Goal: Task Accomplishment & Management: Complete application form

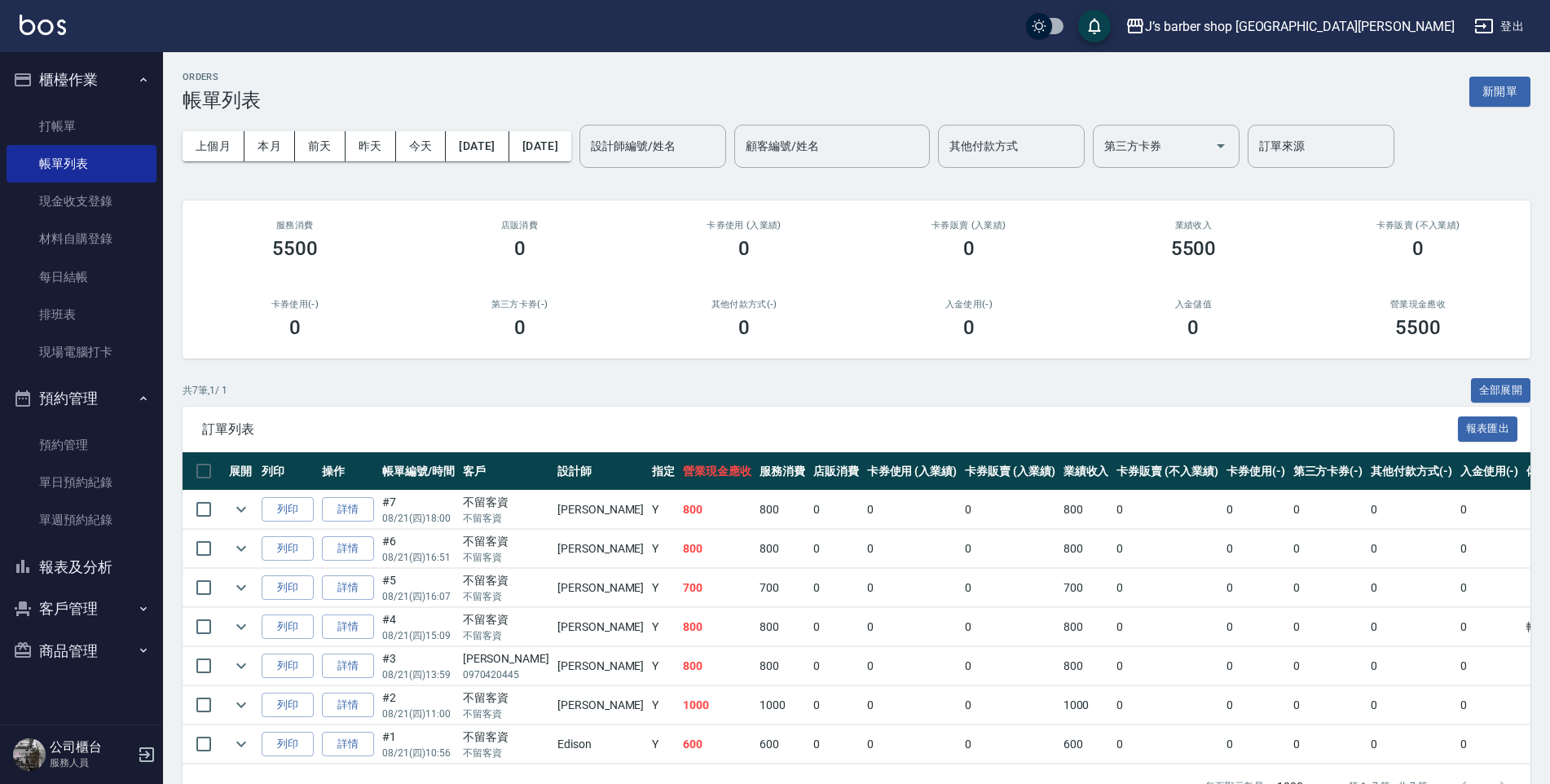
click at [1160, 205] on div "業績收入 5500" at bounding box center [1193, 239] width 225 height 79
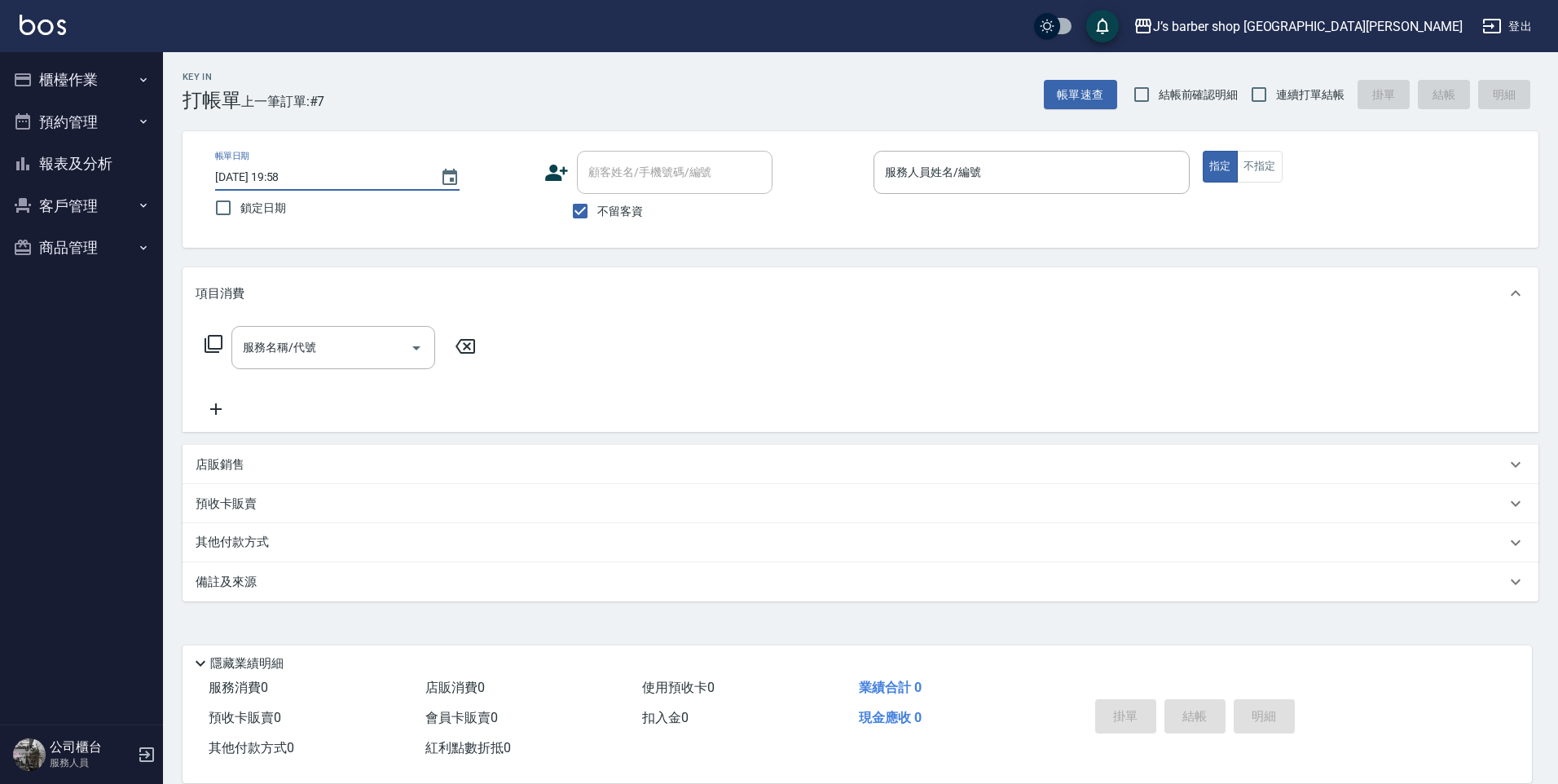
click at [283, 172] on input "[DATE] 19:58" at bounding box center [320, 177] width 209 height 27
type input "[DATE] 01:58"
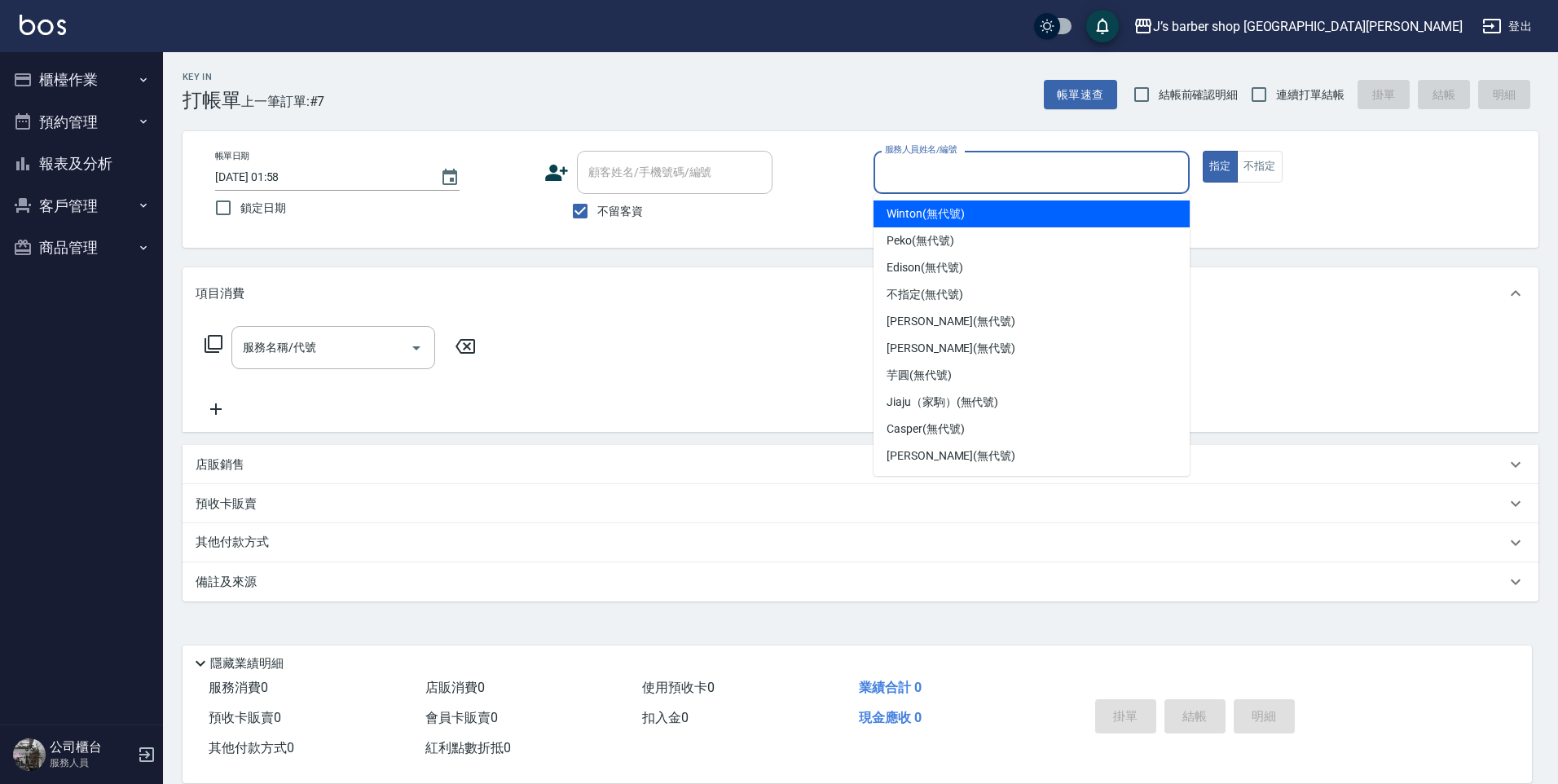
click at [947, 172] on input "服務人員姓名/編號" at bounding box center [1031, 172] width 301 height 29
click at [929, 218] on span "Winton (無代號)" at bounding box center [926, 214] width 78 height 18
type input "Winton(無代號)"
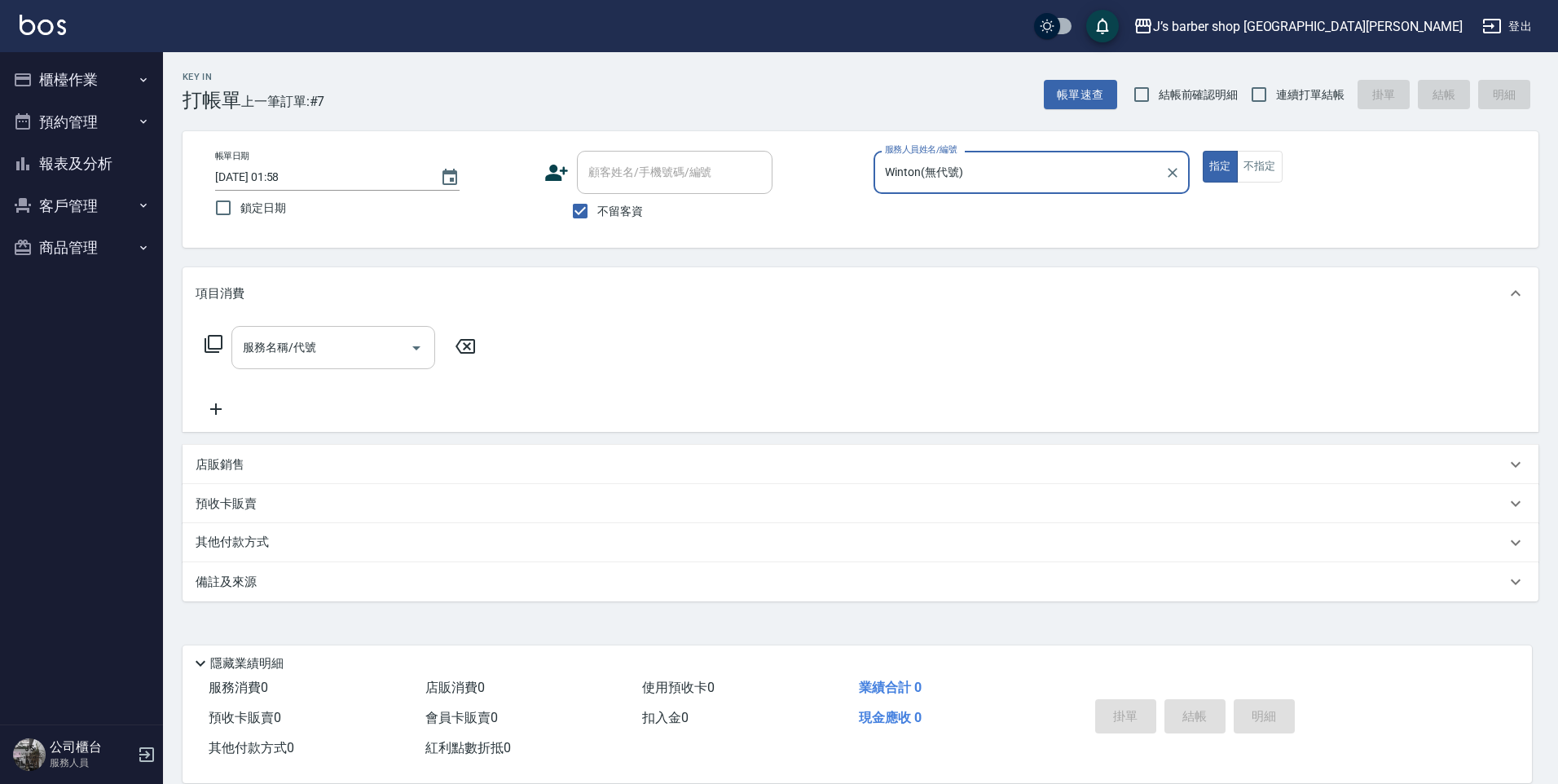
click at [368, 348] on input "服務名稱/代號" at bounding box center [321, 347] width 165 height 29
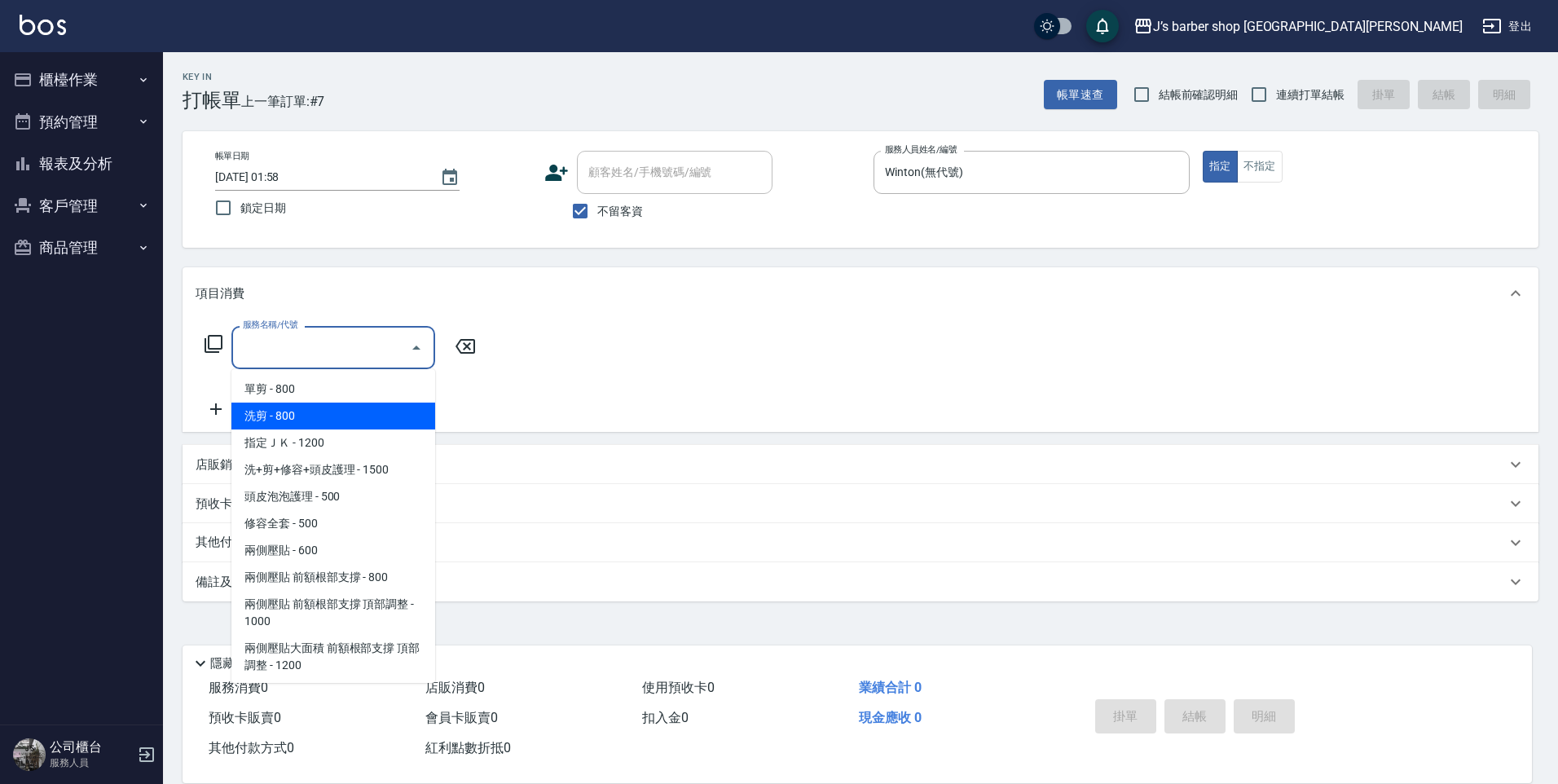
click at [325, 414] on span "洗剪 - 800" at bounding box center [333, 415] width 203 height 27
type input "洗剪(101)"
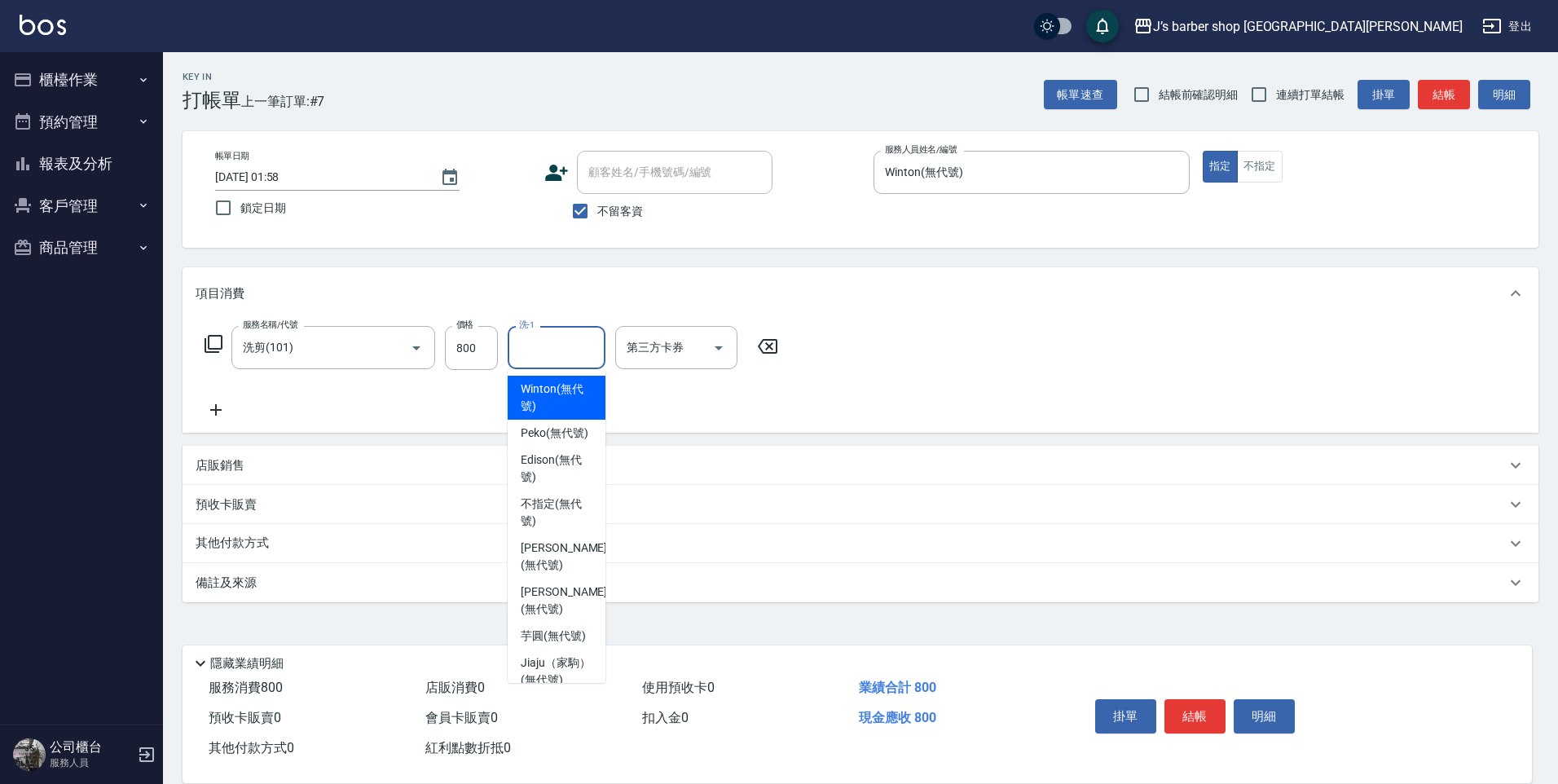
click at [566, 361] on input "洗-1" at bounding box center [557, 347] width 83 height 29
click at [566, 396] on span "Winton (無代號)" at bounding box center [557, 397] width 72 height 34
type input "Winton(無代號)"
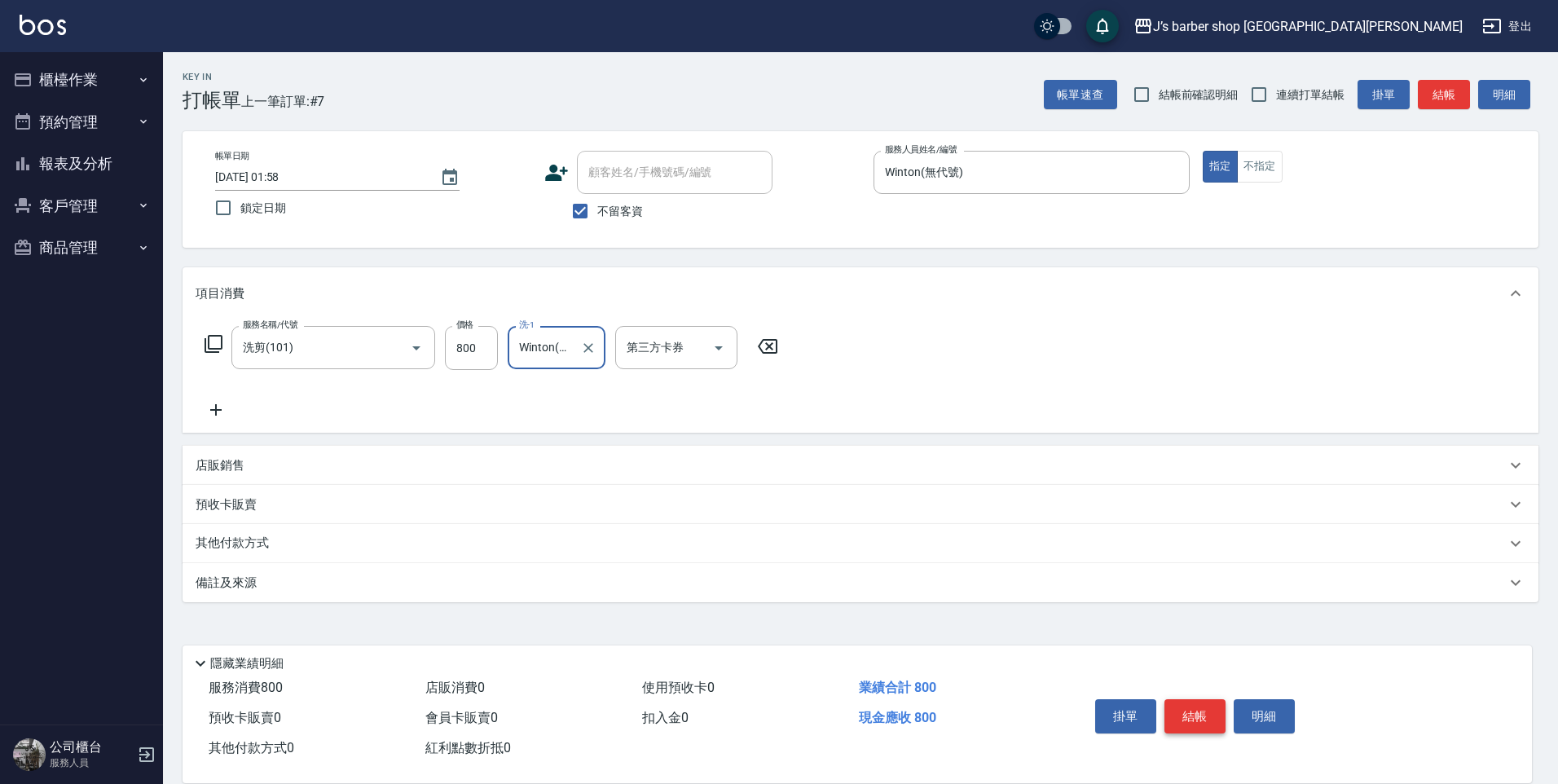
click at [1185, 699] on button "結帳" at bounding box center [1195, 716] width 61 height 34
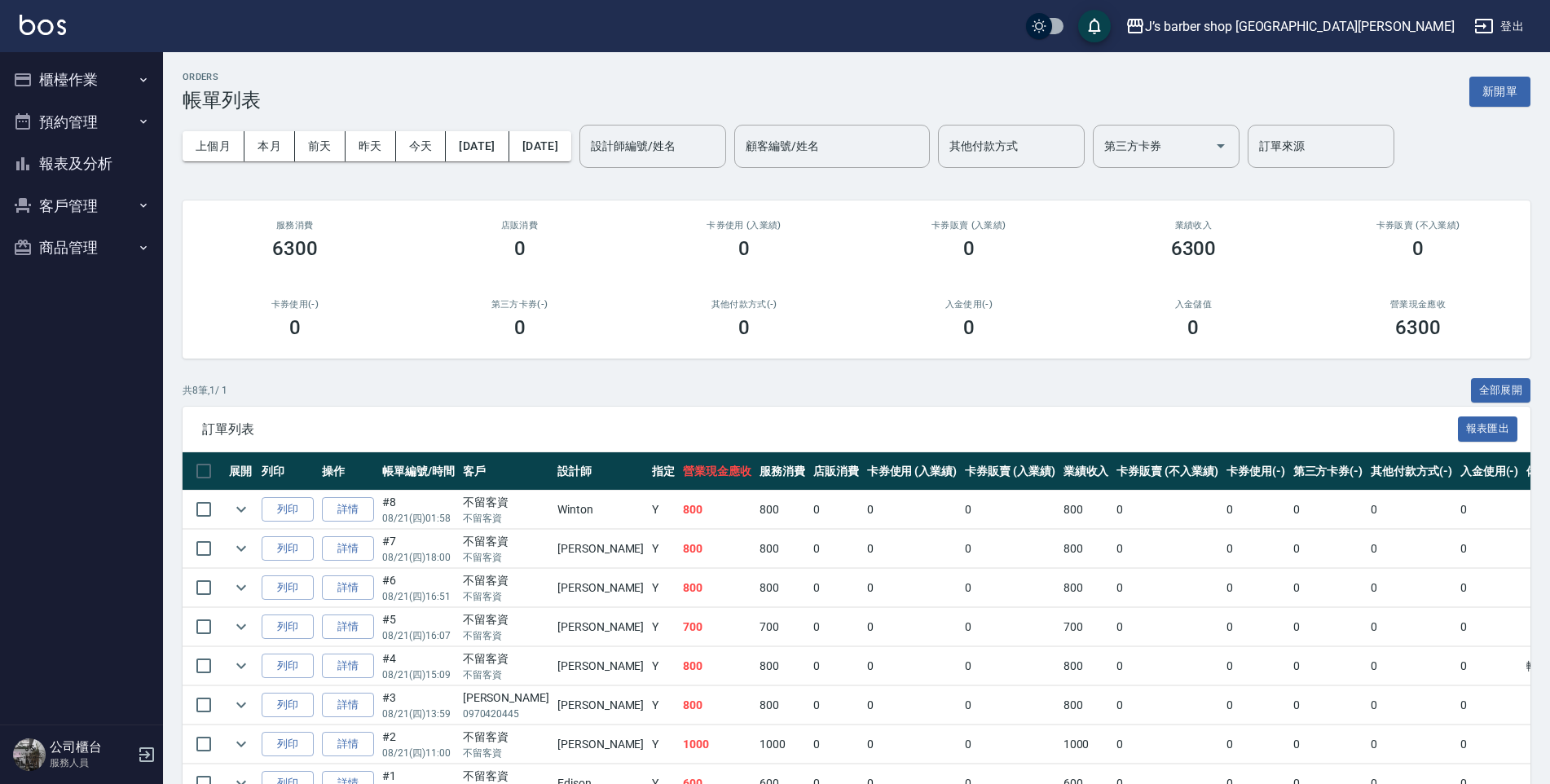
click at [120, 79] on button "櫃檯作業" at bounding box center [81, 80] width 150 height 43
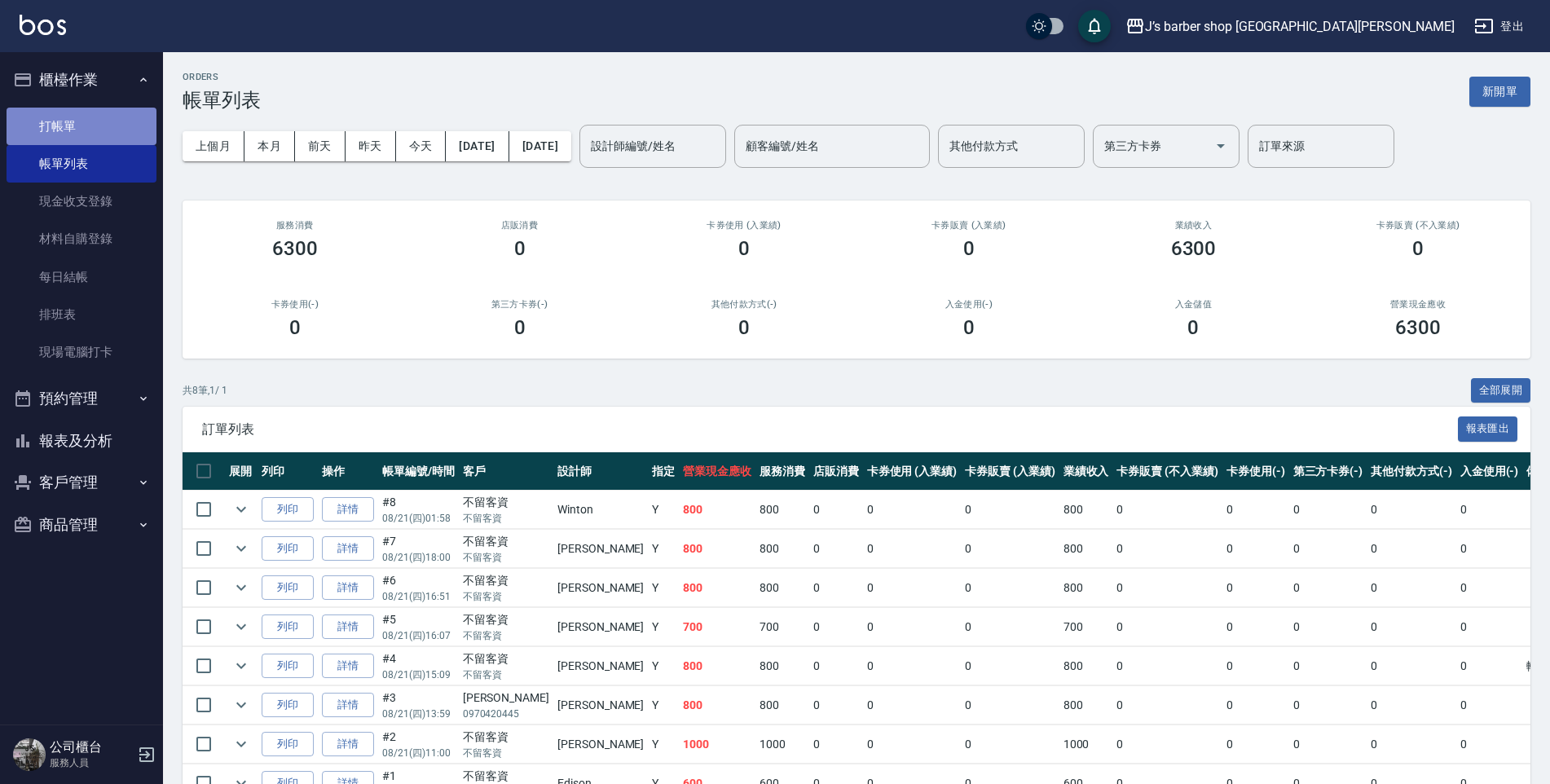
click at [105, 119] on link "打帳單" at bounding box center [81, 126] width 150 height 38
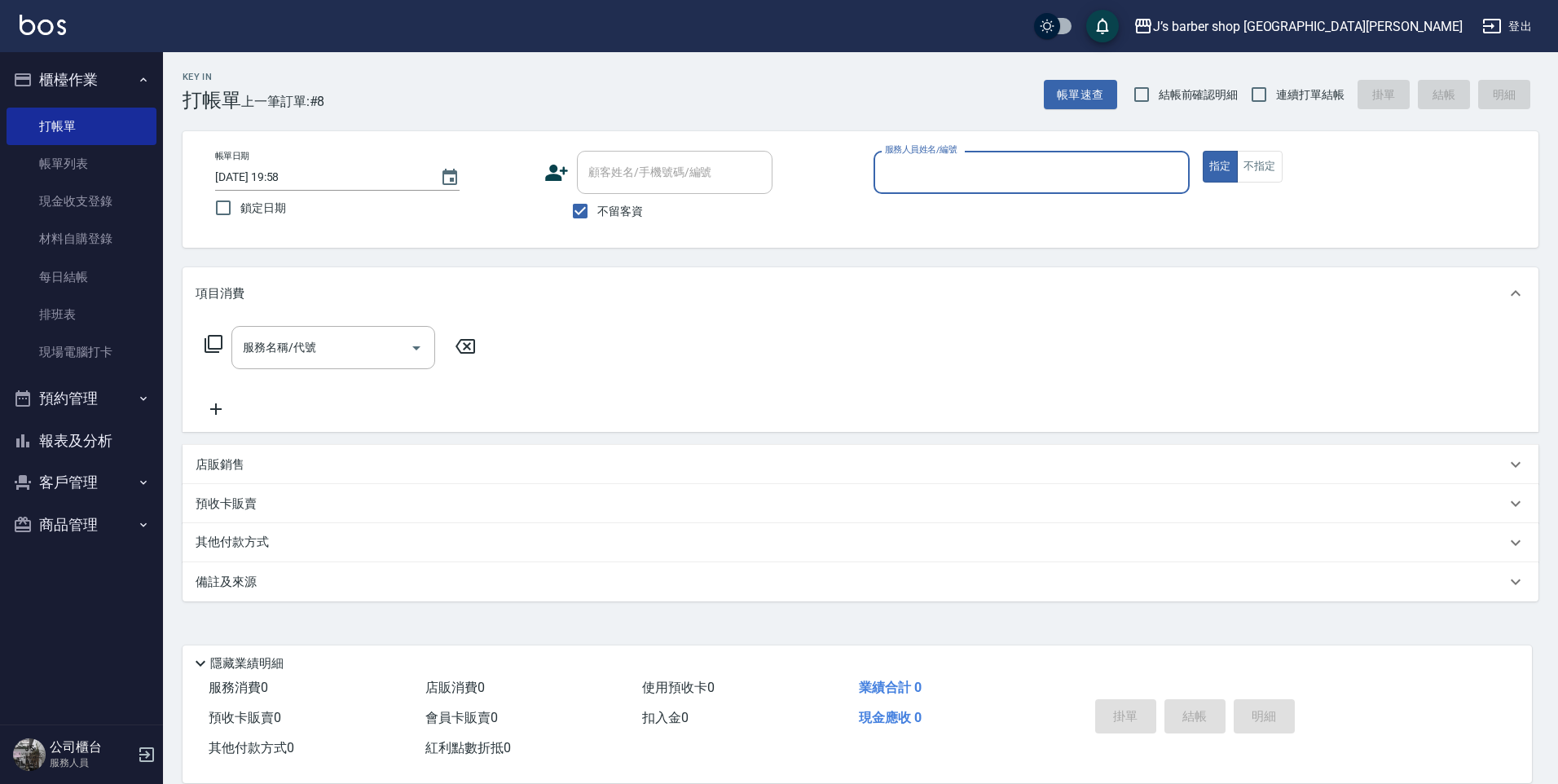
click at [285, 172] on input "[DATE] 19:58" at bounding box center [320, 177] width 209 height 27
type input "[DATE] 02:58"
drag, startPoint x: 833, startPoint y: 161, endPoint x: 910, endPoint y: 158, distance: 77.1
click at [837, 161] on div "顧客姓名/手機號碼/編號 顧客姓名/手機號碼/編號" at bounding box center [703, 172] width 316 height 43
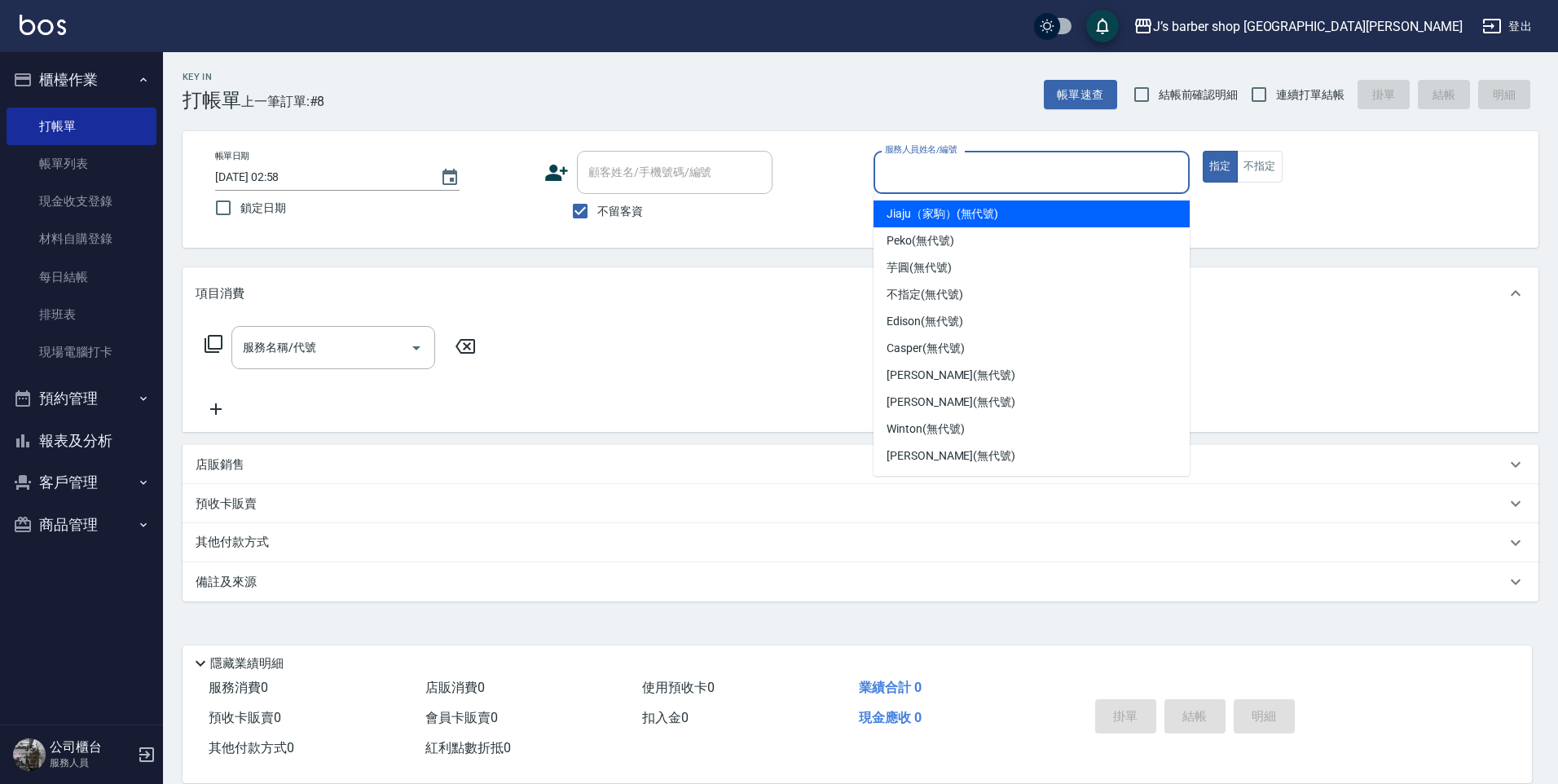
click at [910, 158] on div "服務人員姓名/編號 服務人員姓名/編號" at bounding box center [1032, 172] width 316 height 43
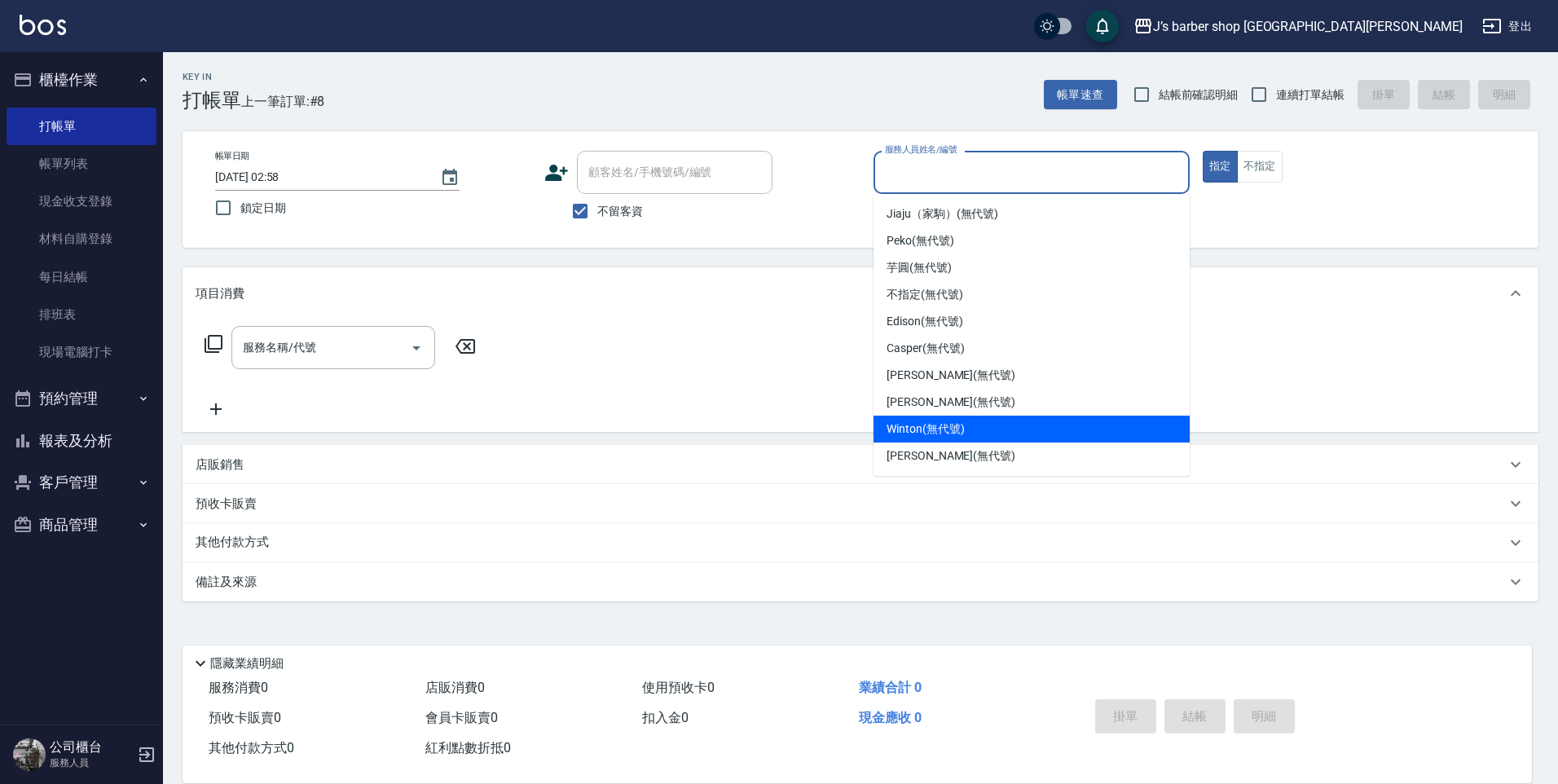
click at [914, 424] on span "Winton (無代號)" at bounding box center [926, 429] width 78 height 18
type input "Winton(無代號)"
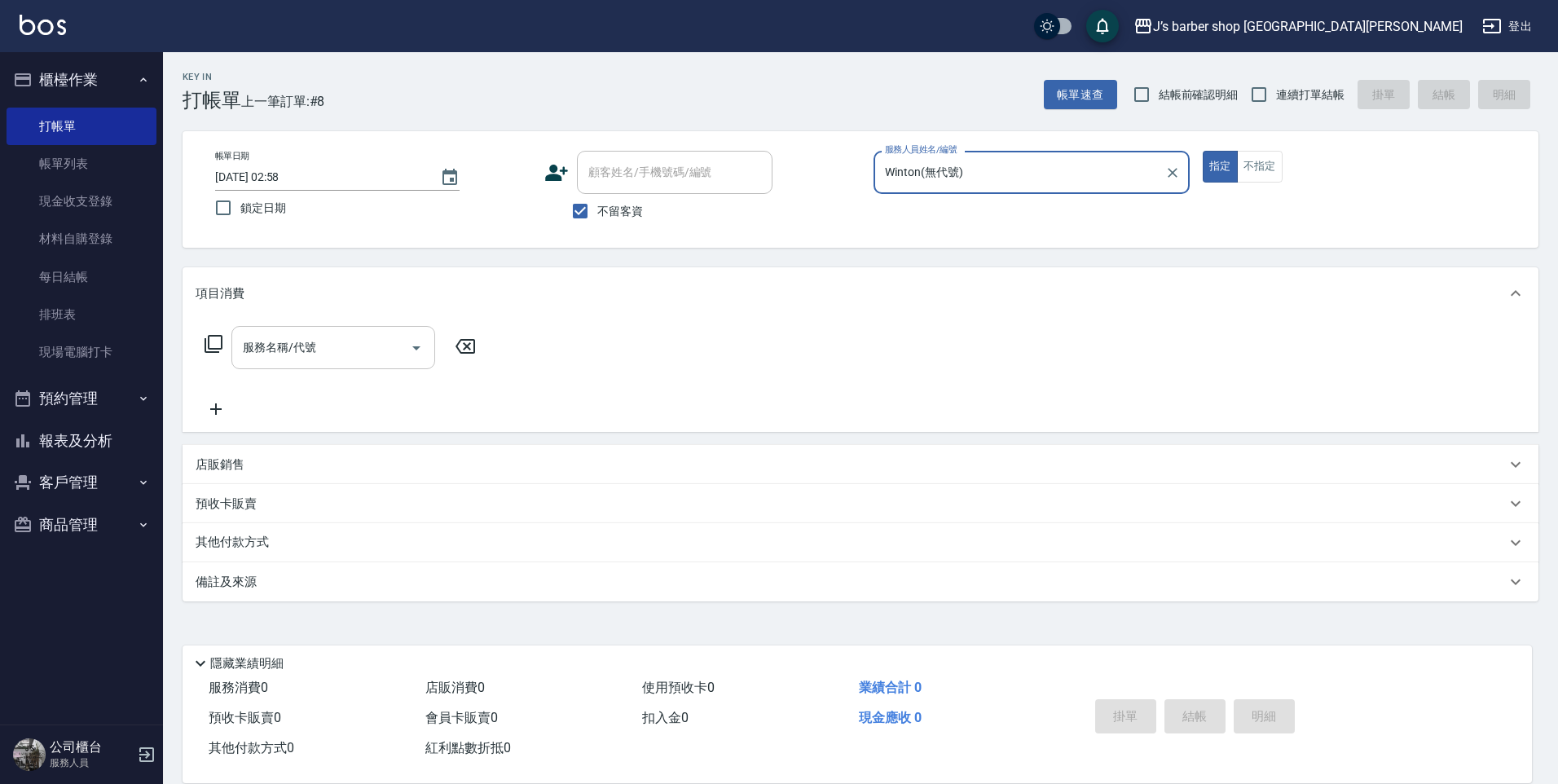
click at [336, 352] on input "服務名稱/代號" at bounding box center [321, 347] width 165 height 29
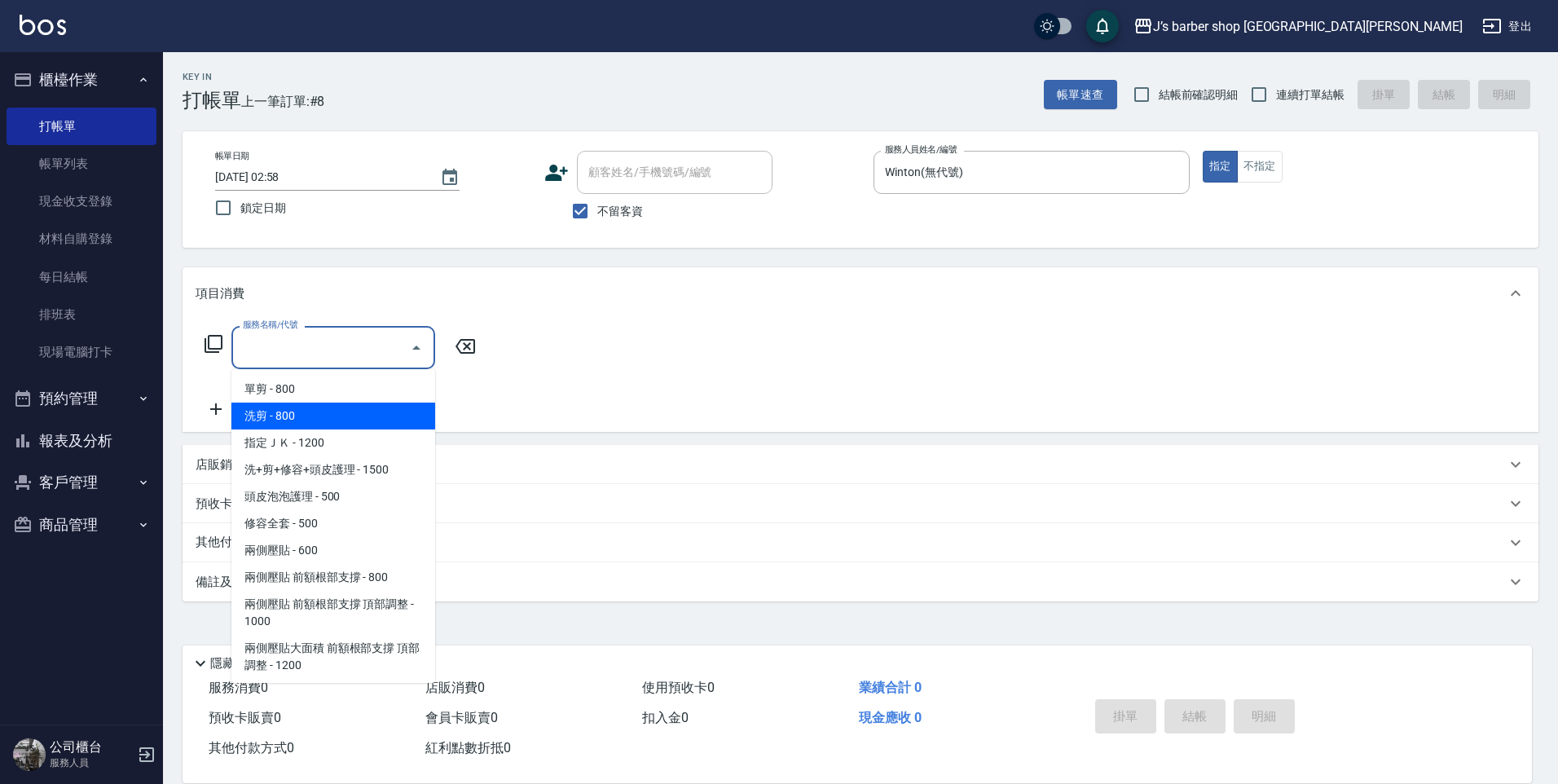
click at [310, 423] on span "洗剪 - 800" at bounding box center [333, 415] width 203 height 27
type input "洗剪(101)"
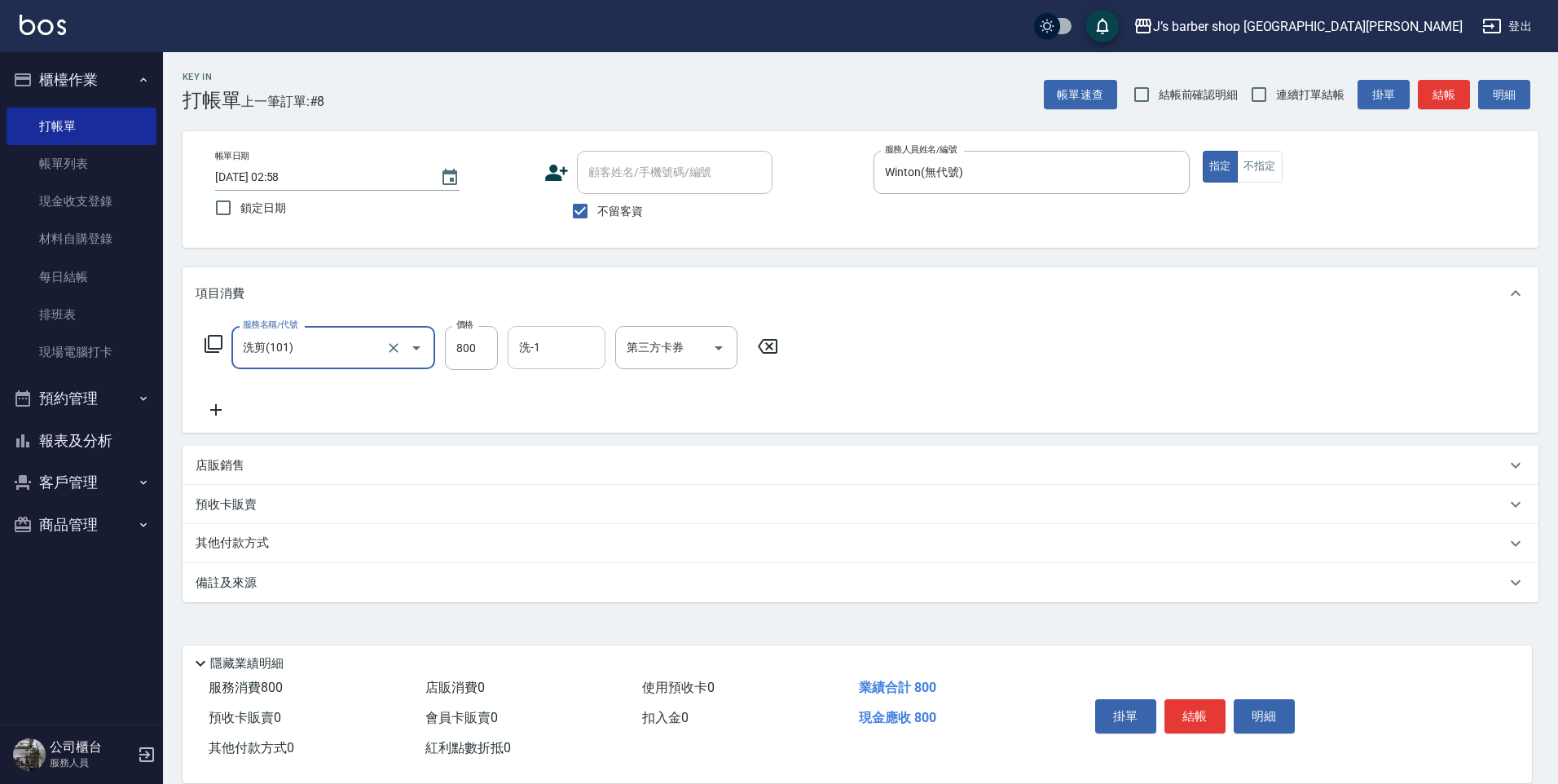
click at [556, 347] on input "洗-1" at bounding box center [557, 347] width 83 height 29
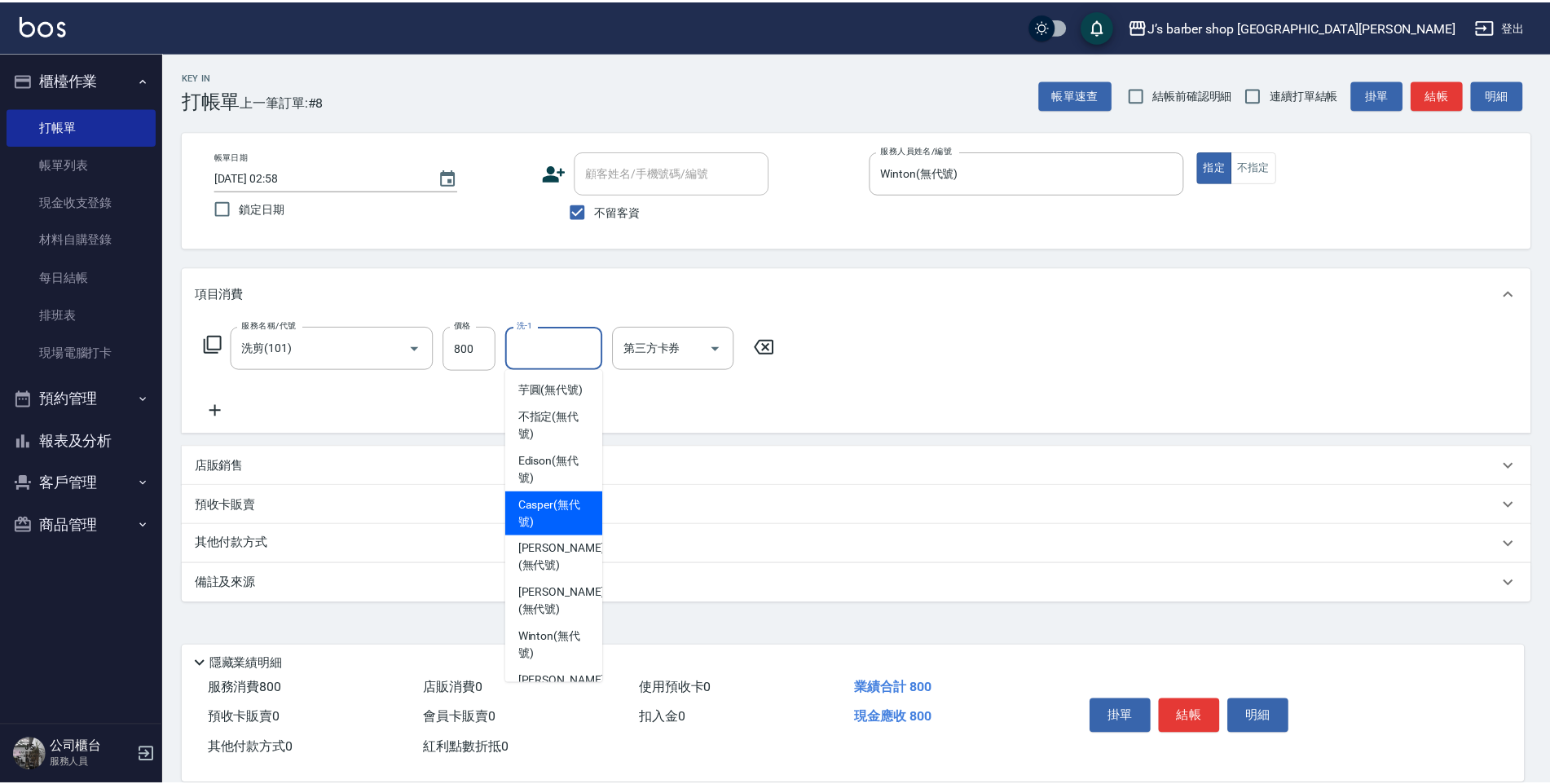
scroll to position [140, 0]
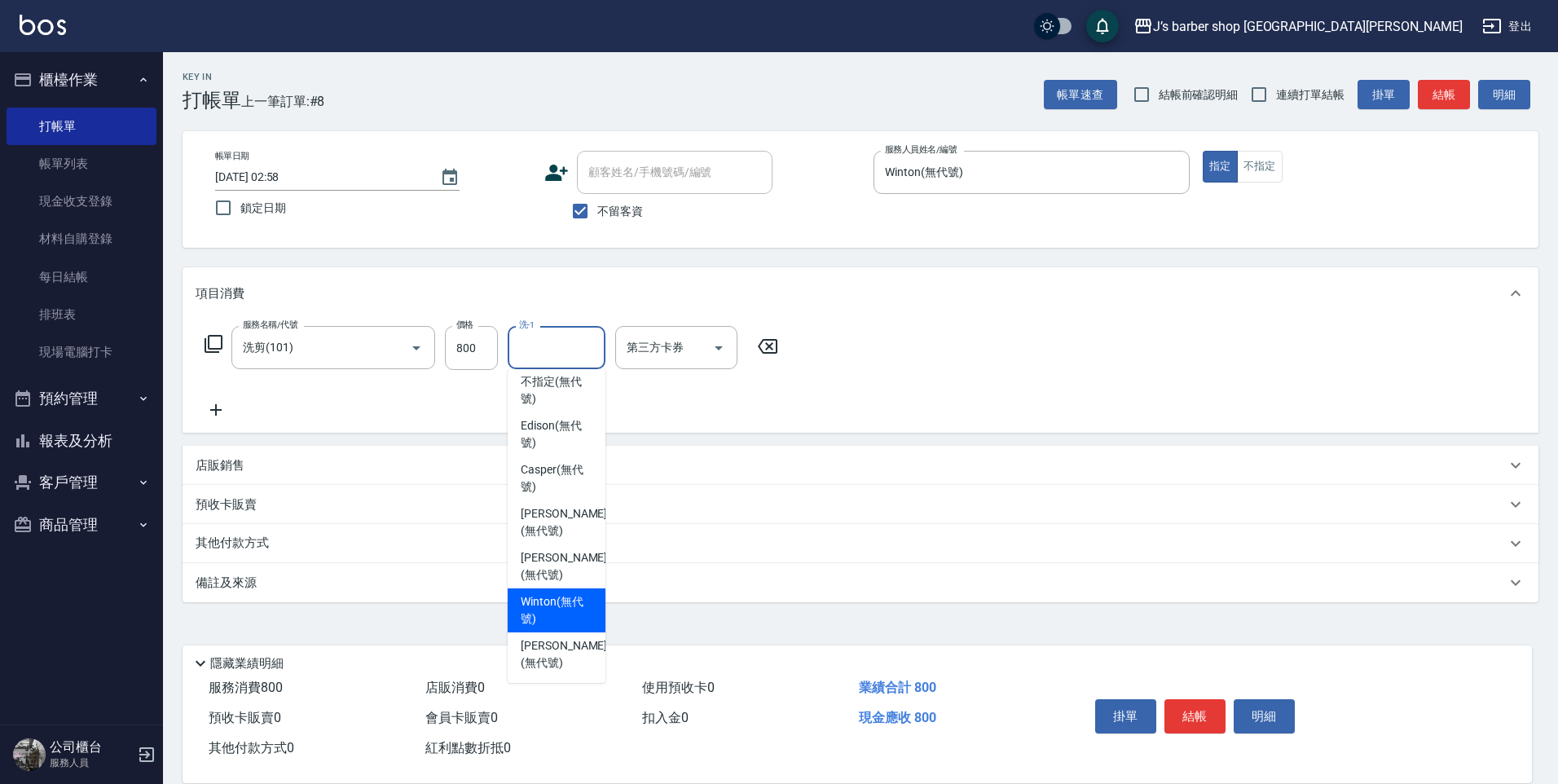
click at [560, 627] on span "Winton (無代號)" at bounding box center [557, 609] width 72 height 34
type input "Winton(無代號)"
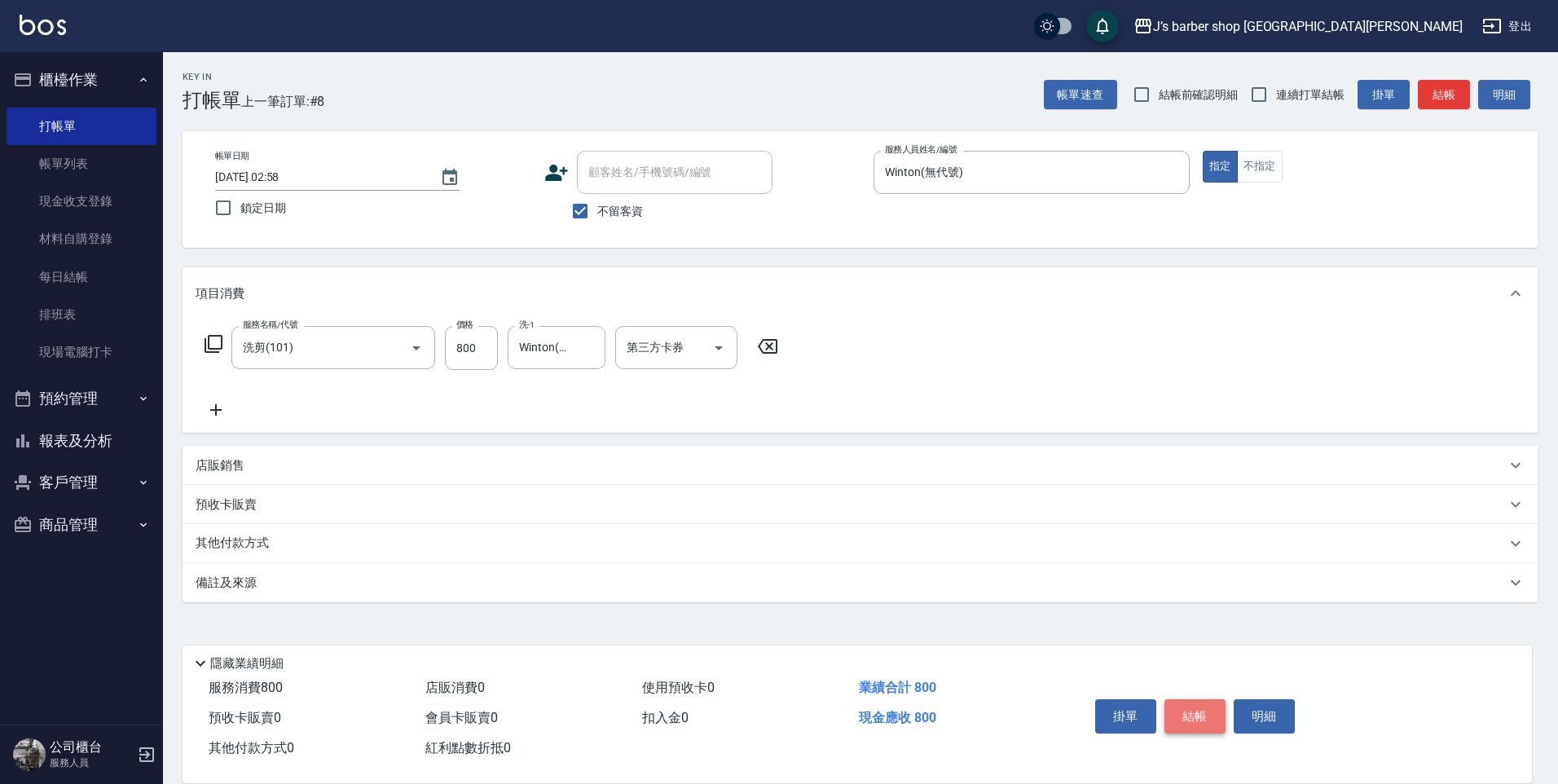
click at [1195, 701] on button "結帳" at bounding box center [1195, 716] width 61 height 34
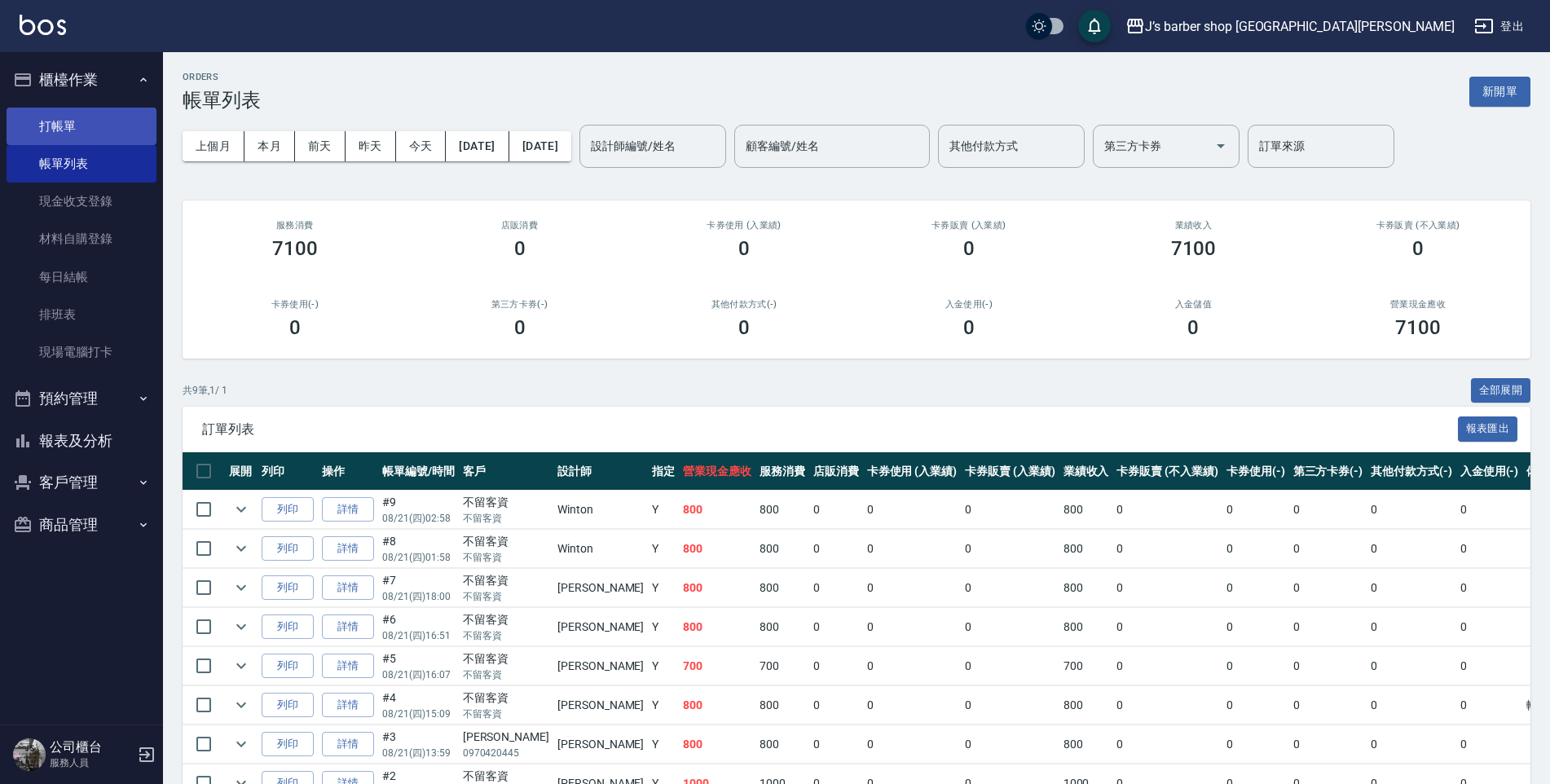
click at [80, 113] on link "打帳單" at bounding box center [81, 126] width 150 height 38
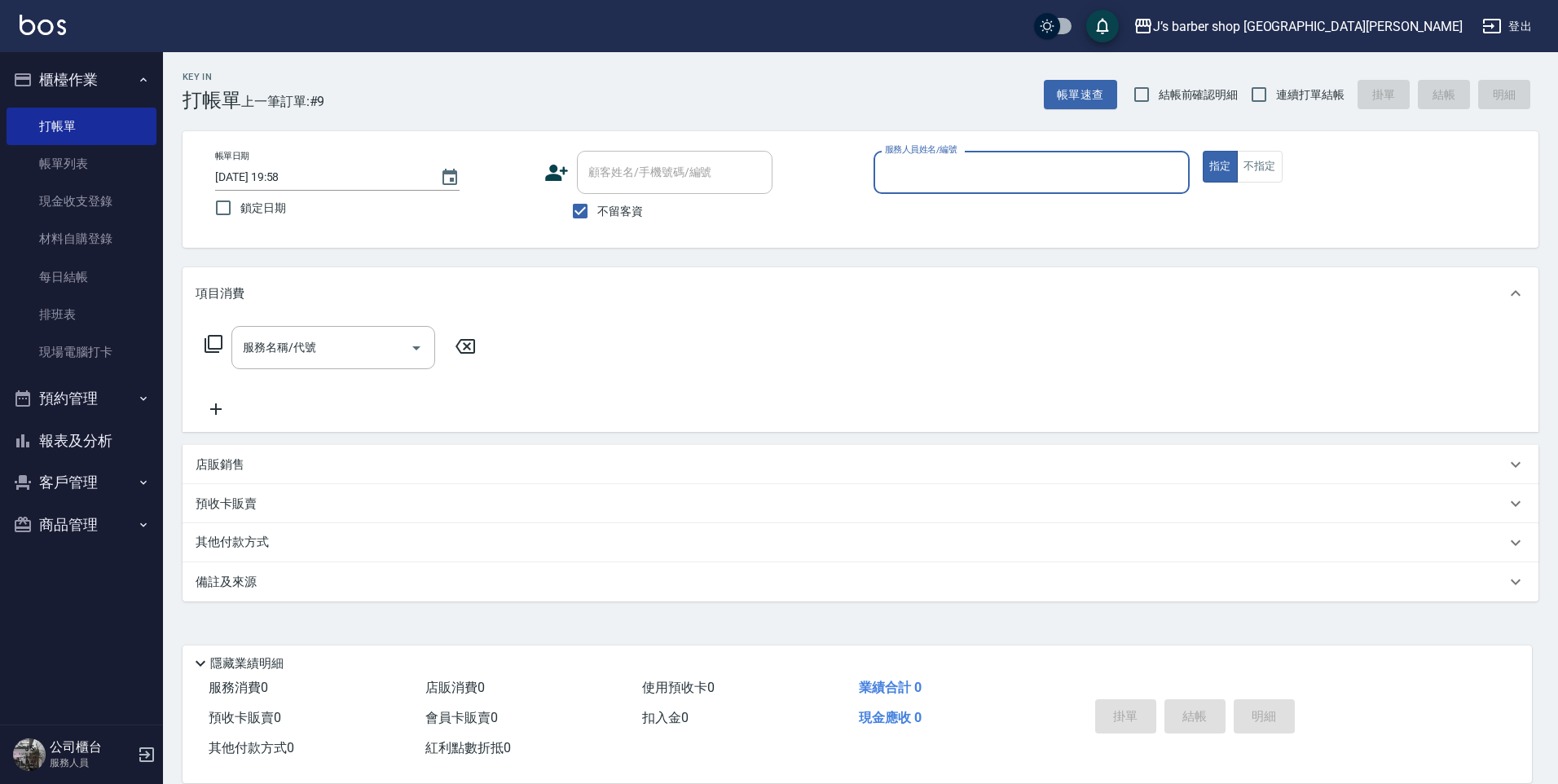
click at [285, 178] on input "[DATE] 19:58" at bounding box center [320, 177] width 209 height 27
type input "[DATE] 03:58"
click at [926, 181] on input "服務人員姓名/編號" at bounding box center [1031, 172] width 301 height 29
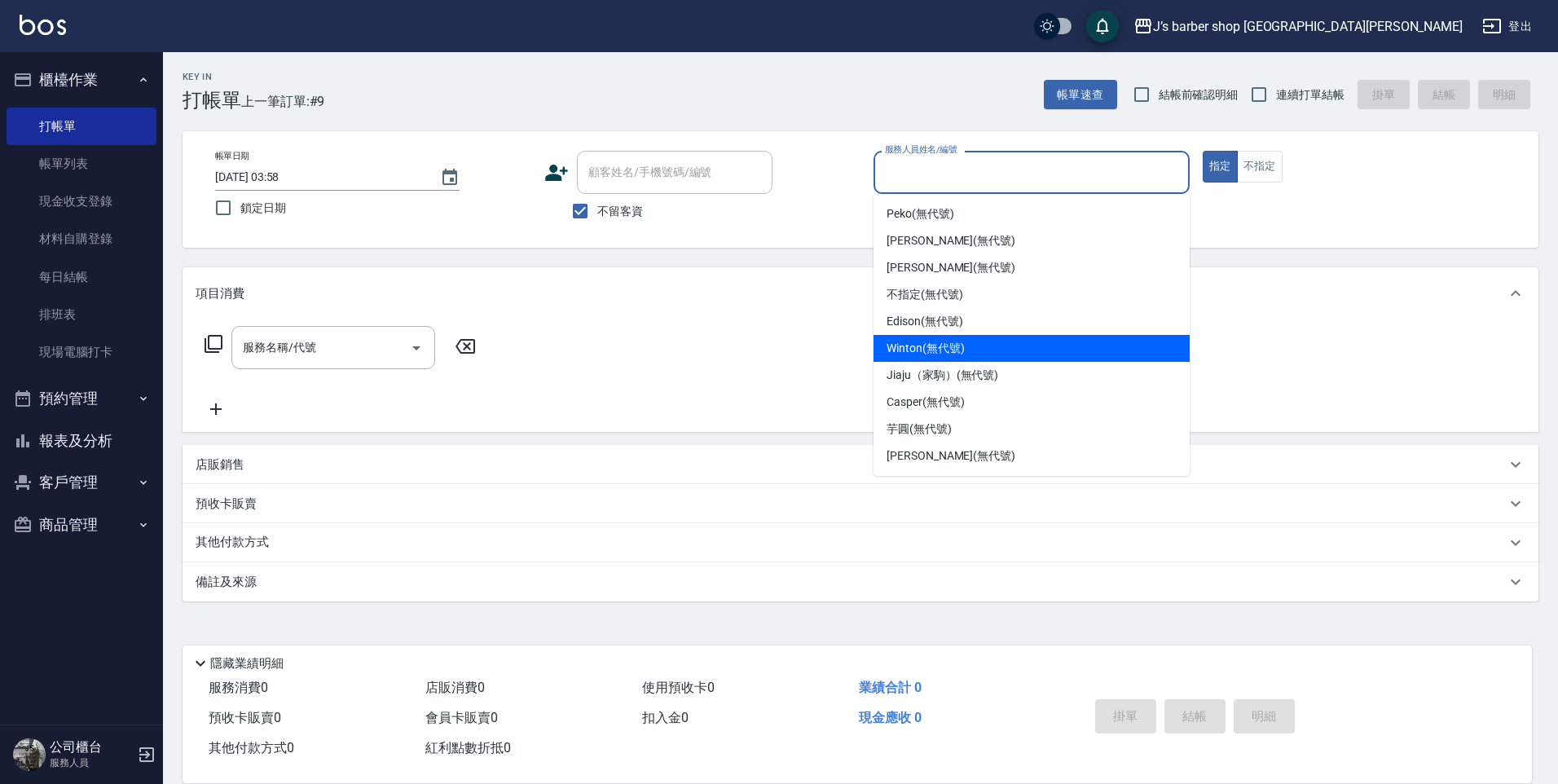
click at [951, 353] on span "Winton (無代號)" at bounding box center [926, 348] width 78 height 18
type input "Winton(無代號)"
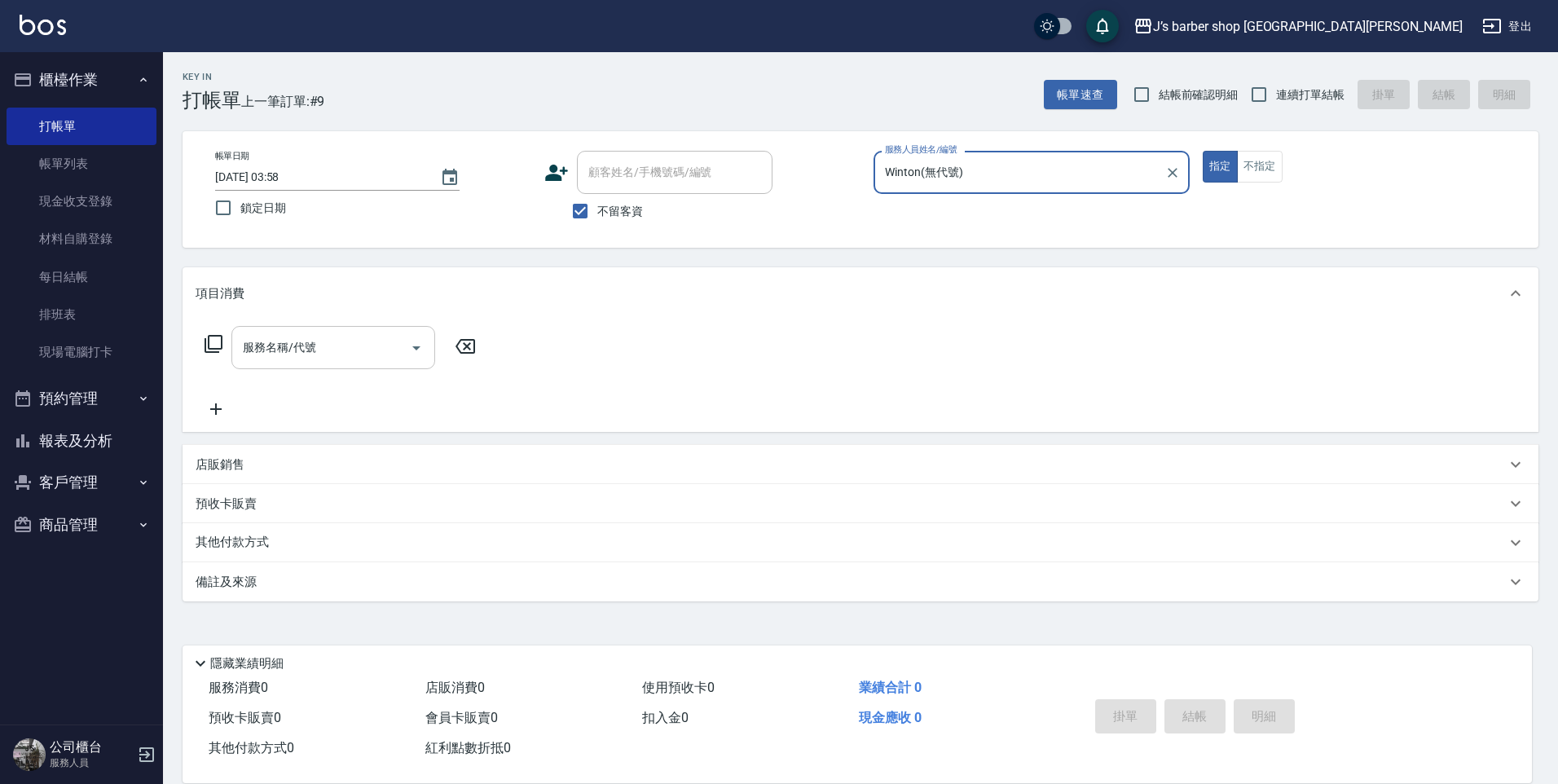
click at [376, 354] on input "服務名稱/代號" at bounding box center [321, 347] width 165 height 29
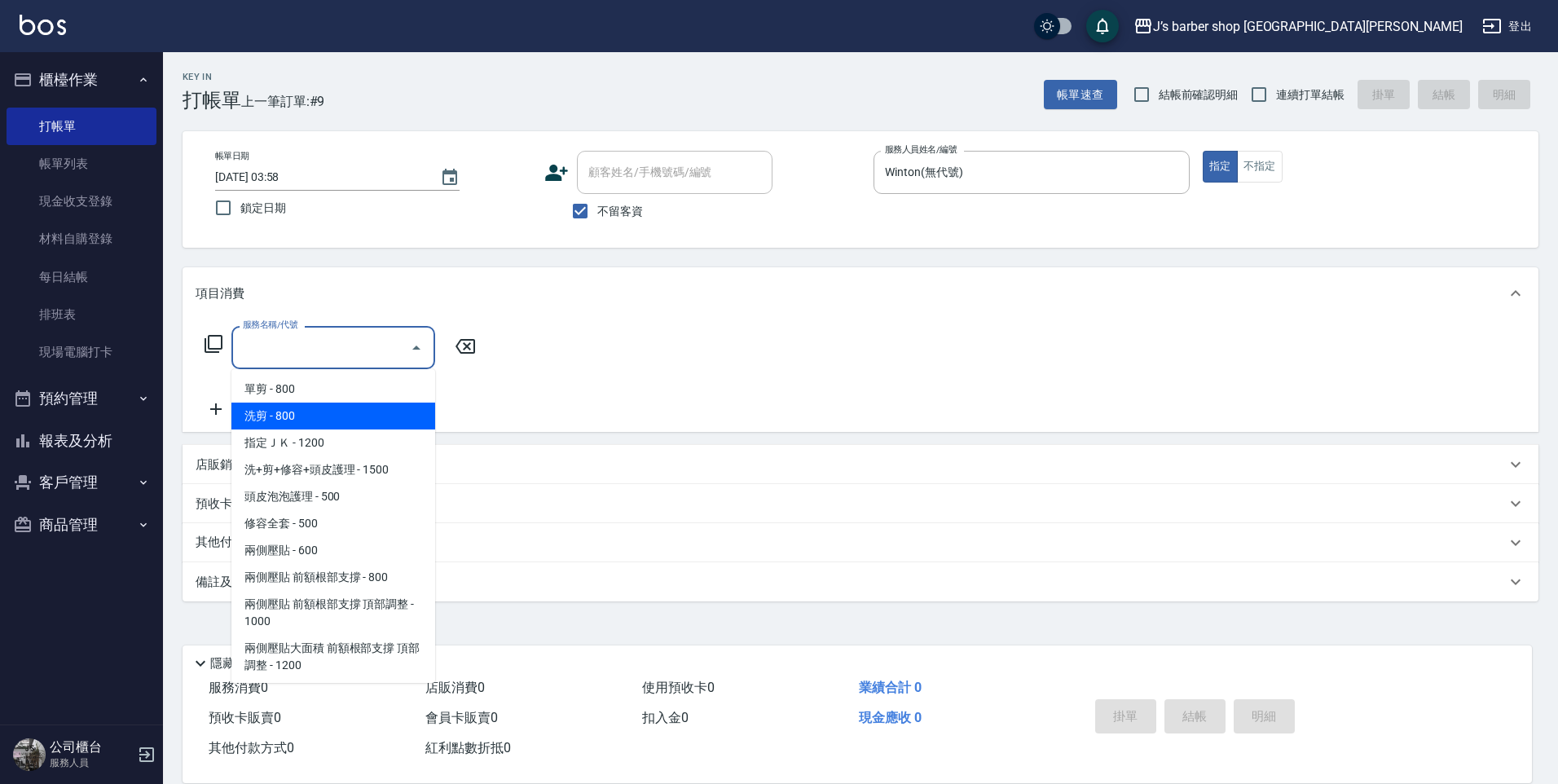
click at [376, 417] on span "洗剪 - 800" at bounding box center [333, 415] width 203 height 27
type input "洗剪(101)"
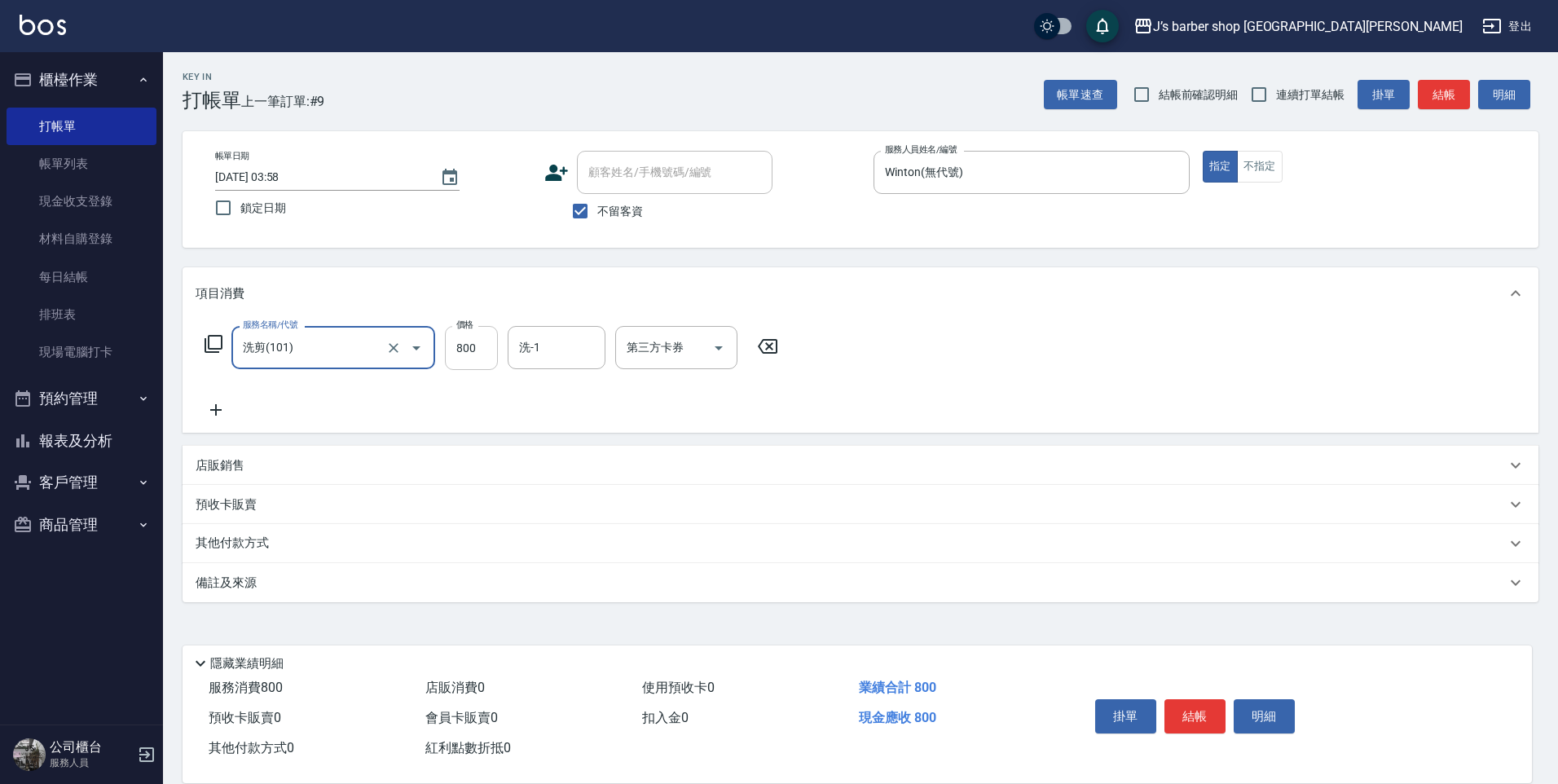
click at [485, 354] on input "800" at bounding box center [471, 348] width 53 height 44
type input "700"
click at [533, 361] on input "洗-1" at bounding box center [557, 347] width 83 height 29
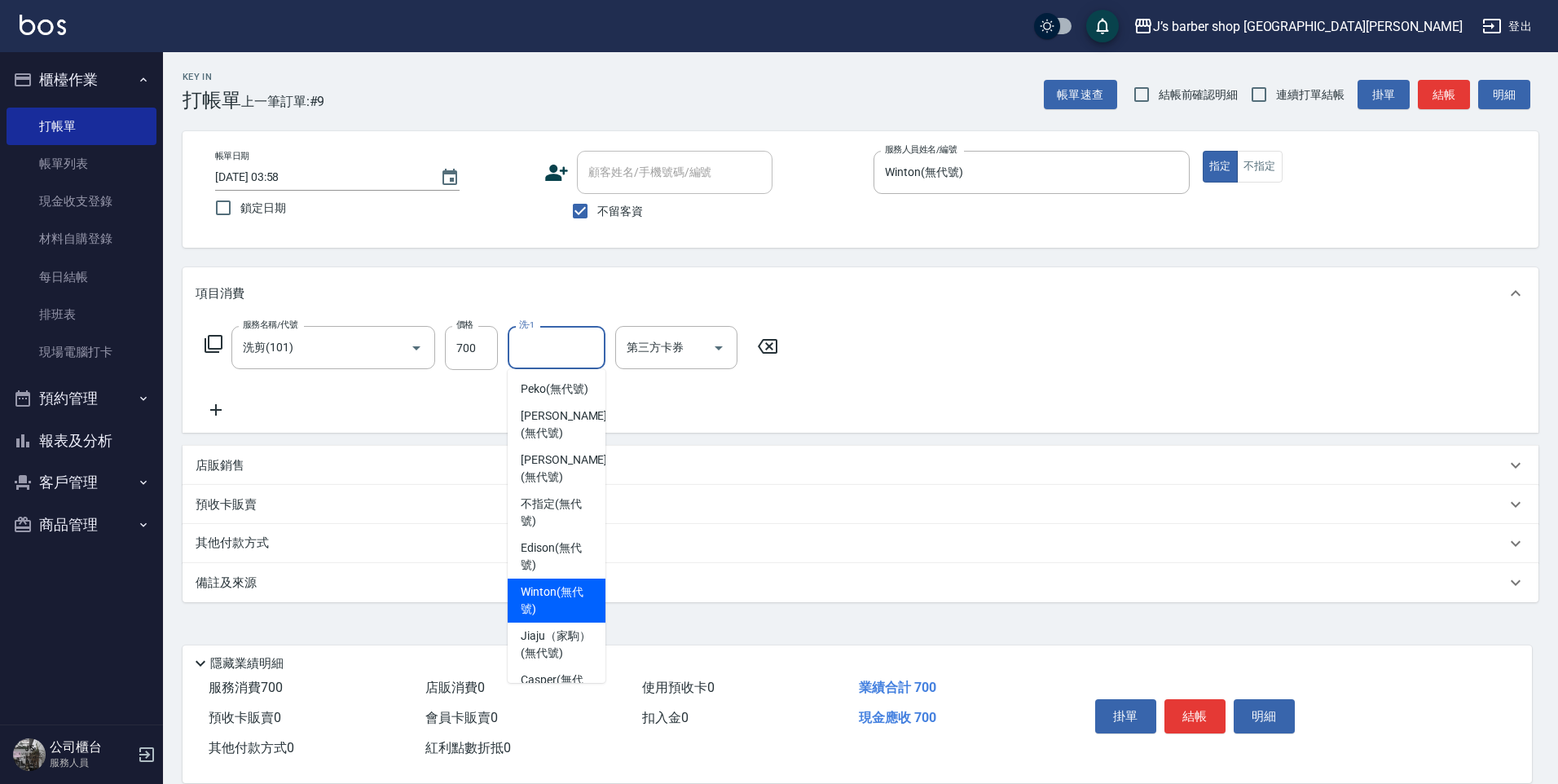
click at [568, 591] on span "Winton (無代號)" at bounding box center [557, 600] width 72 height 34
type input "Winton(無代號)"
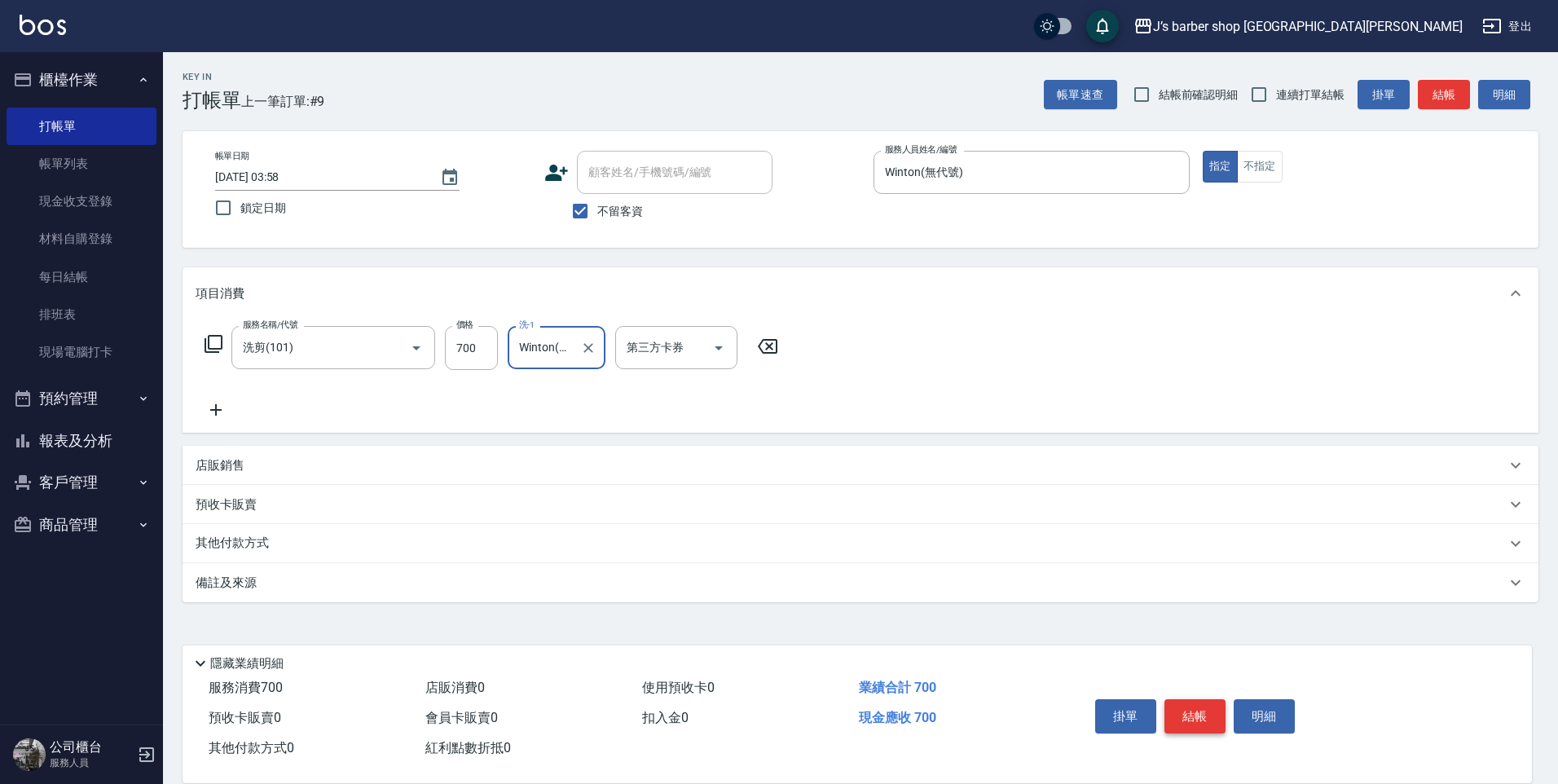
click at [1188, 699] on button "結帳" at bounding box center [1195, 716] width 61 height 34
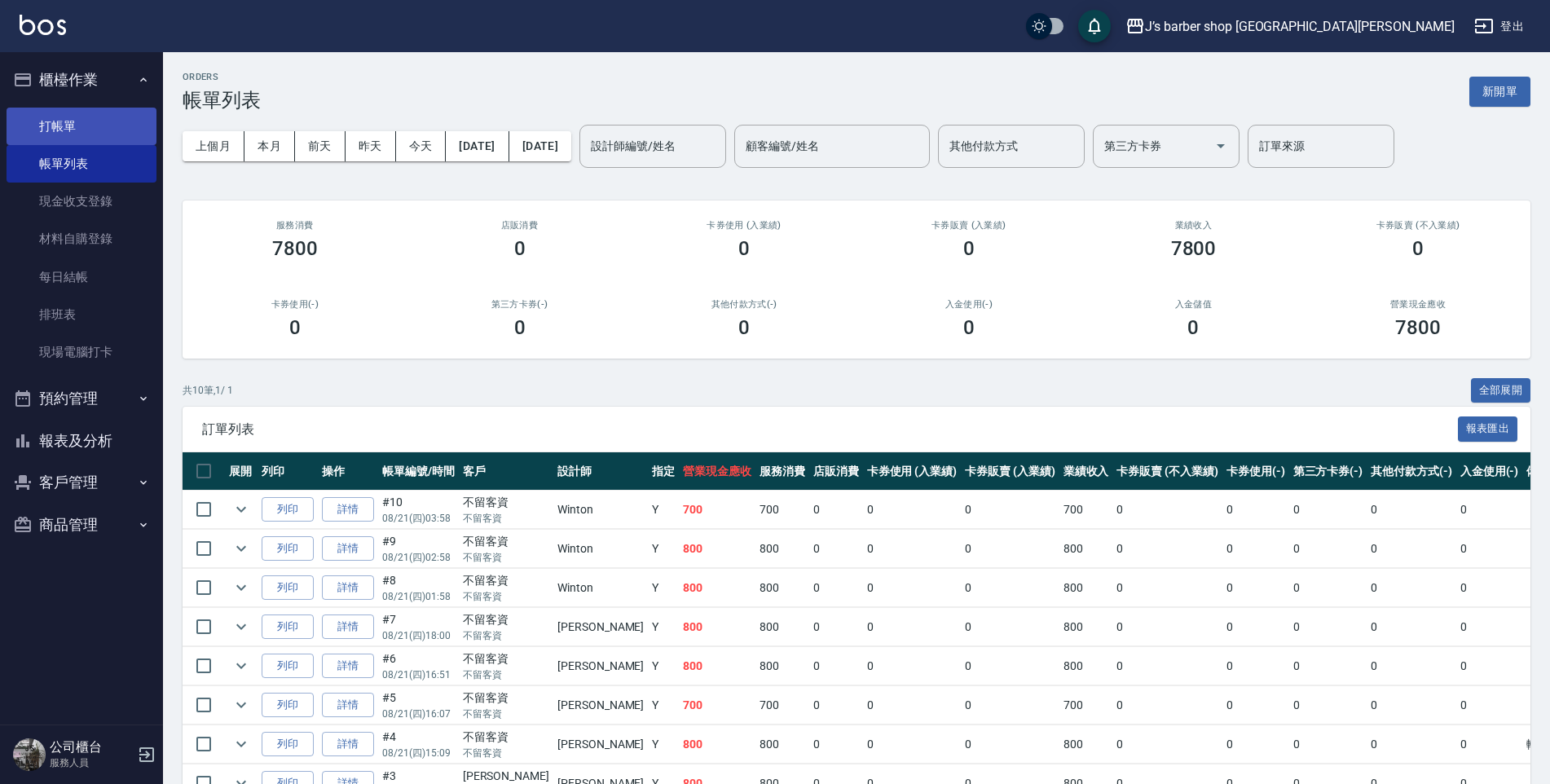
click at [121, 130] on link "打帳單" at bounding box center [81, 126] width 150 height 38
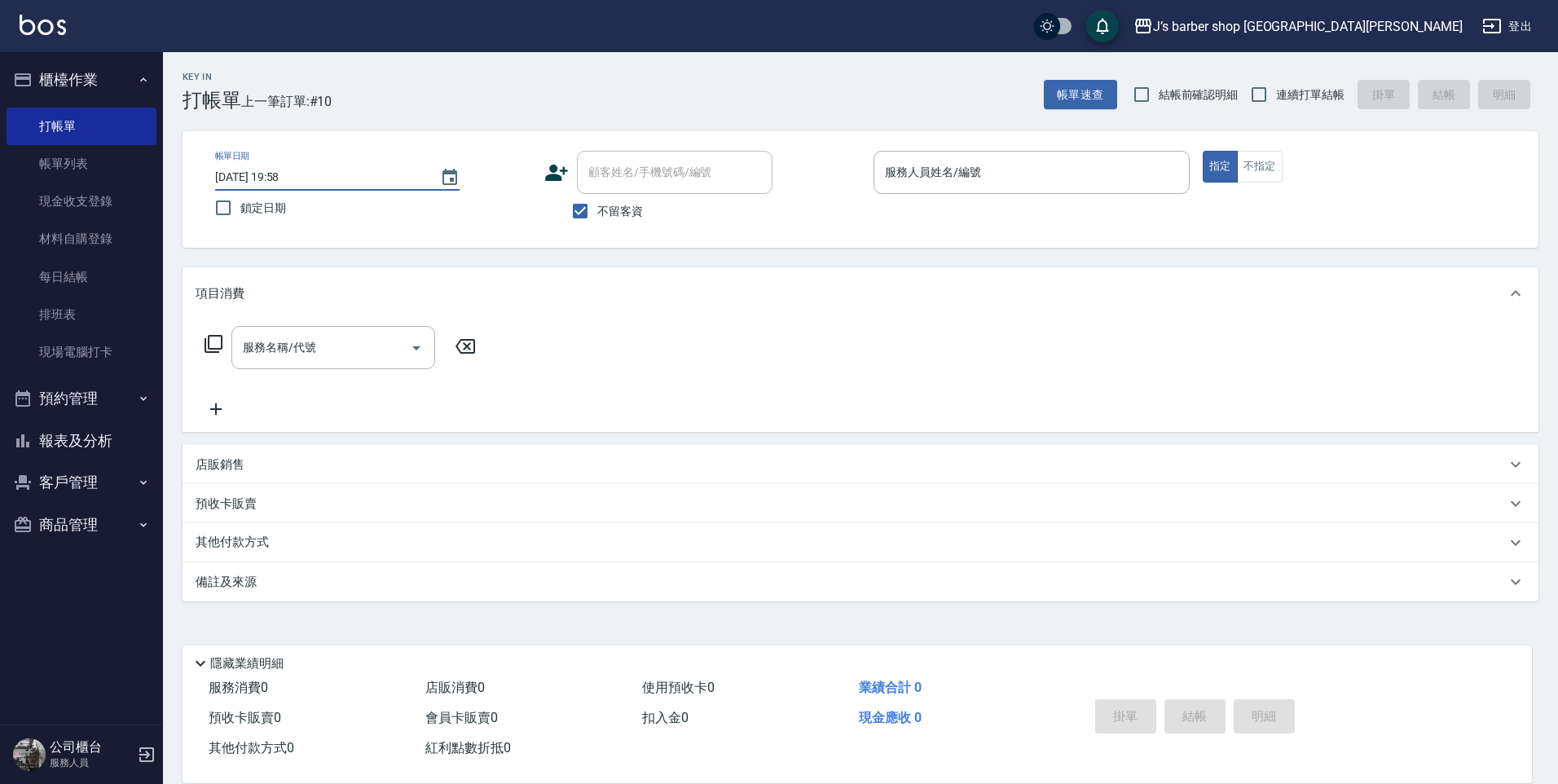
click at [288, 176] on input "[DATE] 19:58" at bounding box center [320, 177] width 209 height 27
type input "[DATE] 04:58"
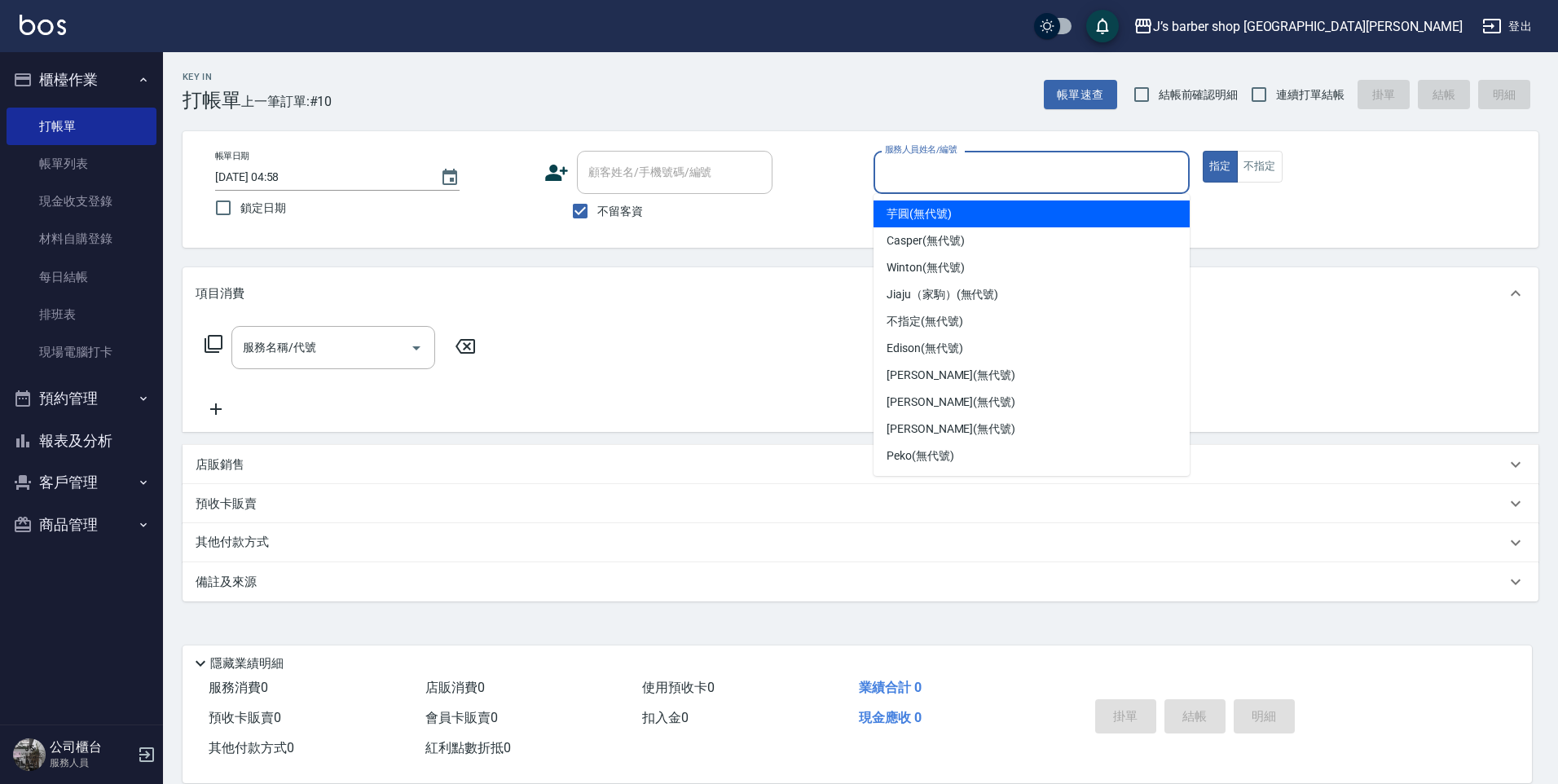
click at [949, 176] on input "服務人員姓名/編號" at bounding box center [1031, 172] width 301 height 29
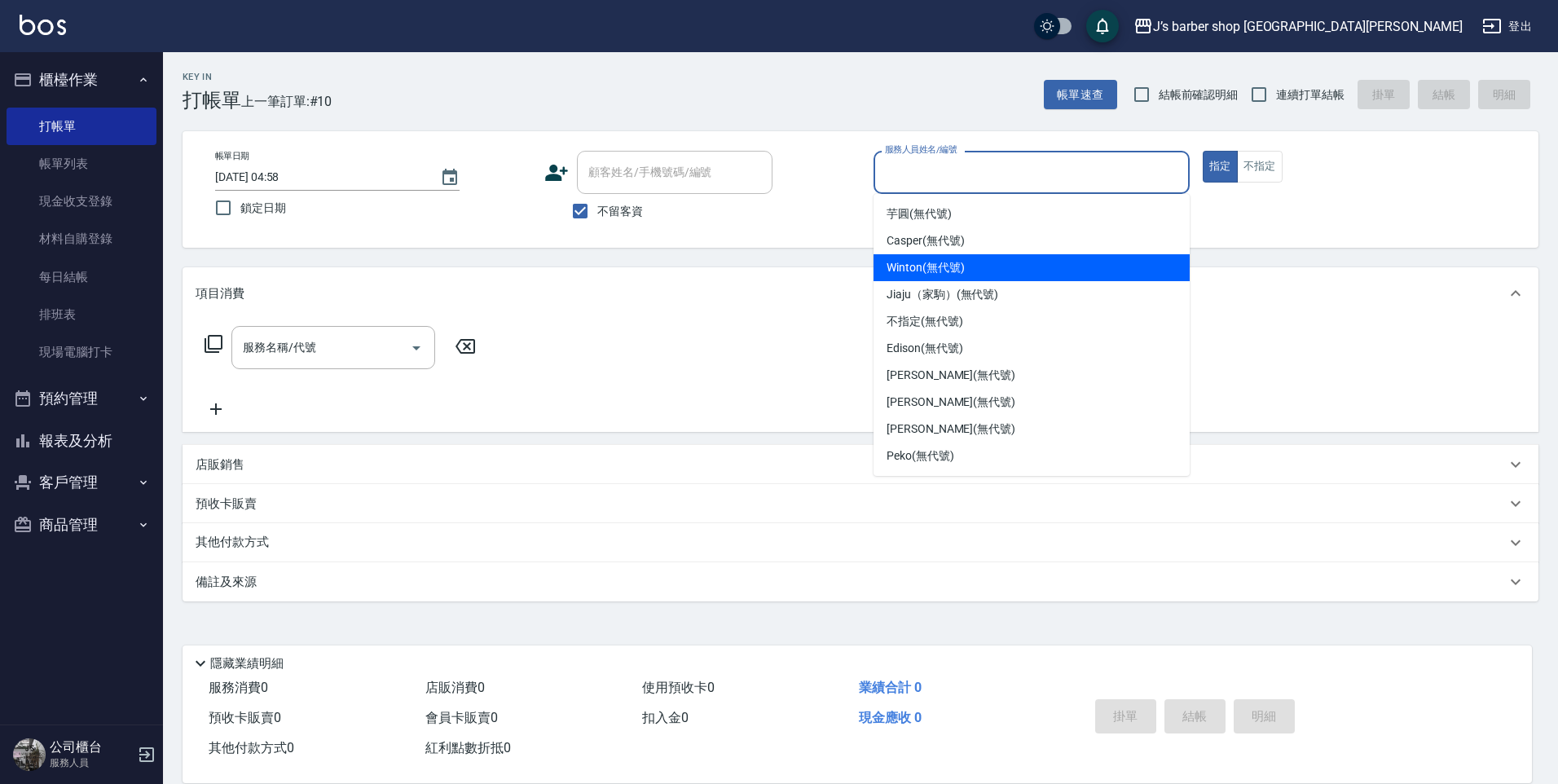
click at [931, 259] on span "Winton (無代號)" at bounding box center [926, 267] width 78 height 18
type input "Winton(無代號)"
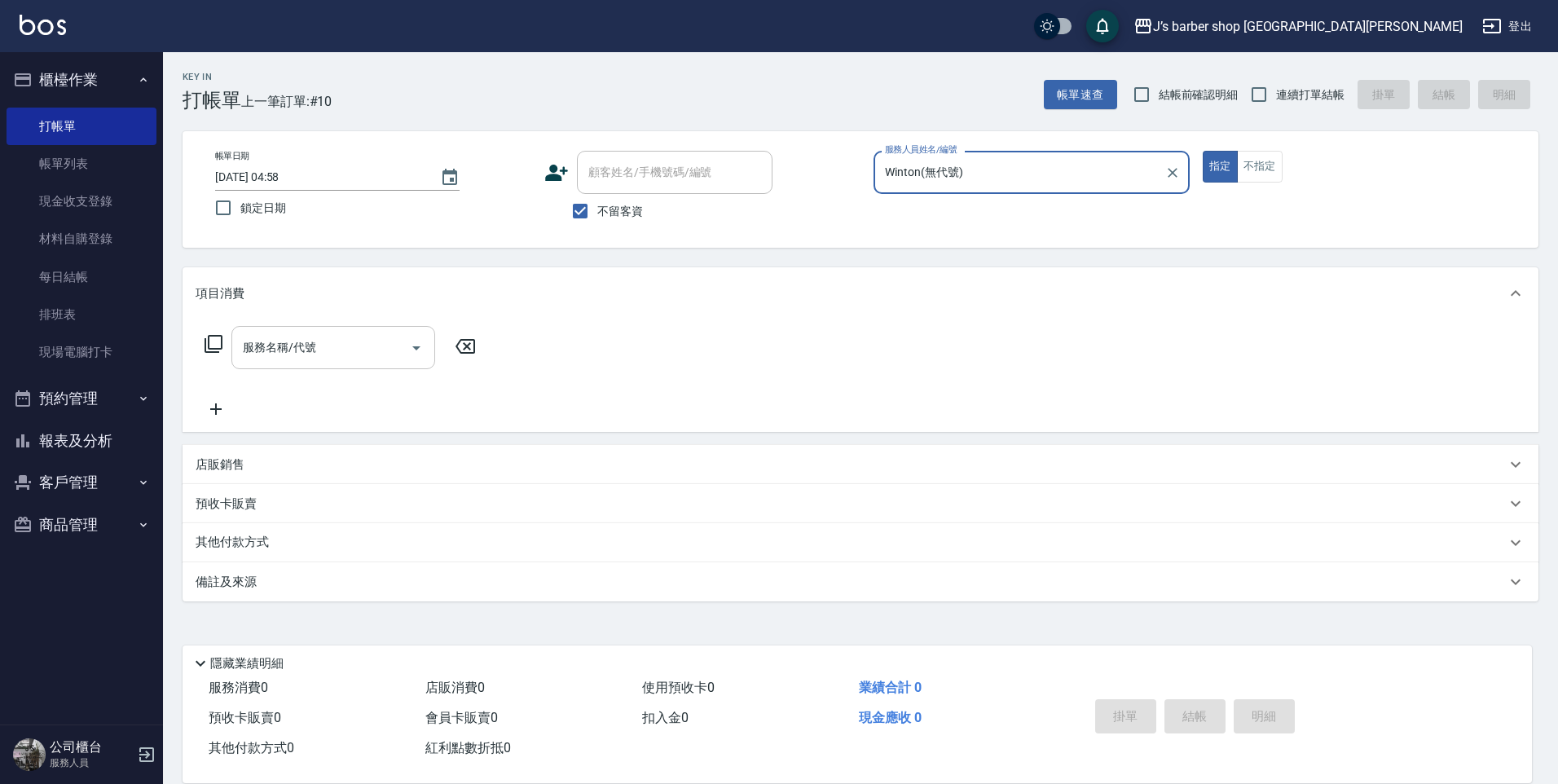
click at [296, 344] on input "服務名稱/代號" at bounding box center [321, 347] width 165 height 29
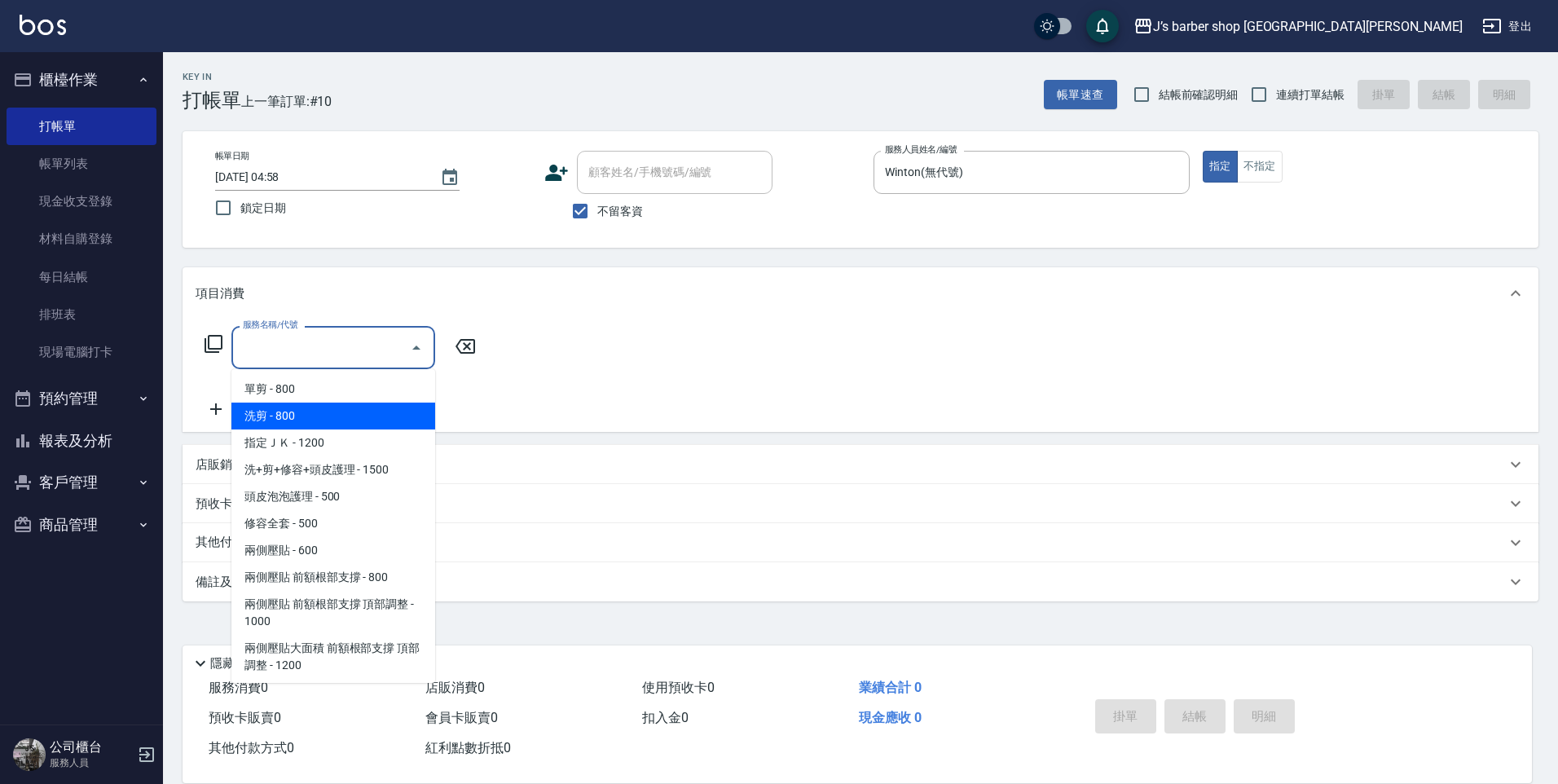
click at [327, 410] on span "洗剪 - 800" at bounding box center [333, 415] width 203 height 27
type input "洗剪(101)"
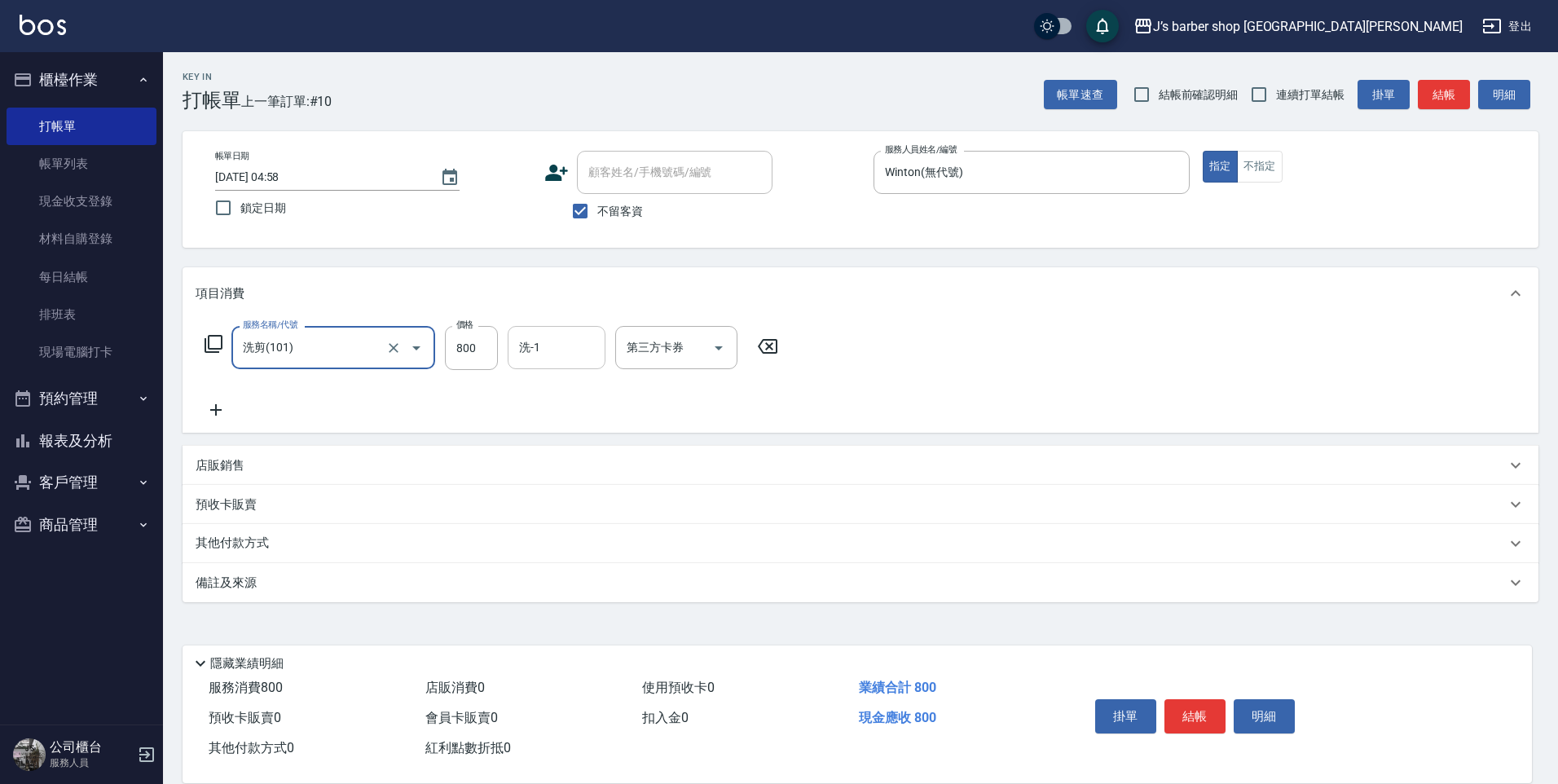
click at [557, 353] on input "洗-1" at bounding box center [557, 347] width 83 height 29
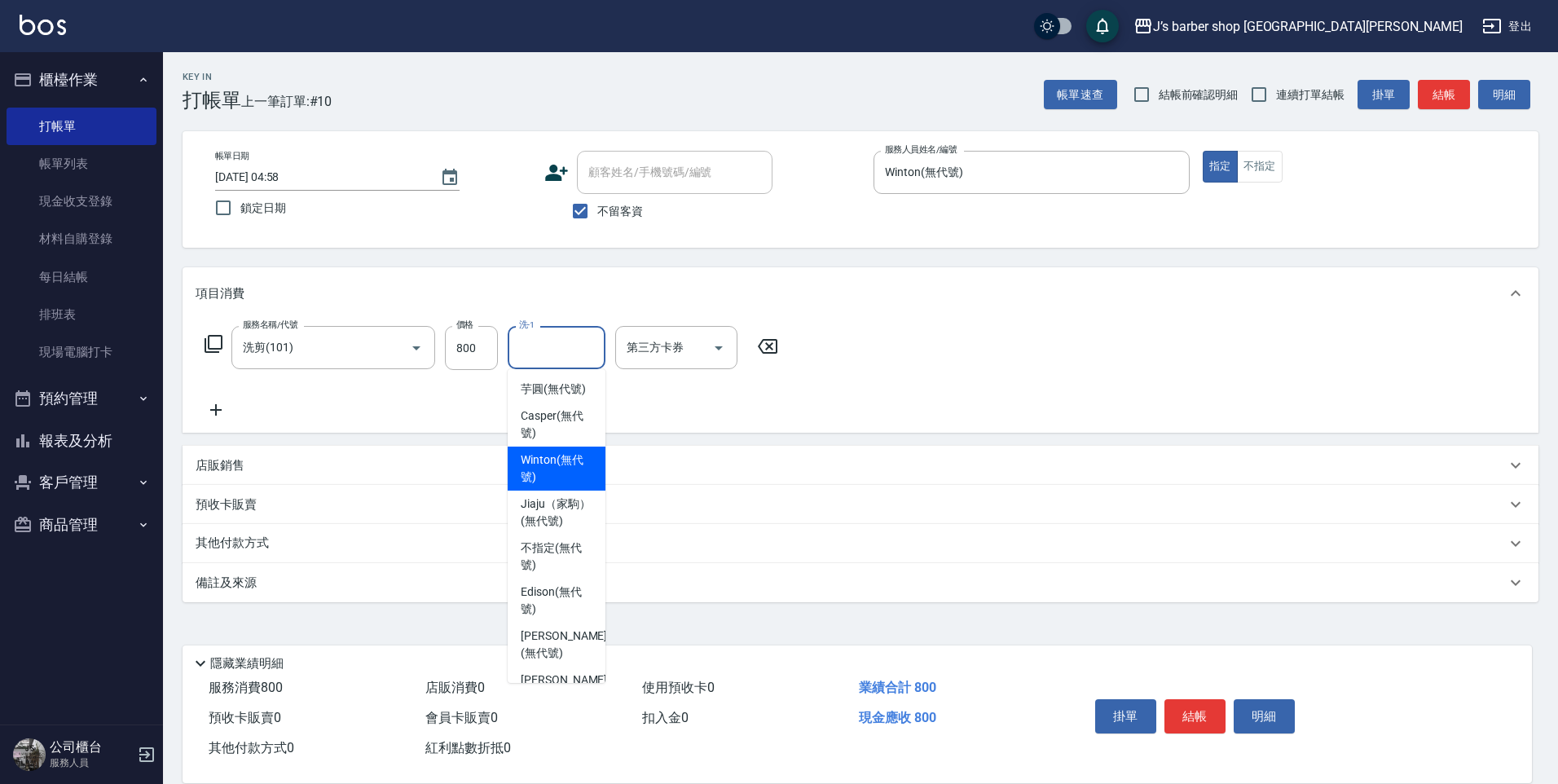
click at [565, 467] on div "Winton (無代號)" at bounding box center [557, 469] width 98 height 44
type input "Winton(無代號)"
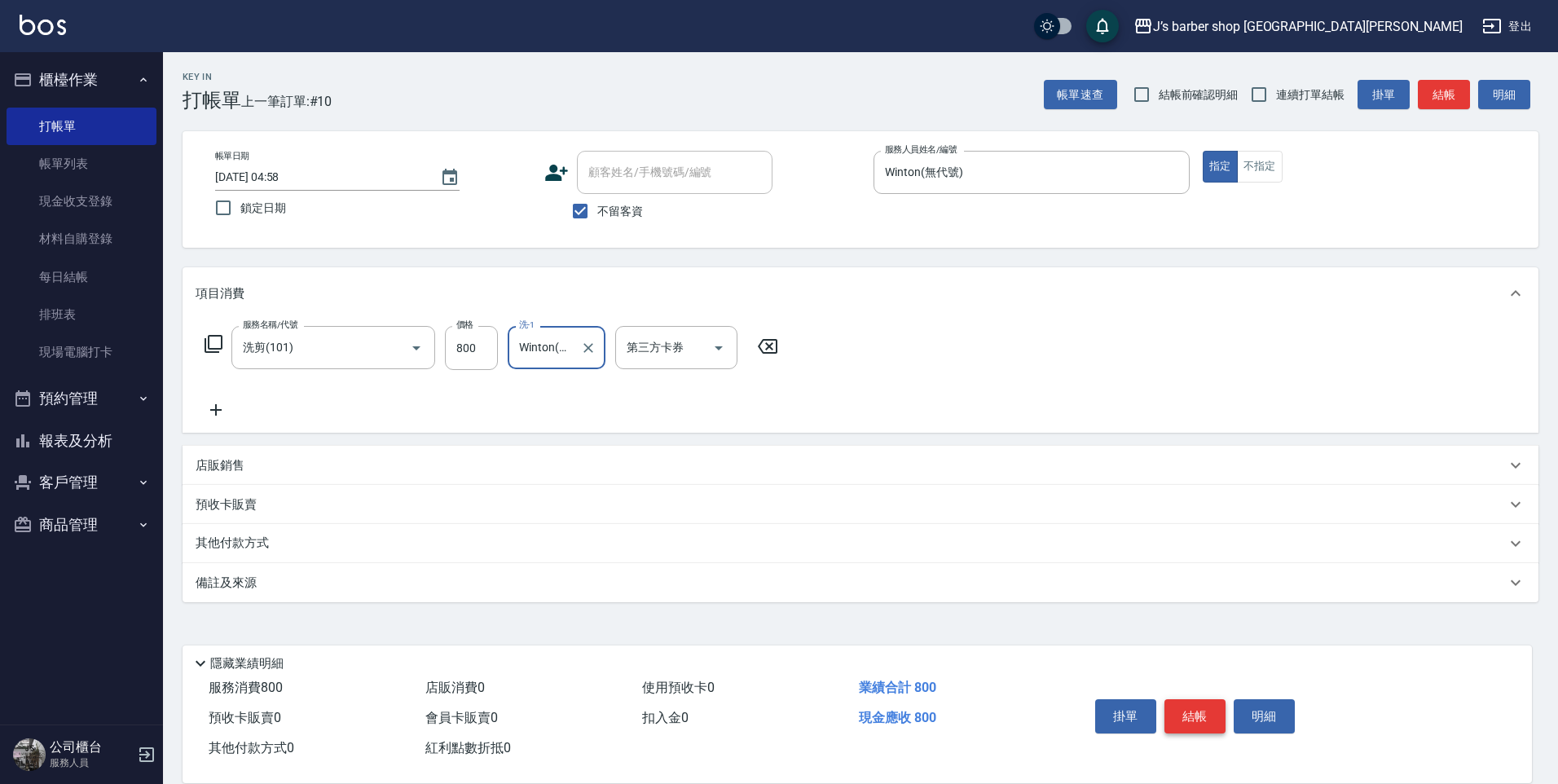
click at [1184, 699] on button "結帳" at bounding box center [1195, 716] width 61 height 34
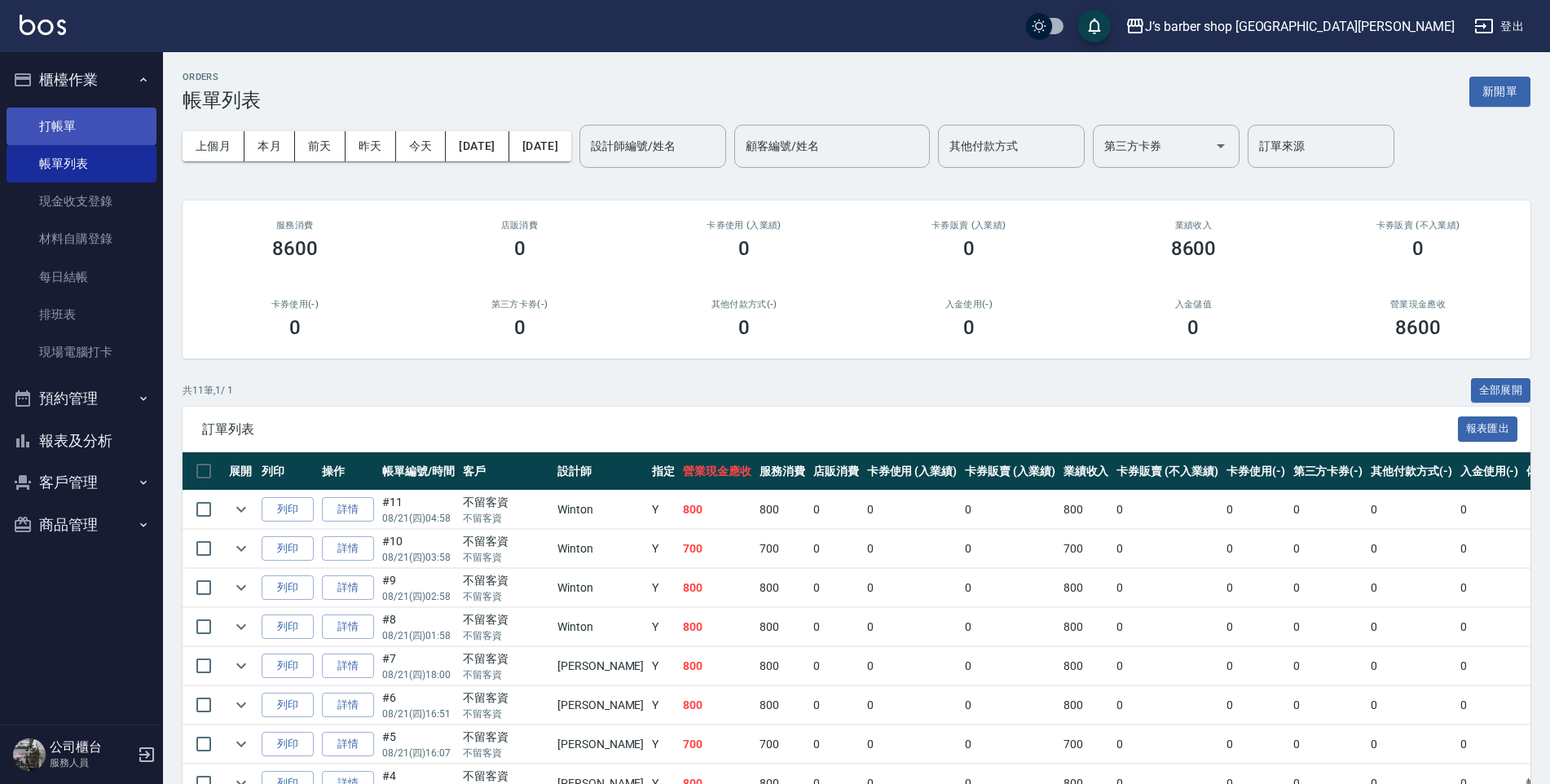
click at [132, 137] on link "打帳單" at bounding box center [81, 126] width 150 height 38
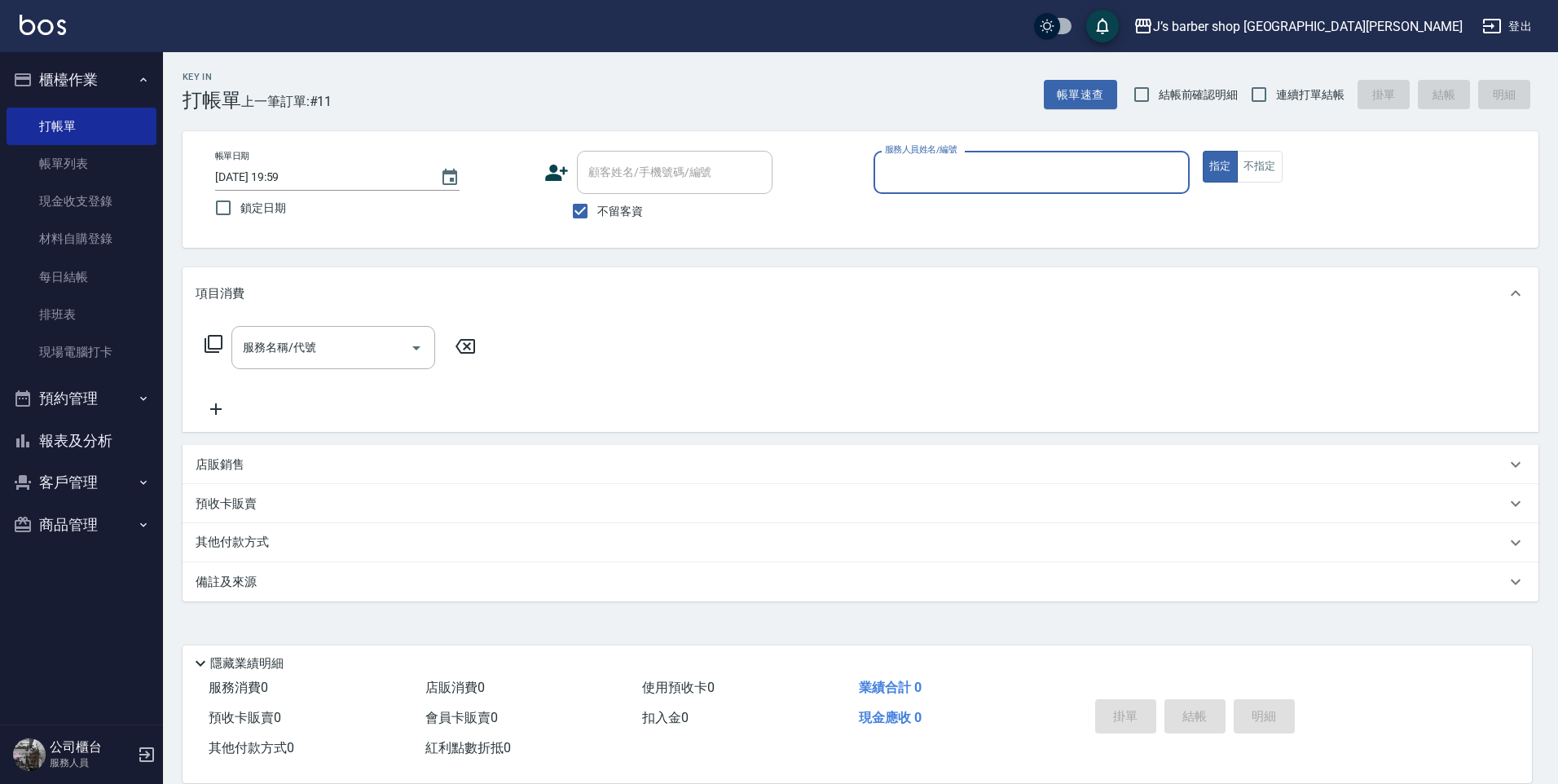
drag, startPoint x: 282, startPoint y: 178, endPoint x: 308, endPoint y: 177, distance: 26.0
click at [283, 178] on input "[DATE] 19:59" at bounding box center [320, 177] width 209 height 27
type input "[DATE] 05:59"
click at [916, 183] on input "服務人員姓名/編號" at bounding box center [1031, 172] width 301 height 29
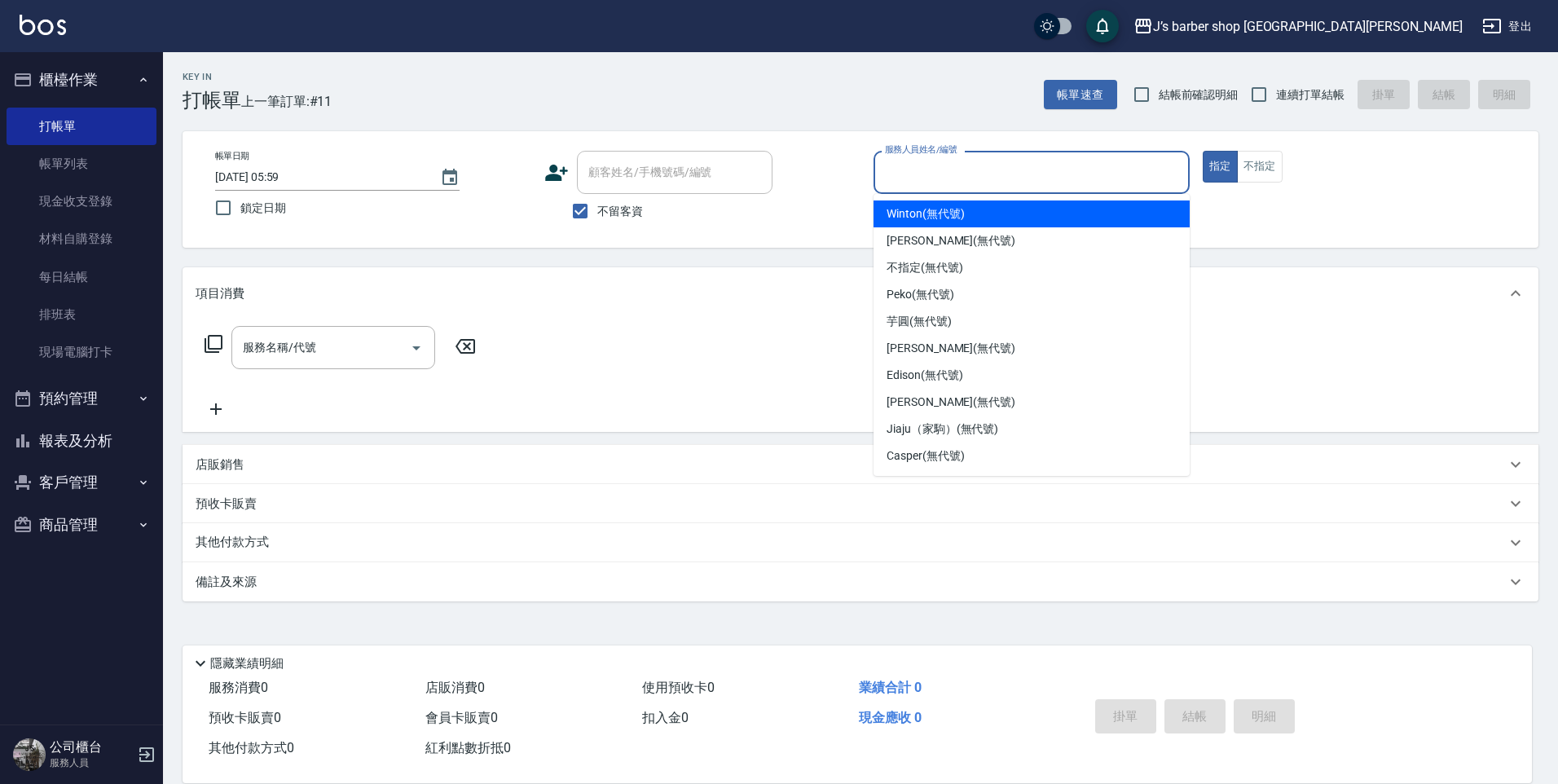
click at [925, 221] on span "Winton (無代號)" at bounding box center [926, 214] width 78 height 18
type input "Winton(無代號)"
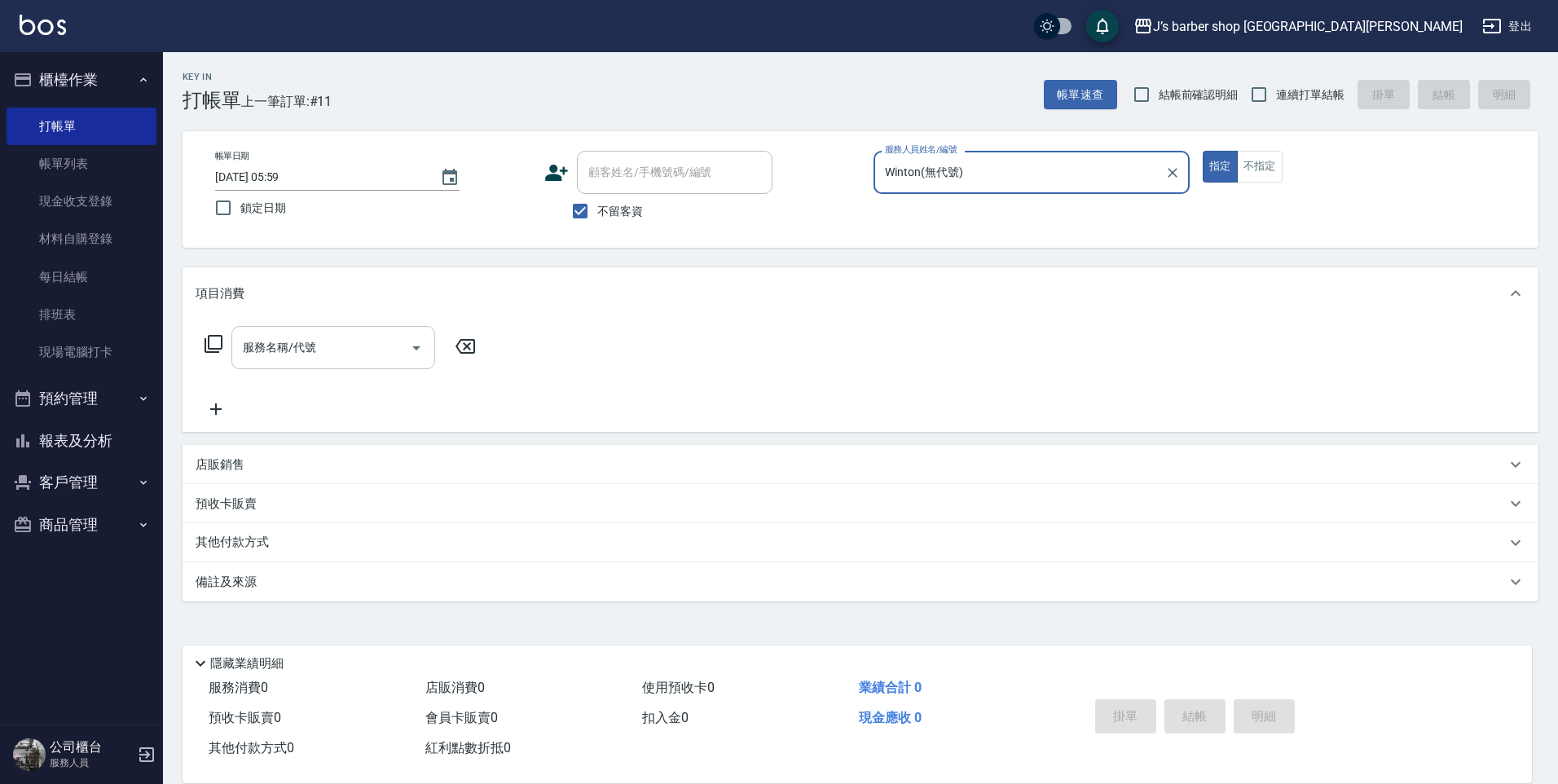
click at [376, 338] on input "服務名稱/代號" at bounding box center [321, 347] width 165 height 29
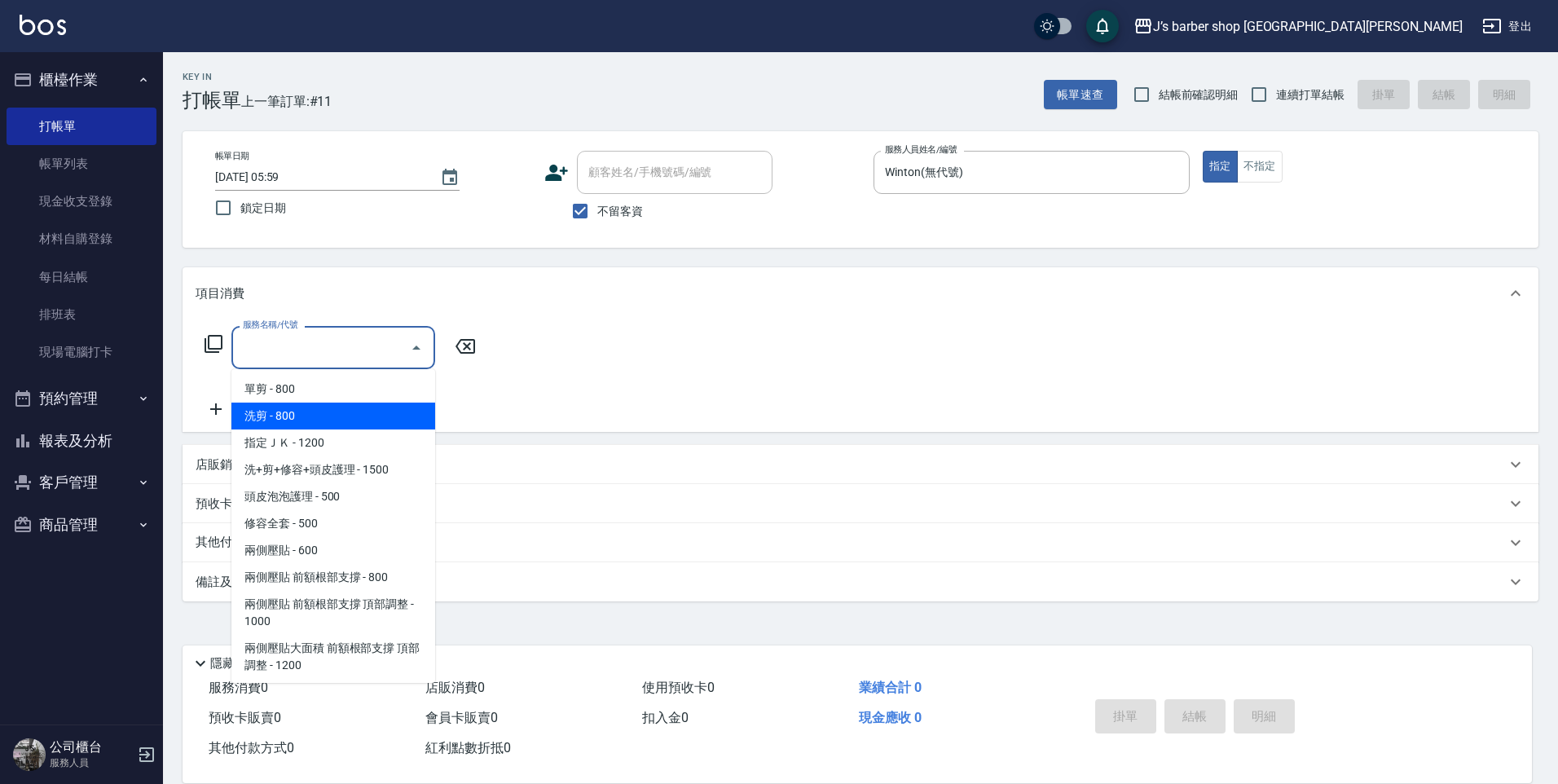
click at [330, 407] on span "洗剪 - 800" at bounding box center [333, 415] width 203 height 27
type input "洗剪(101)"
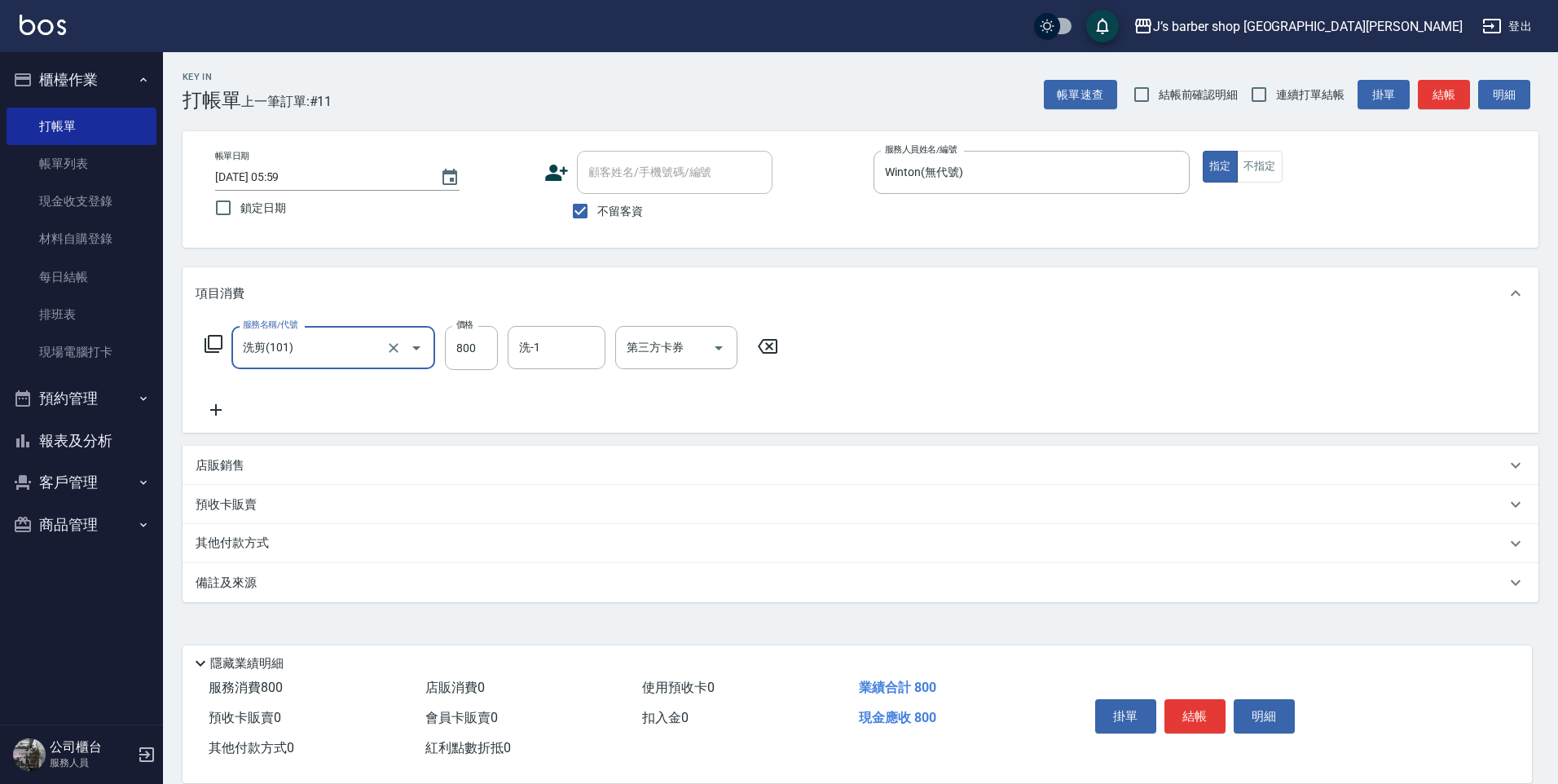
click at [501, 358] on div "服務名稱/代號 洗剪(101) 服務名稱/代號 價格 800 價格 洗-1 洗-1 第三方卡券 第三方卡券" at bounding box center [491, 348] width 593 height 44
click at [490, 358] on input "800" at bounding box center [471, 348] width 53 height 44
type input "600"
click at [555, 364] on div "洗-1" at bounding box center [557, 347] width 98 height 43
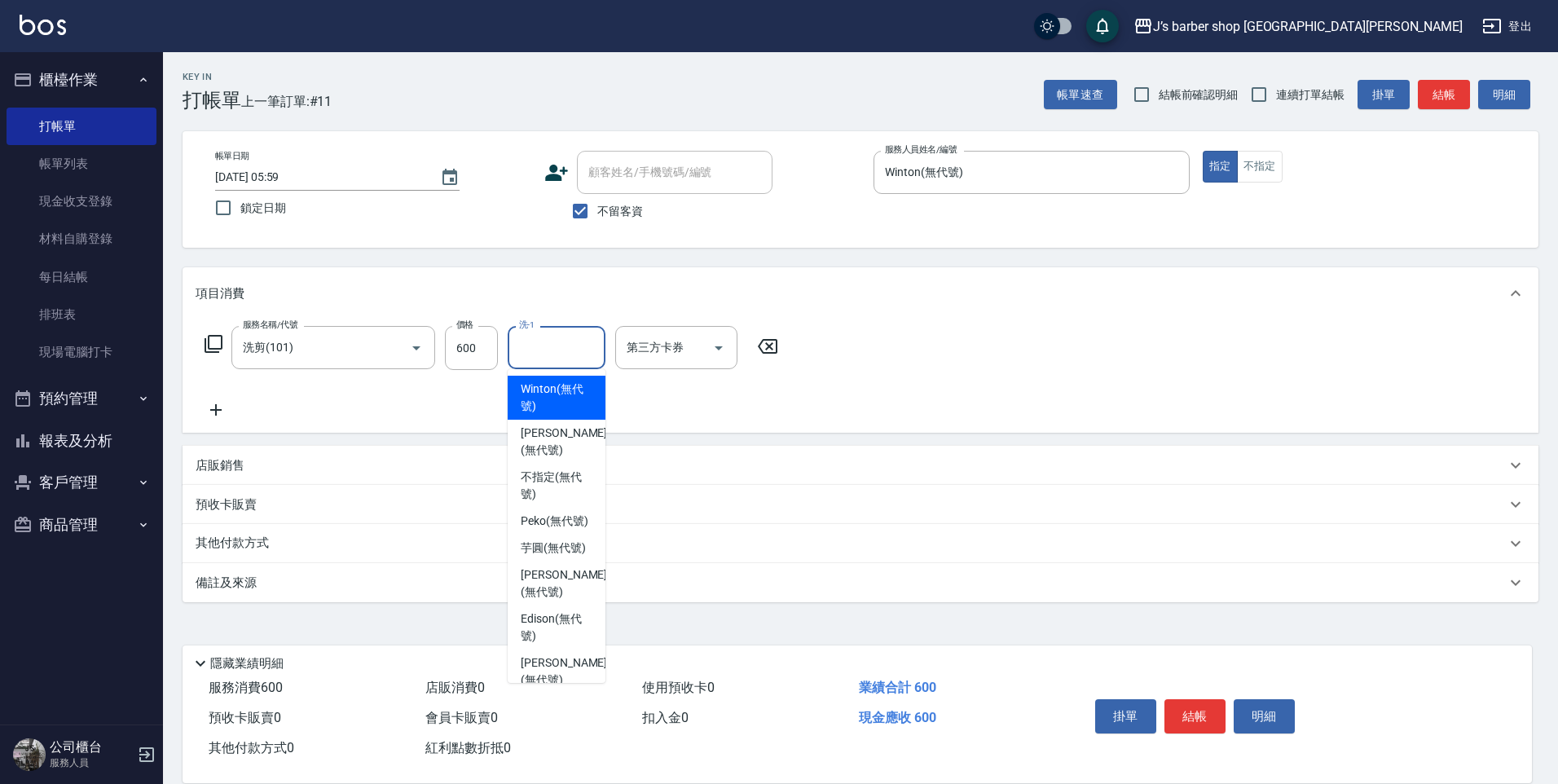
click at [550, 395] on span "Winton (無代號)" at bounding box center [557, 397] width 72 height 34
type input "Winton(無代號)"
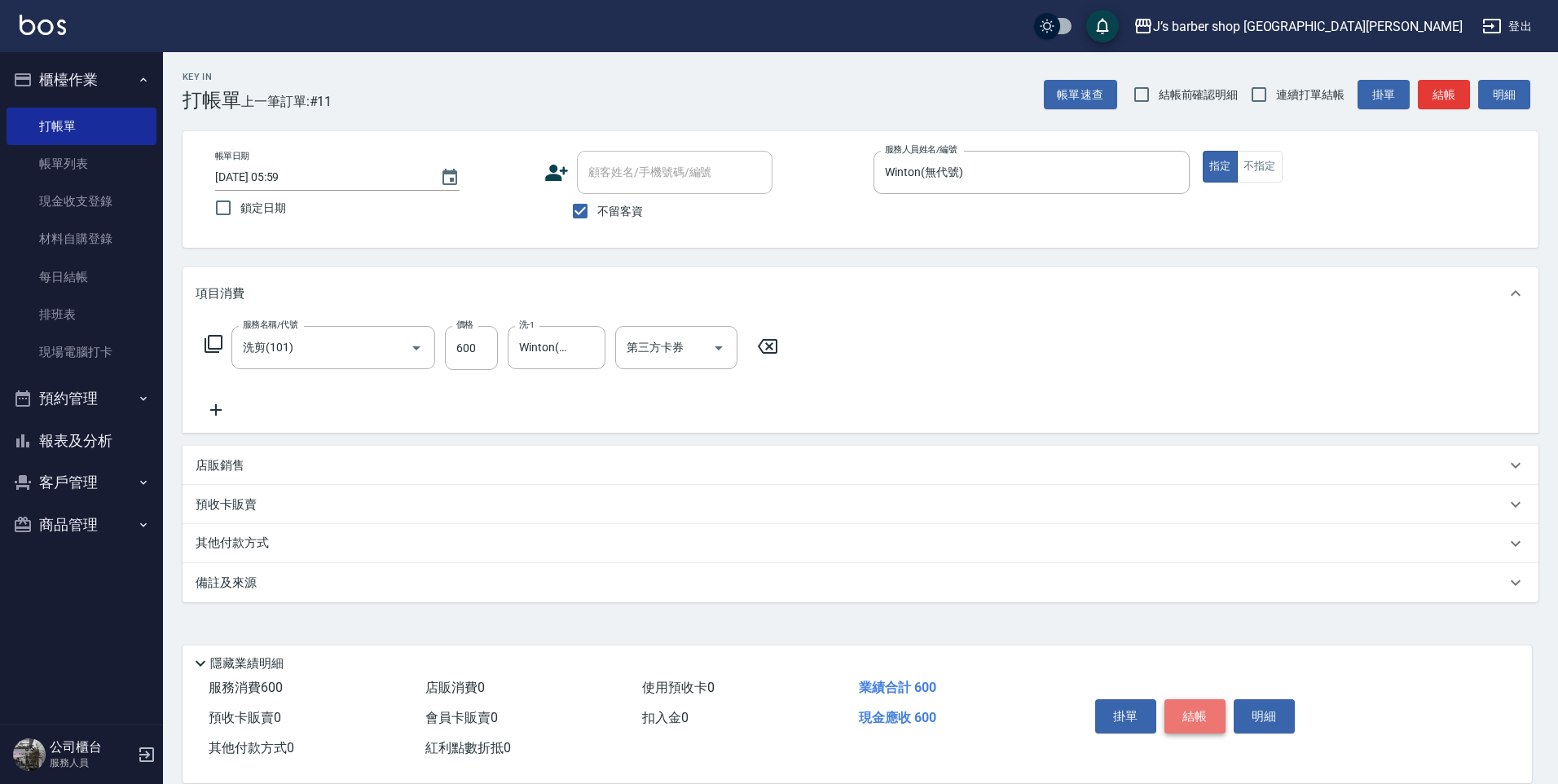
click at [1192, 704] on button "結帳" at bounding box center [1195, 716] width 61 height 34
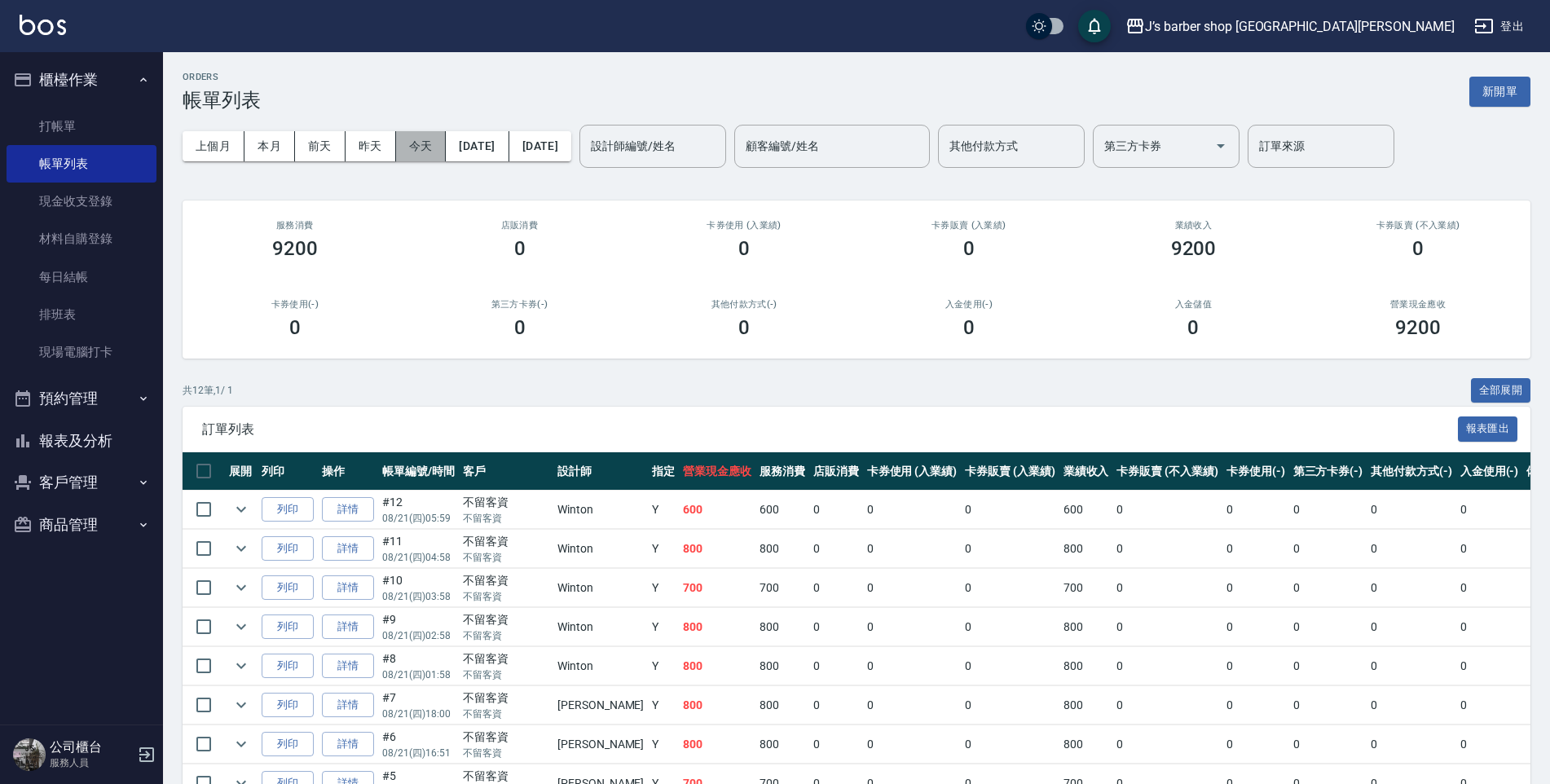
click at [408, 144] on button "今天" at bounding box center [421, 146] width 51 height 31
click at [719, 150] on input "設計師編號/姓名" at bounding box center [652, 146] width 132 height 29
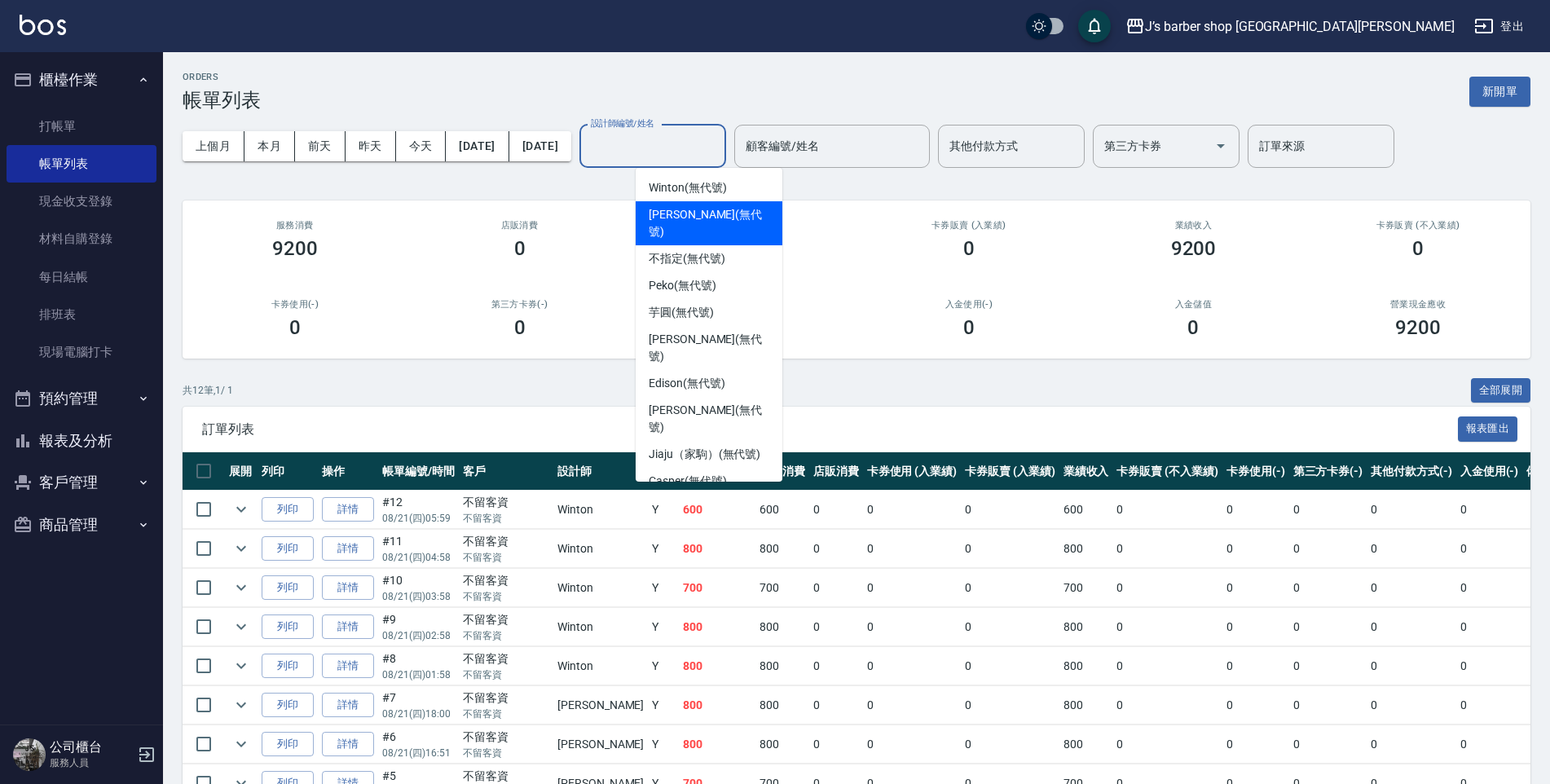
click at [703, 197] on div "Winton (無代號)" at bounding box center [708, 188] width 147 height 27
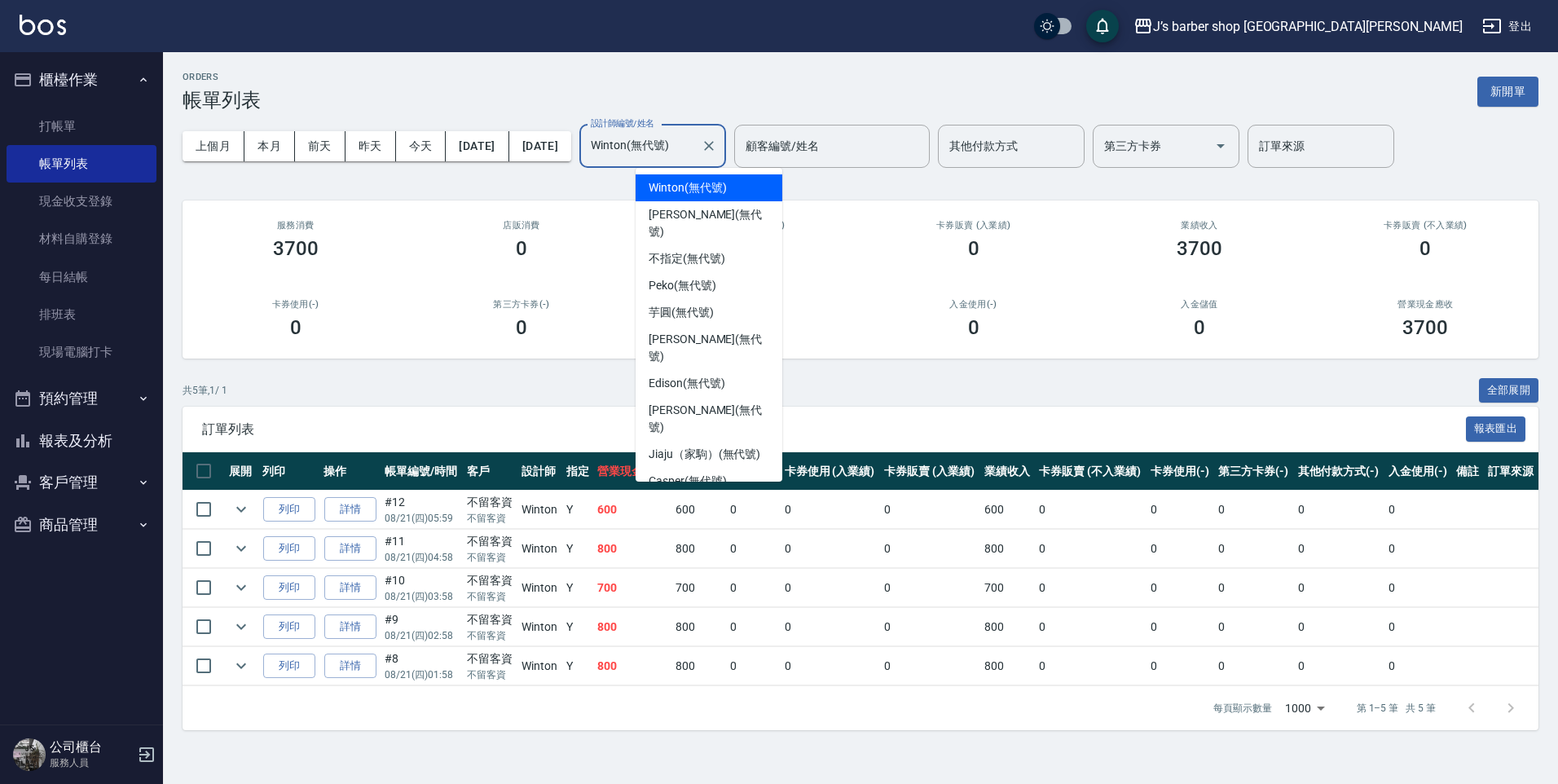
click at [694, 157] on input "Winton(無代號)" at bounding box center [640, 146] width 107 height 29
click at [696, 209] on span "[PERSON_NAME] (無代號)" at bounding box center [708, 223] width 120 height 34
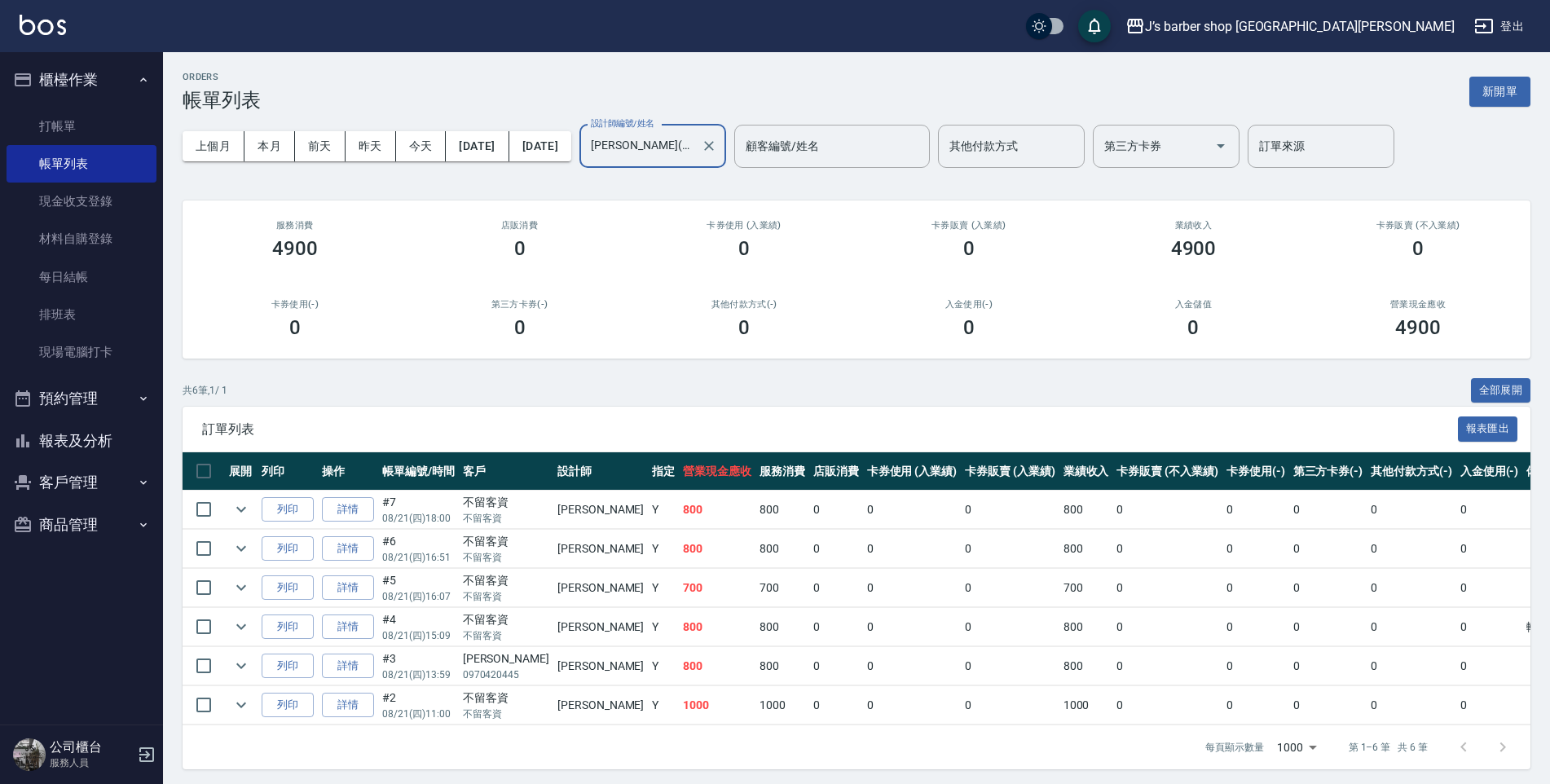
click at [695, 158] on input "[PERSON_NAME](無代號)" at bounding box center [640, 146] width 107 height 29
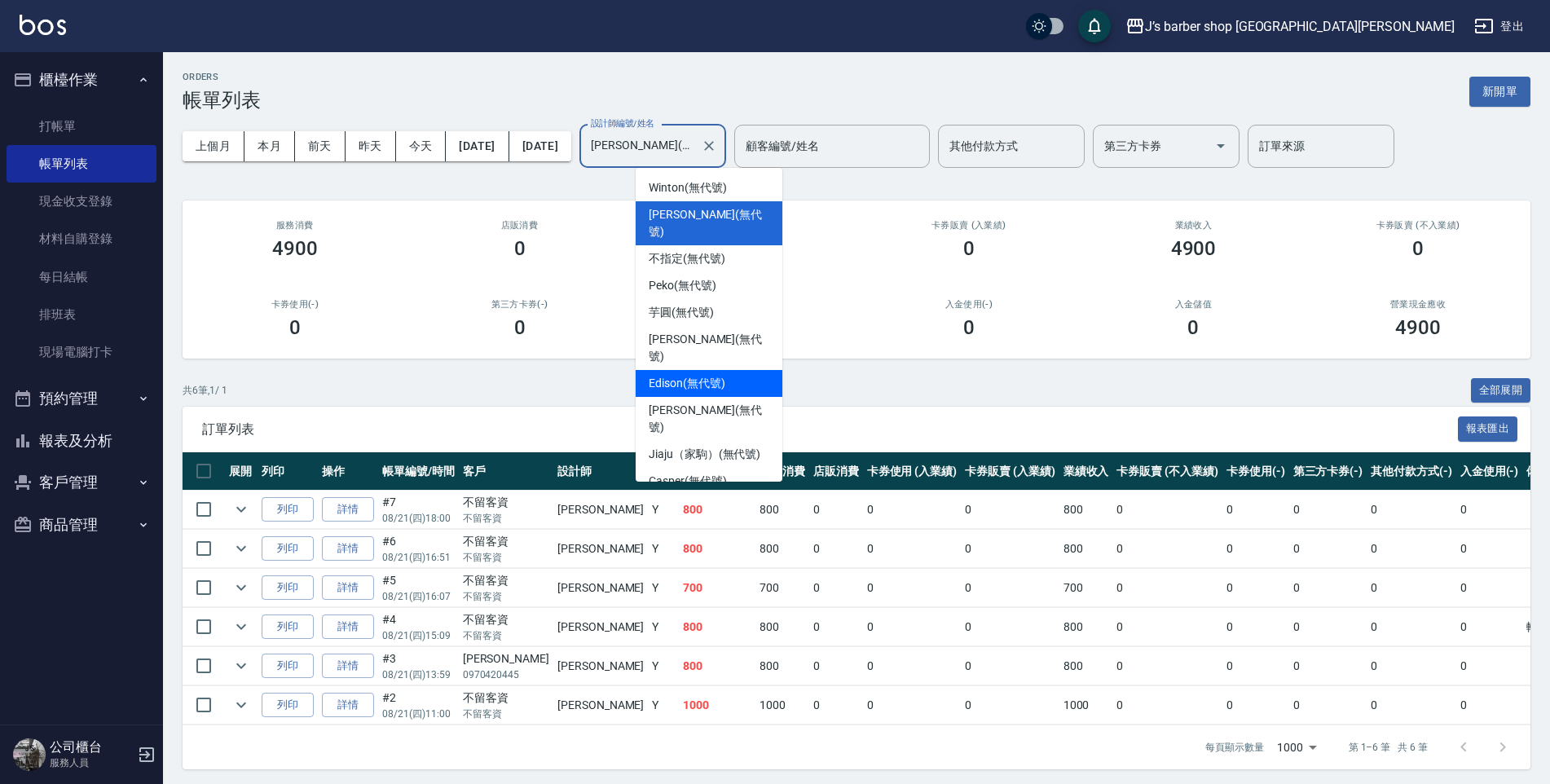
click at [699, 374] on span "Edison (無代號)" at bounding box center [686, 383] width 76 height 18
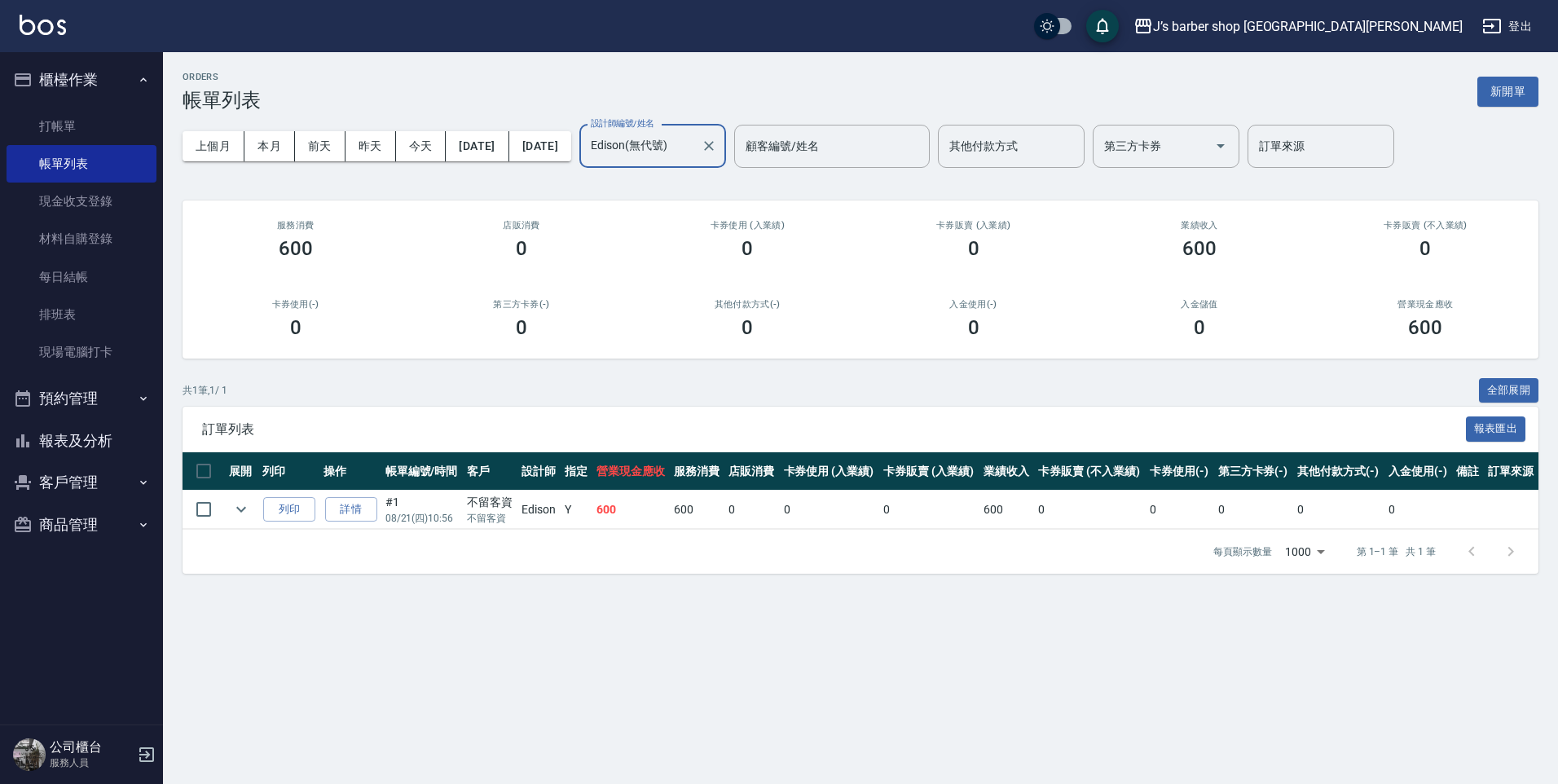
click at [695, 161] on div "Edison(無代號) 設計師編號/姓名" at bounding box center [652, 146] width 147 height 43
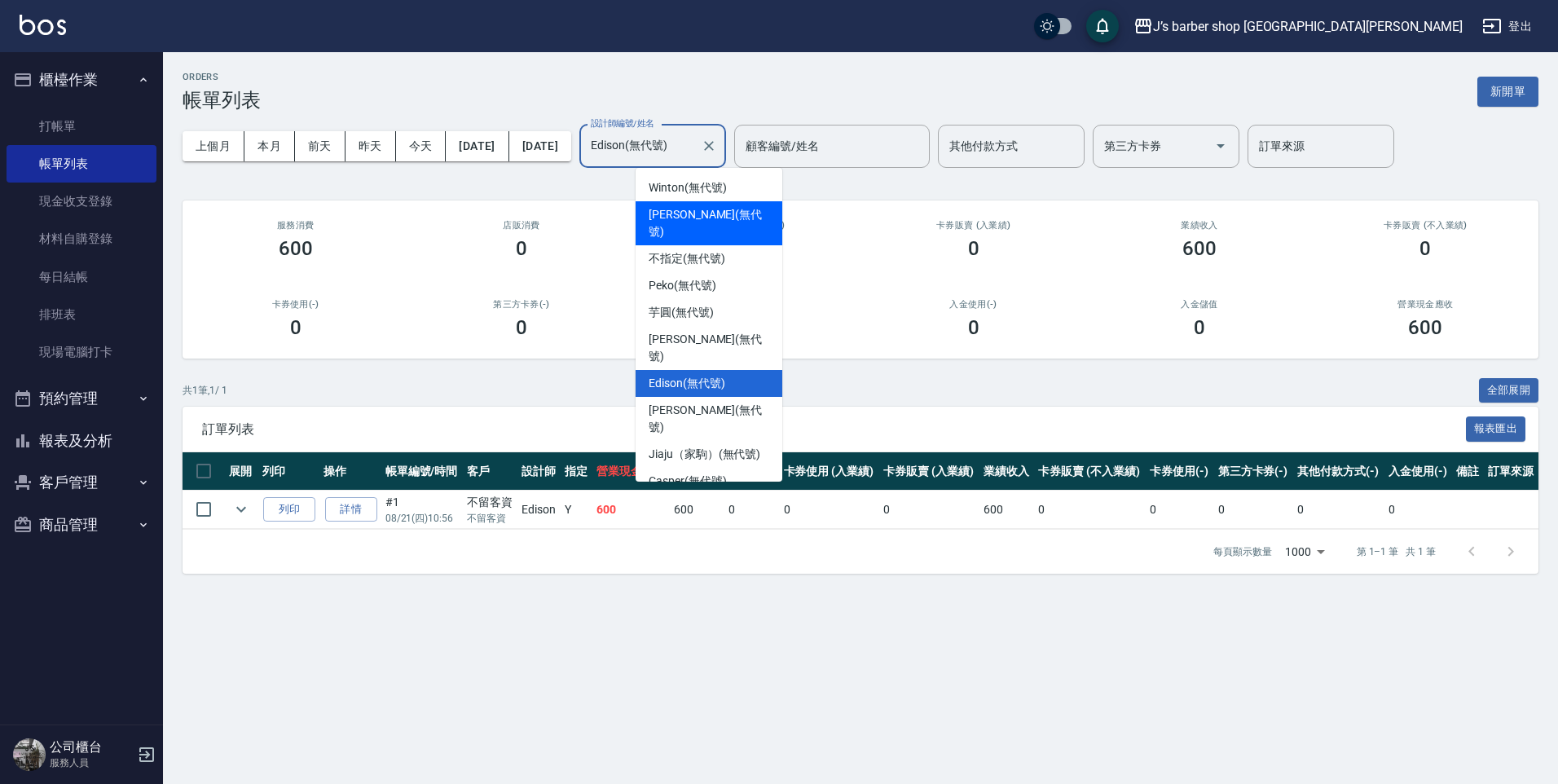
click at [686, 209] on span "[PERSON_NAME] (無代號)" at bounding box center [708, 223] width 120 height 34
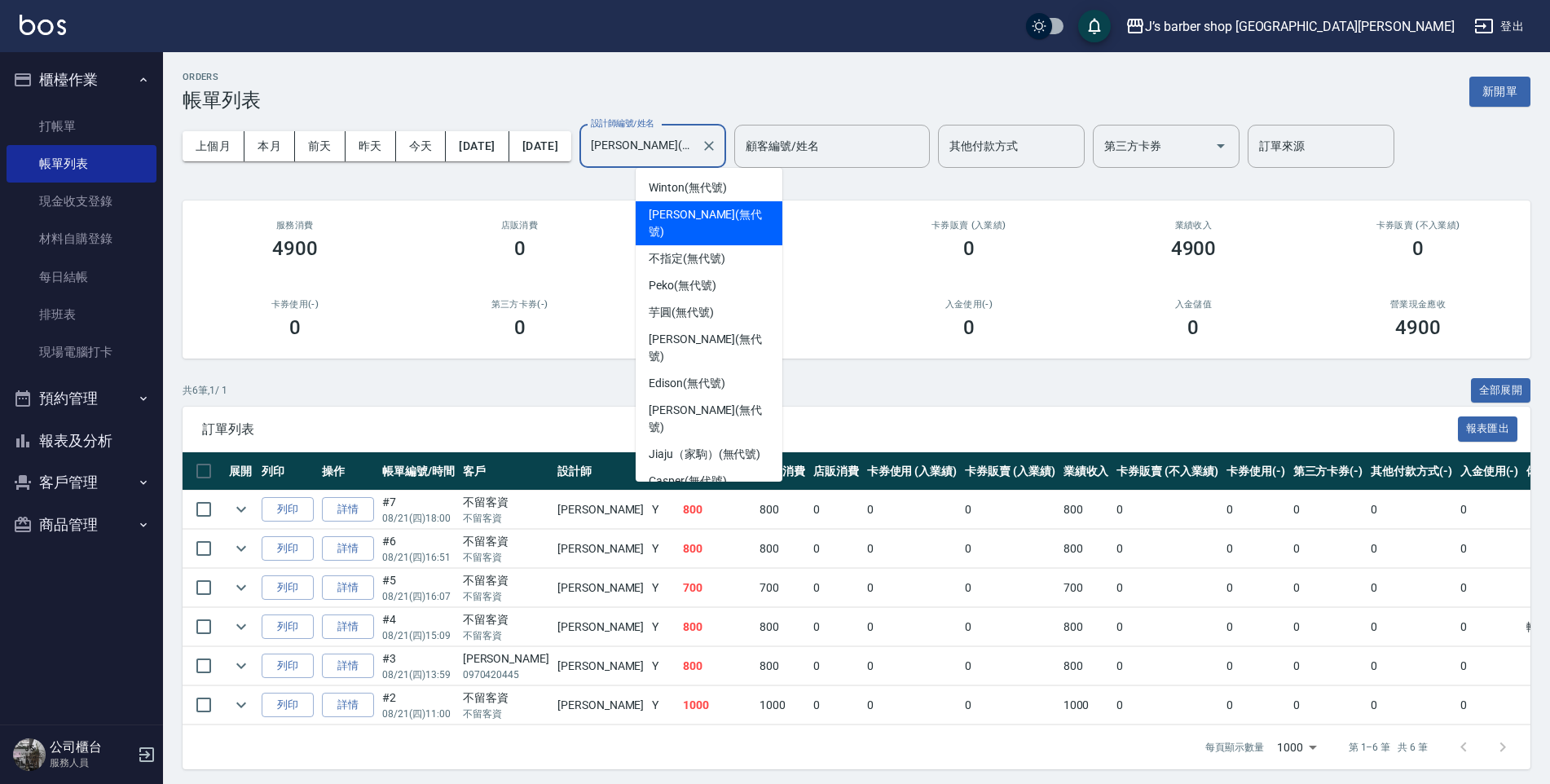
click at [695, 157] on input "[PERSON_NAME](無代號)" at bounding box center [640, 146] width 107 height 29
click at [689, 187] on span "Winton (無代號)" at bounding box center [687, 188] width 78 height 18
type input "Winton(無代號)"
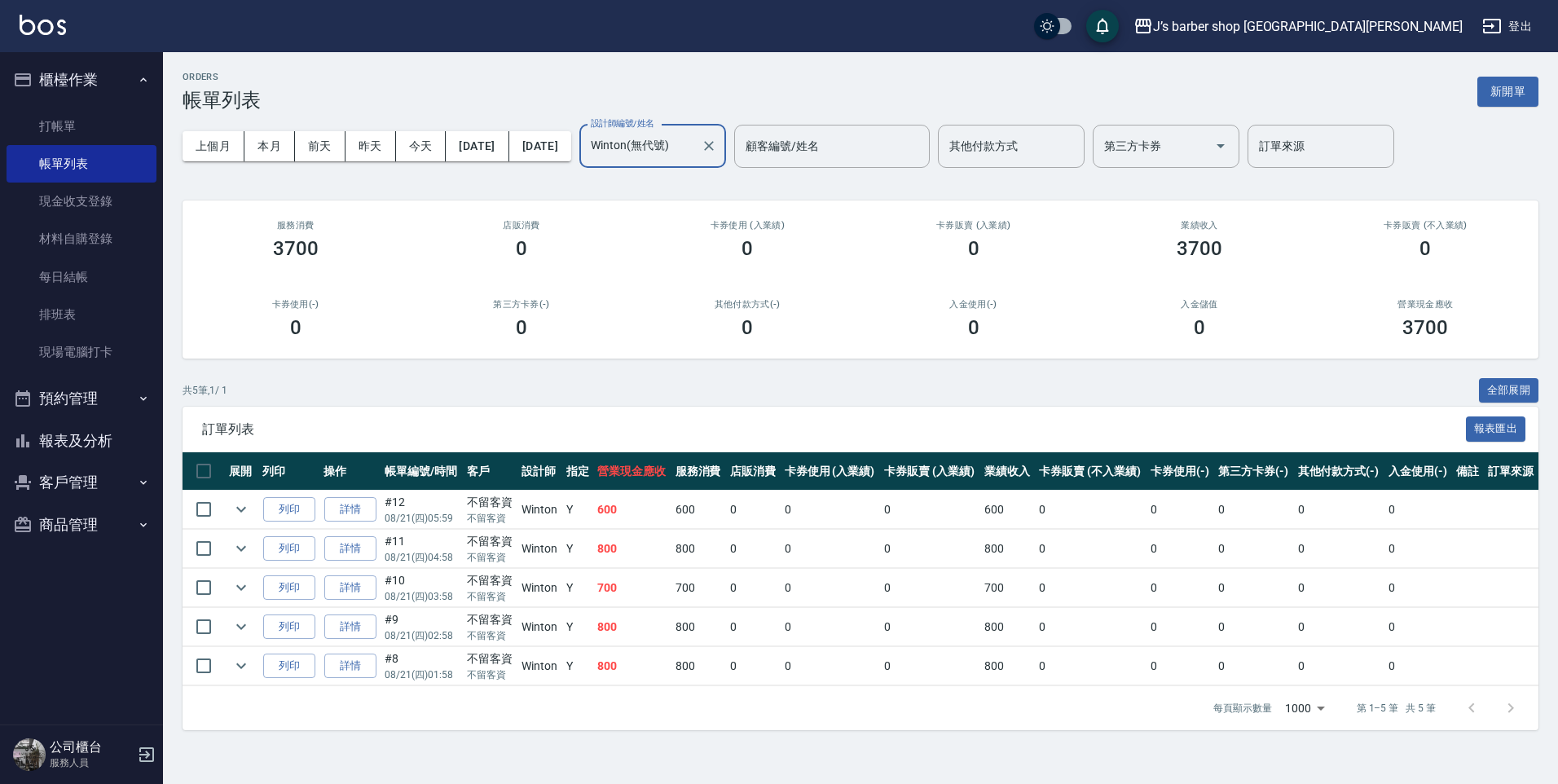
click at [391, 192] on div "ORDERS 帳單列表 新開單 上個月 本月 [DATE] [DATE] [DATE] [DATE] [DATE] 設計師編號/姓名 [PERSON_NAME…" at bounding box center [860, 400] width 1394 height 697
click at [283, 151] on button "本月" at bounding box center [269, 146] width 51 height 31
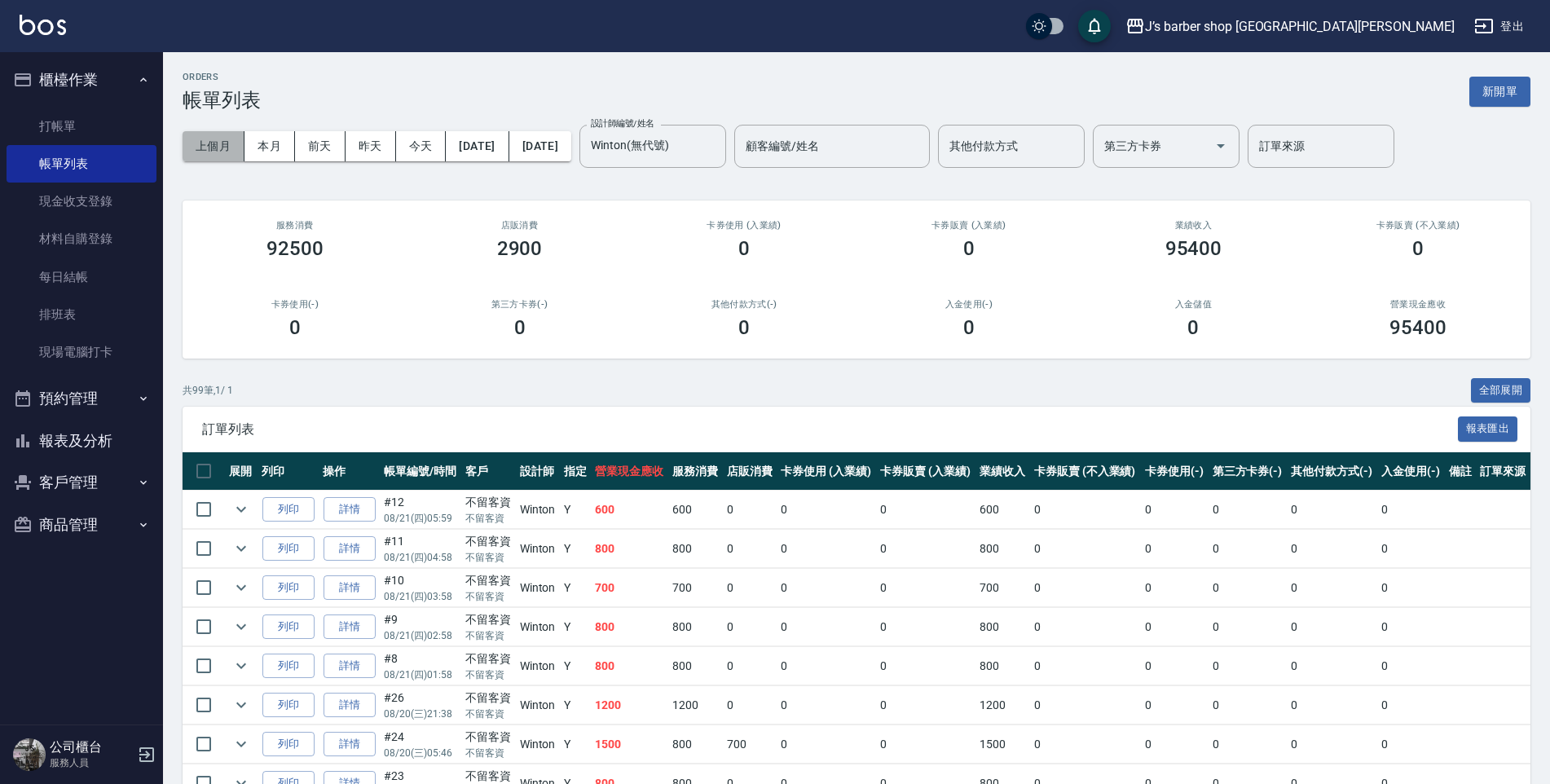
click at [229, 147] on button "上個月" at bounding box center [213, 146] width 62 height 31
click at [277, 147] on button "本月" at bounding box center [269, 146] width 51 height 31
click at [97, 135] on link "打帳單" at bounding box center [81, 126] width 150 height 38
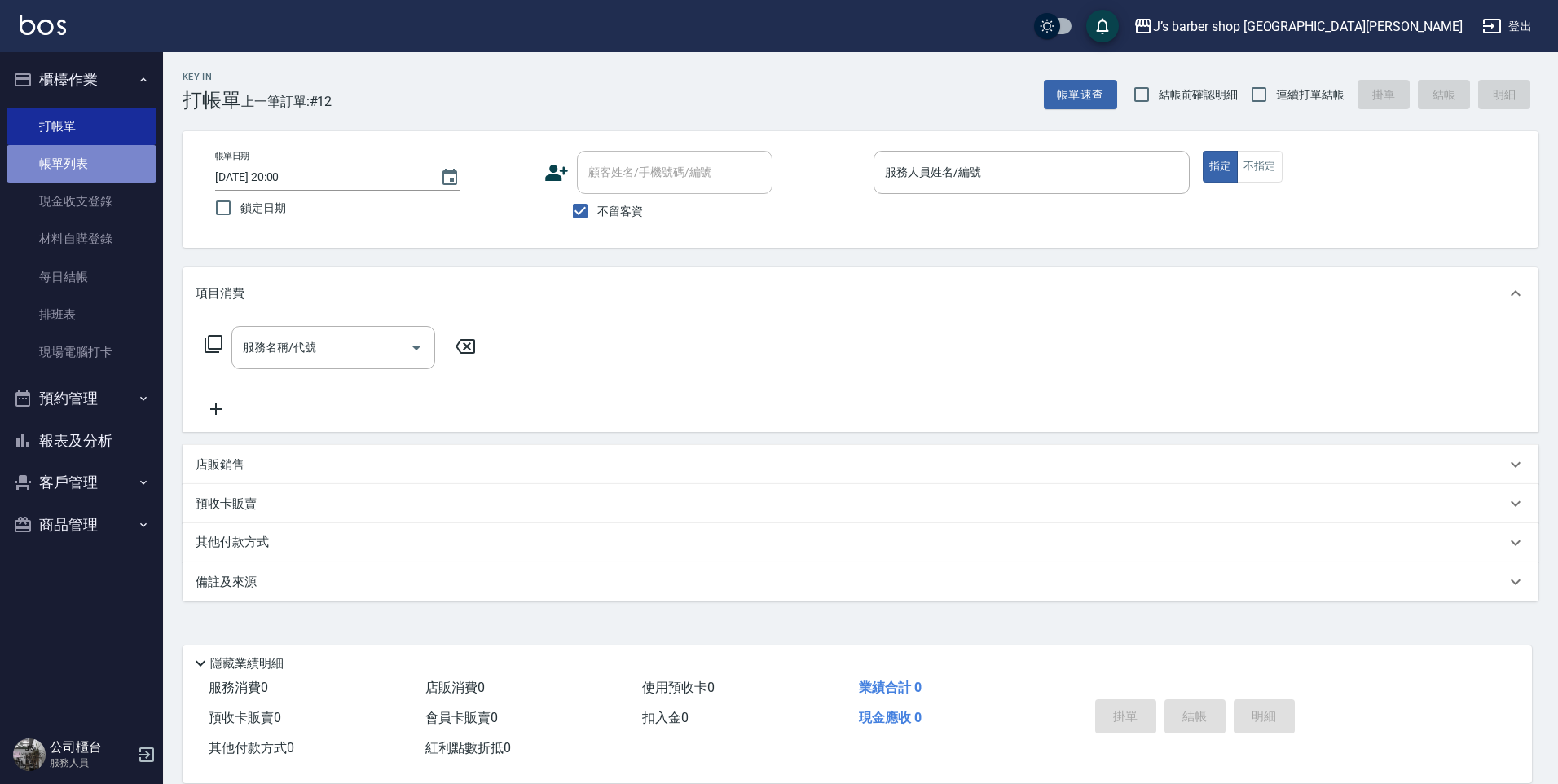
click at [100, 147] on link "帳單列表" at bounding box center [81, 164] width 150 height 38
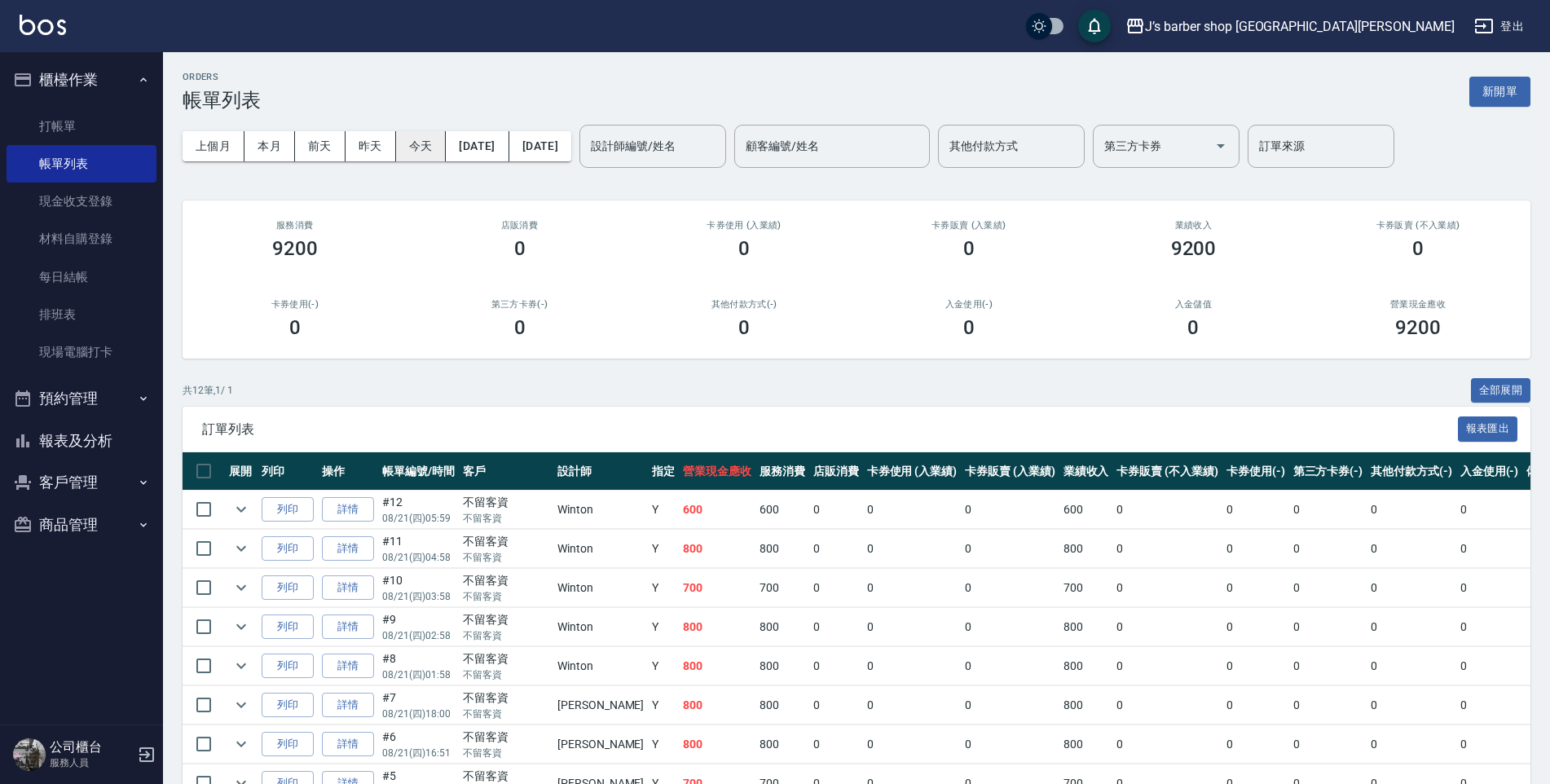
click at [416, 141] on button "今天" at bounding box center [421, 146] width 51 height 31
click at [681, 151] on input "設計師編號/姓名" at bounding box center [652, 146] width 132 height 29
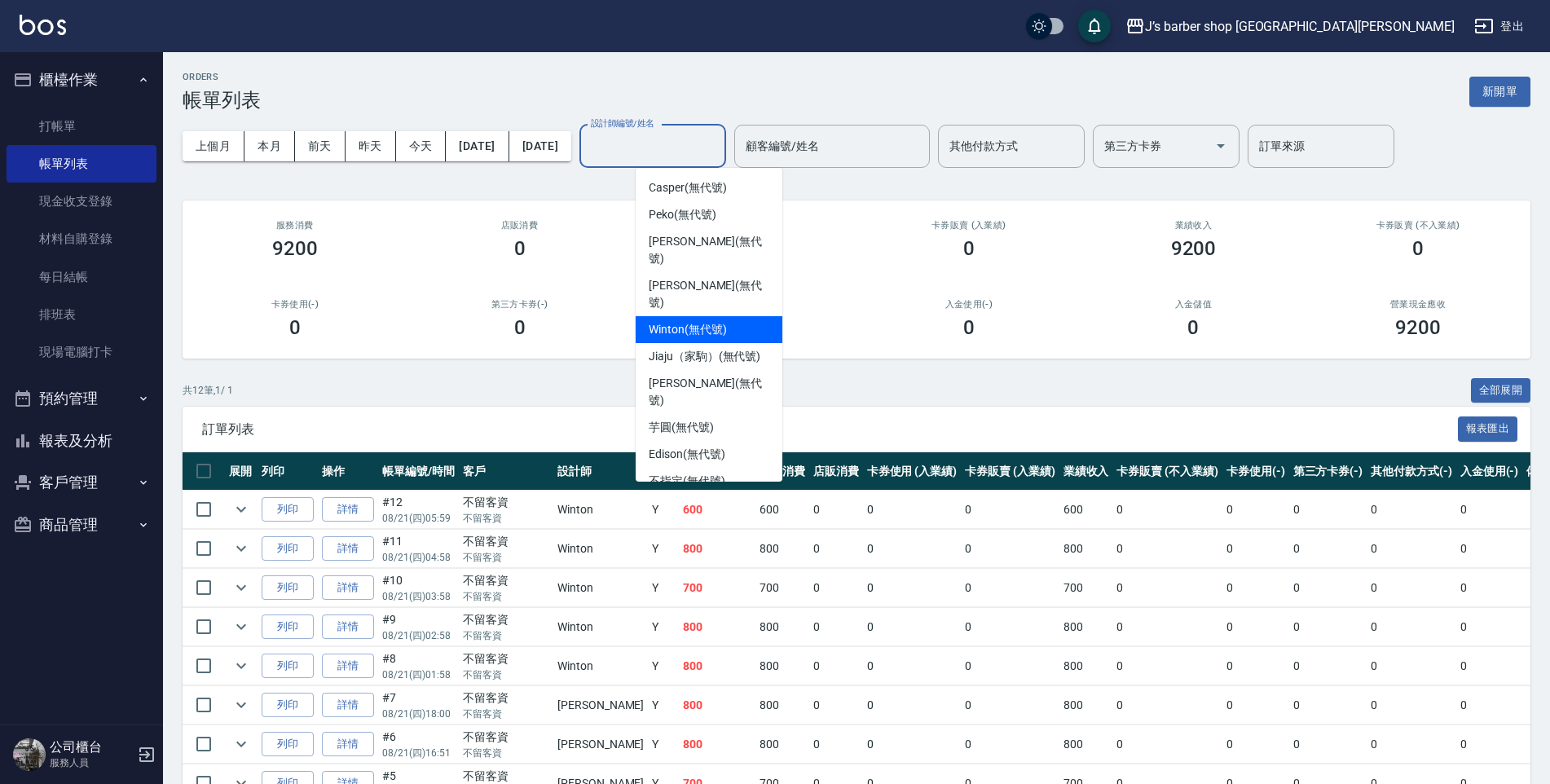
click at [695, 321] on span "Winton (無代號)" at bounding box center [687, 329] width 78 height 18
type input "Winton(無代號)"
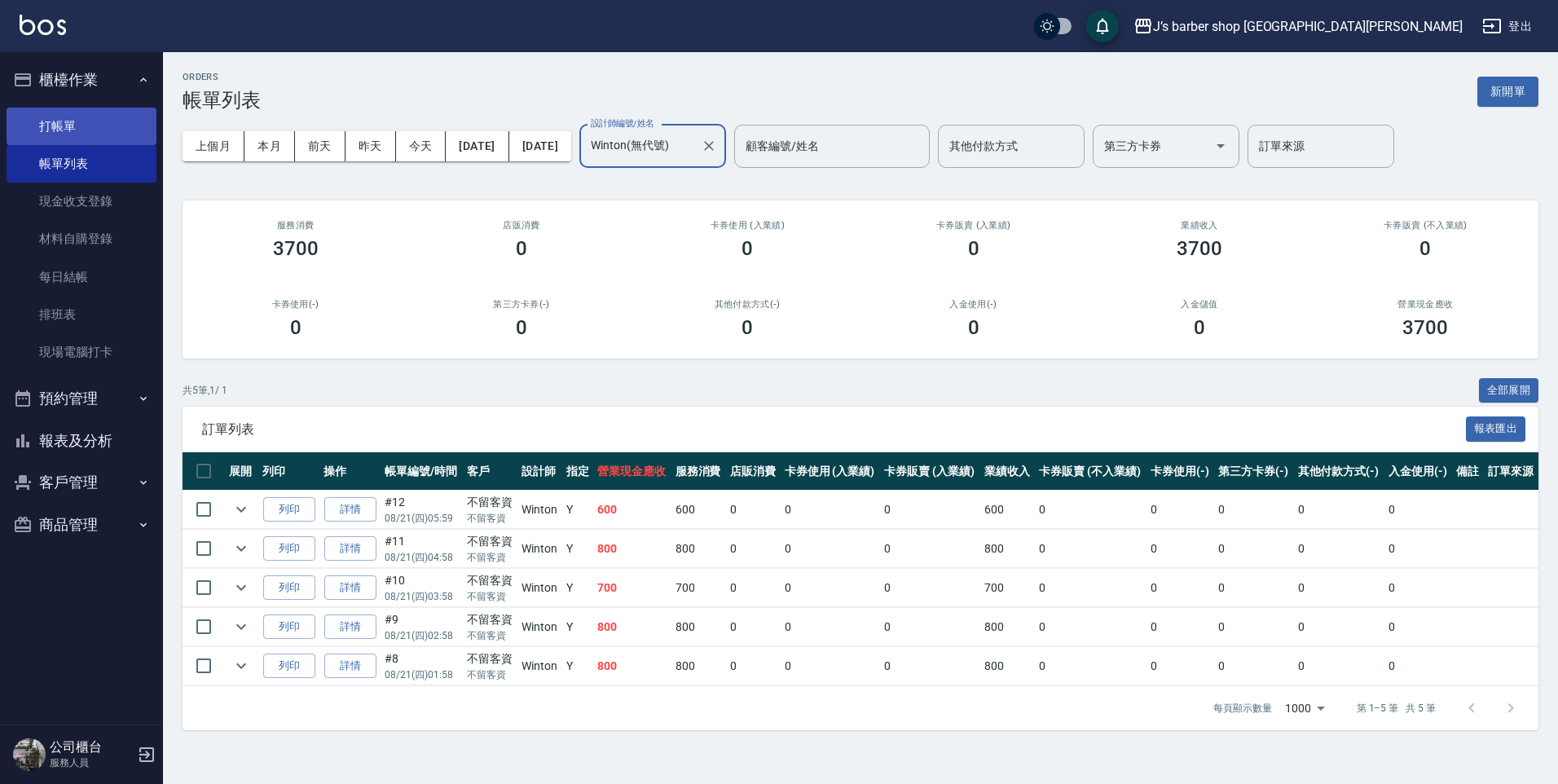
click at [75, 116] on link "打帳單" at bounding box center [81, 126] width 150 height 38
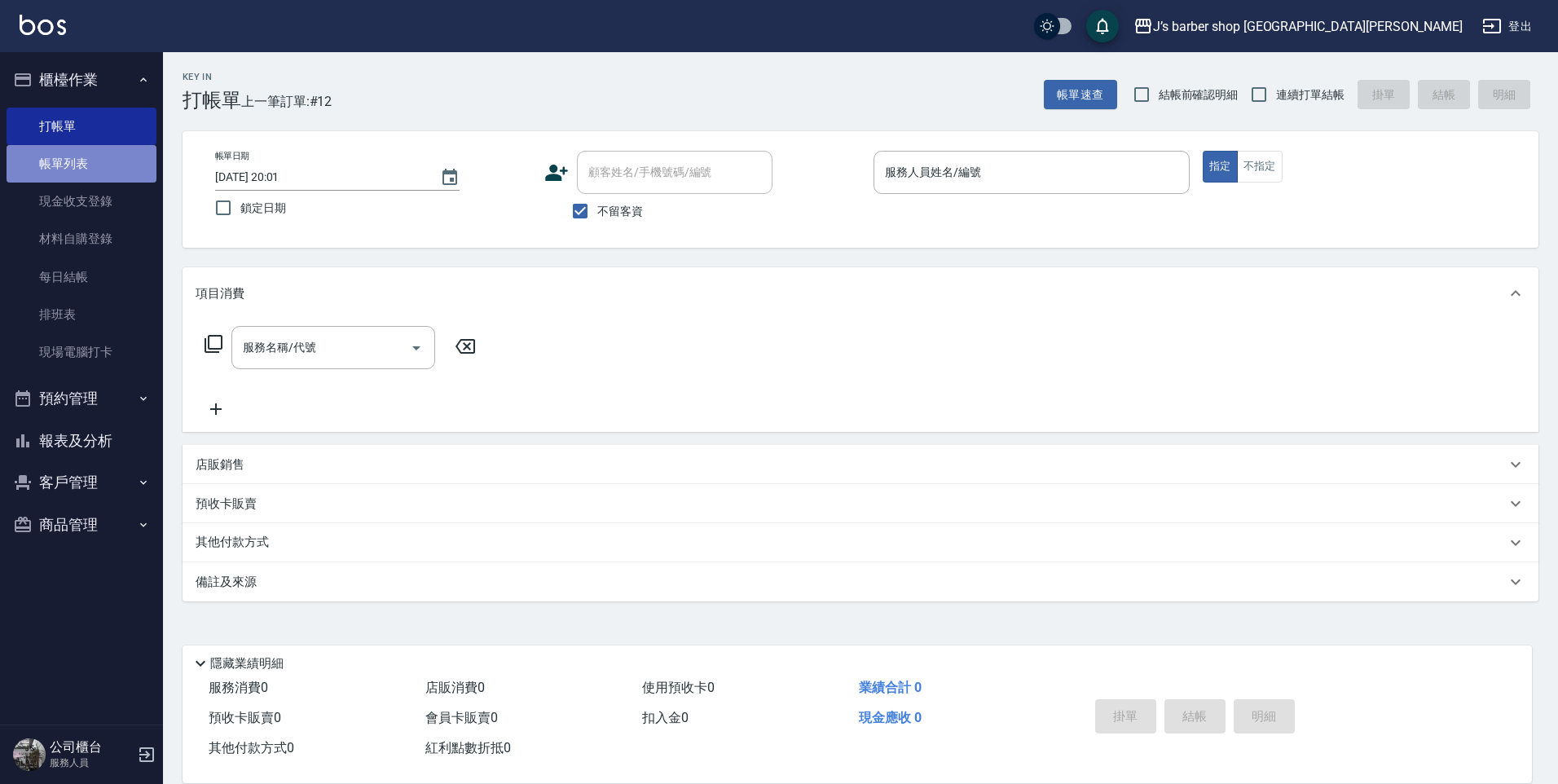
click at [144, 174] on link "帳單列表" at bounding box center [81, 164] width 150 height 38
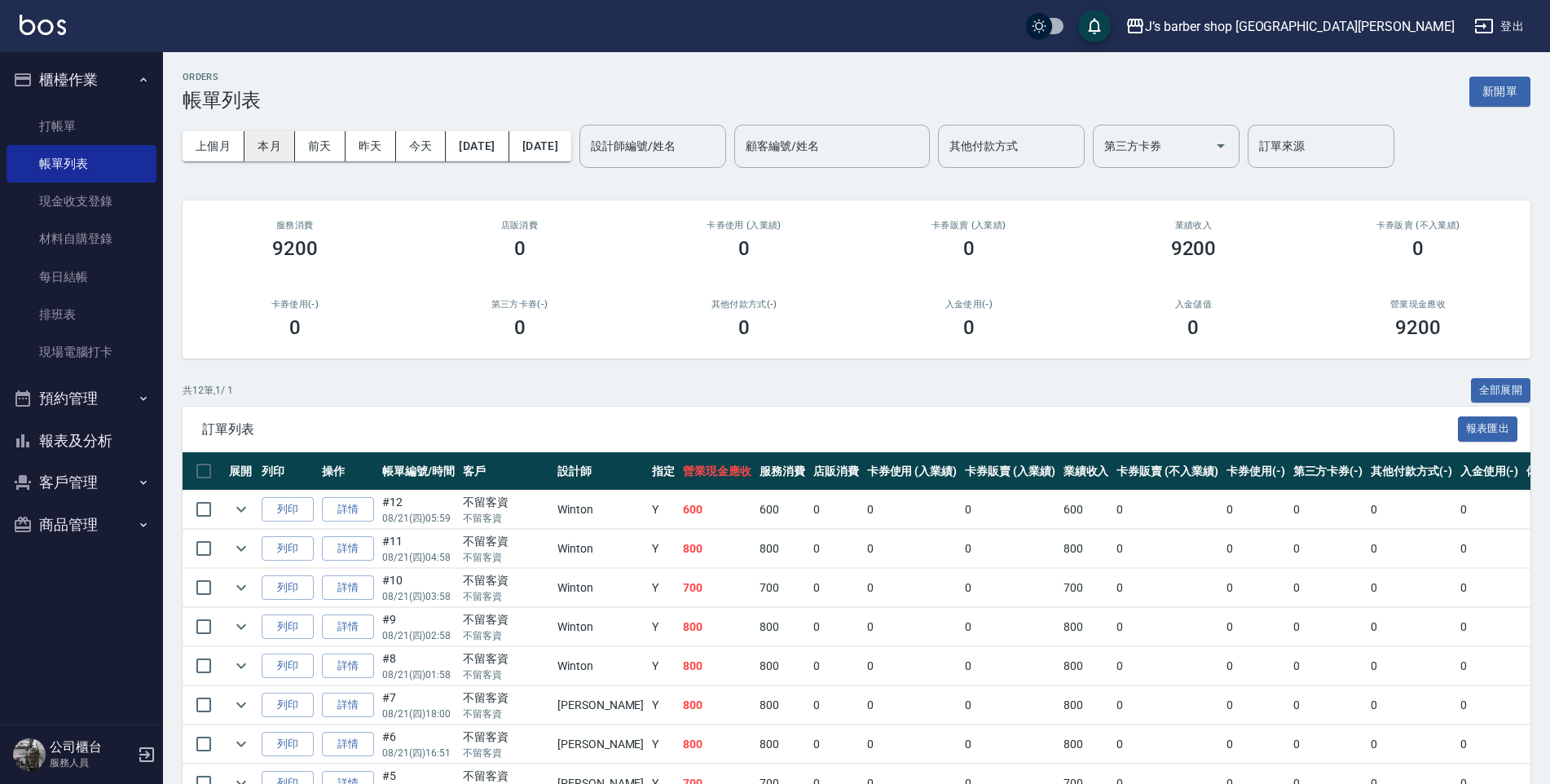
click at [260, 133] on button "本月" at bounding box center [269, 146] width 51 height 31
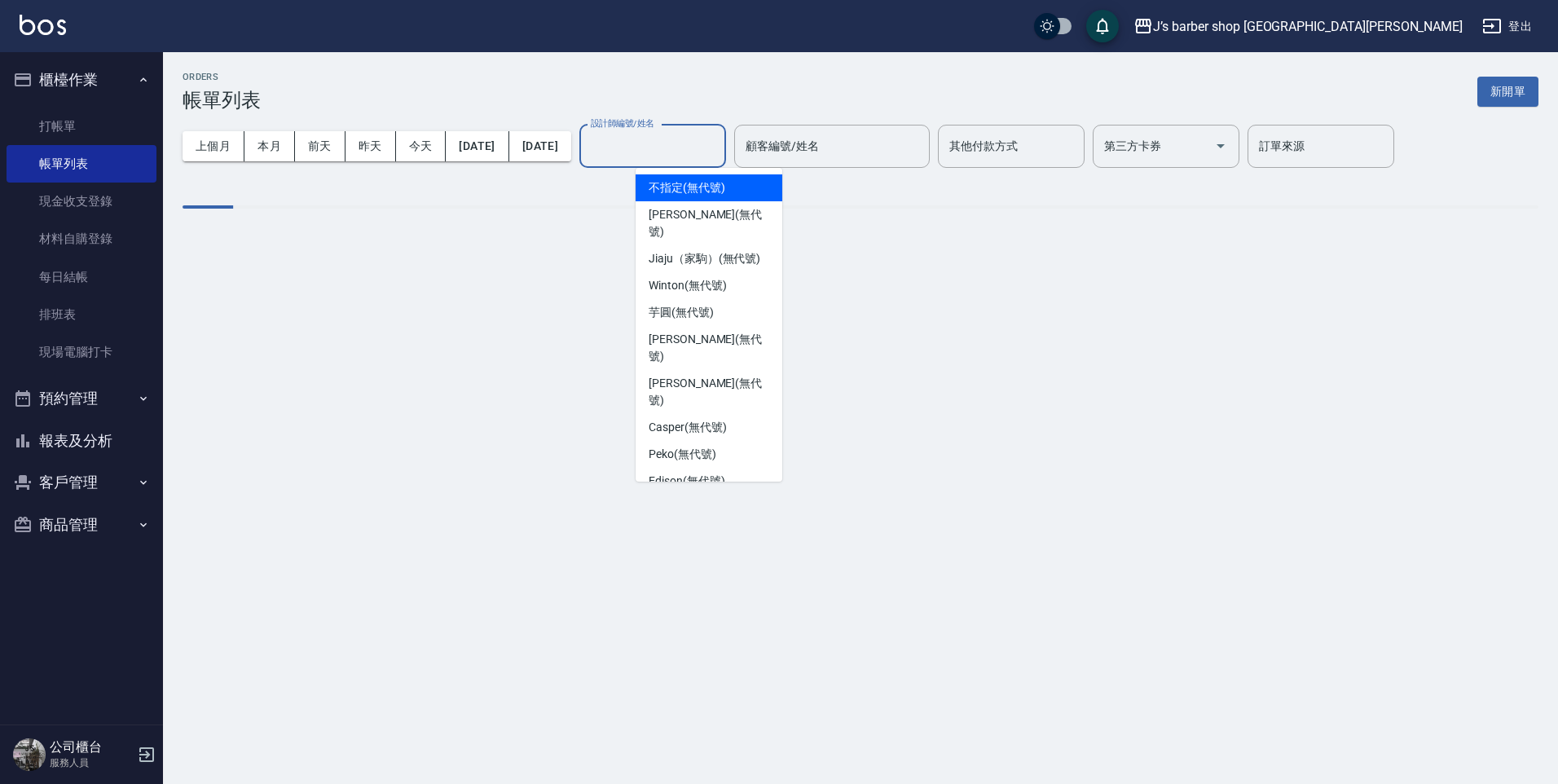
click at [709, 134] on div "設計師編號/姓名 設計師編號/姓名" at bounding box center [652, 146] width 147 height 43
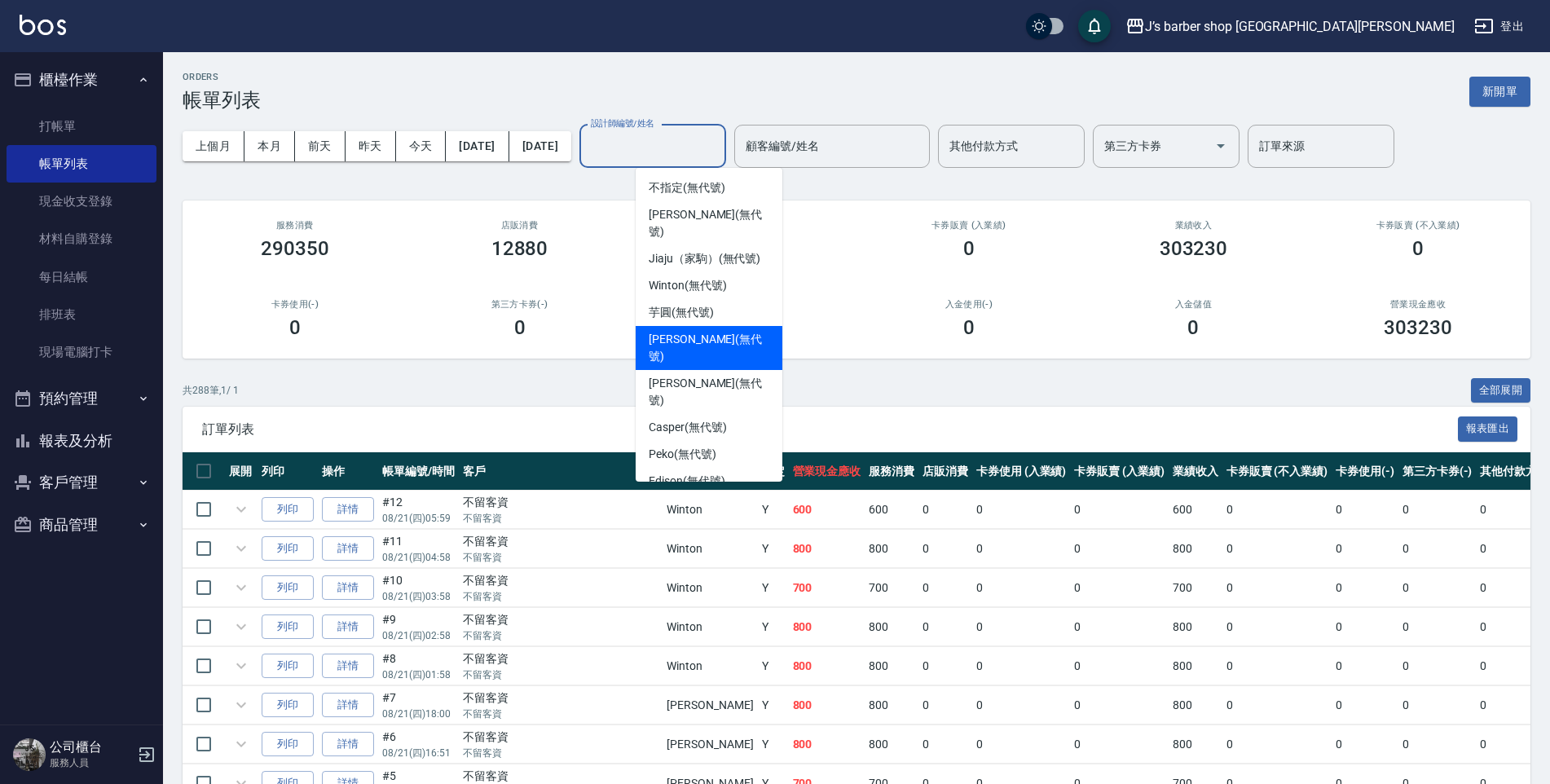
click at [670, 374] on span "[PERSON_NAME] (無代號)" at bounding box center [708, 391] width 120 height 34
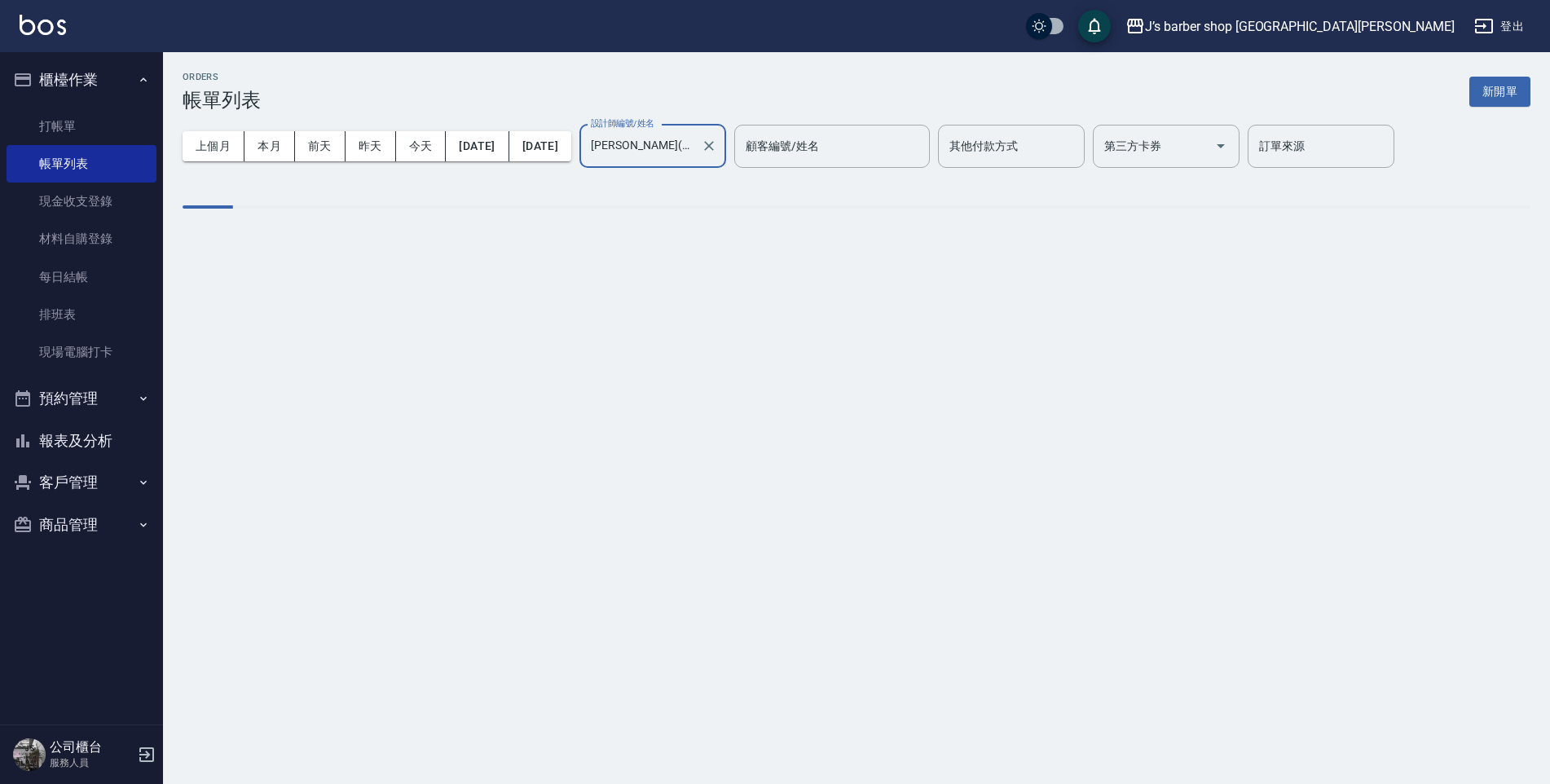
type input "[PERSON_NAME](無代號)"
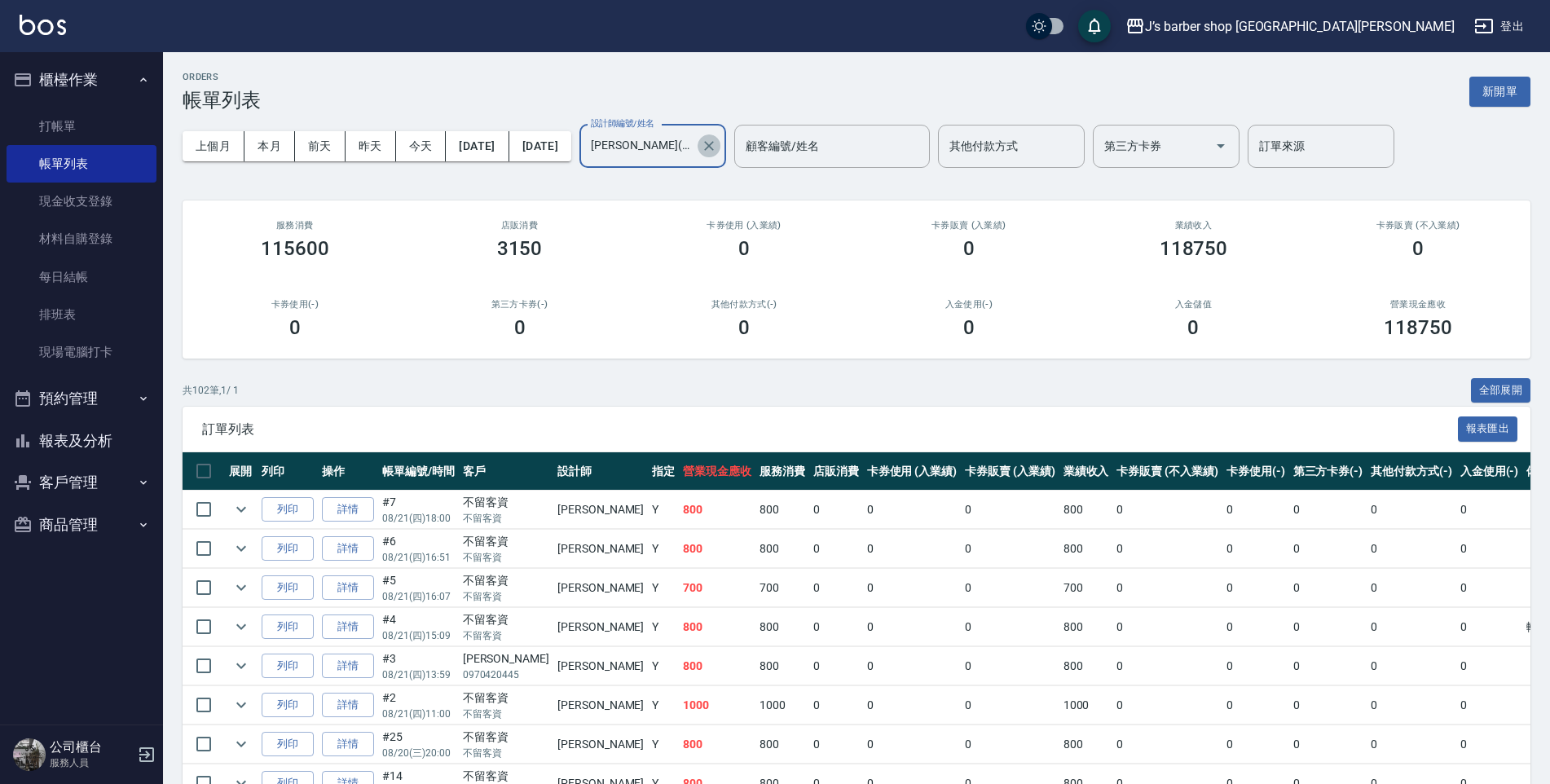
click at [714, 147] on icon "Clear" at bounding box center [708, 145] width 10 height 10
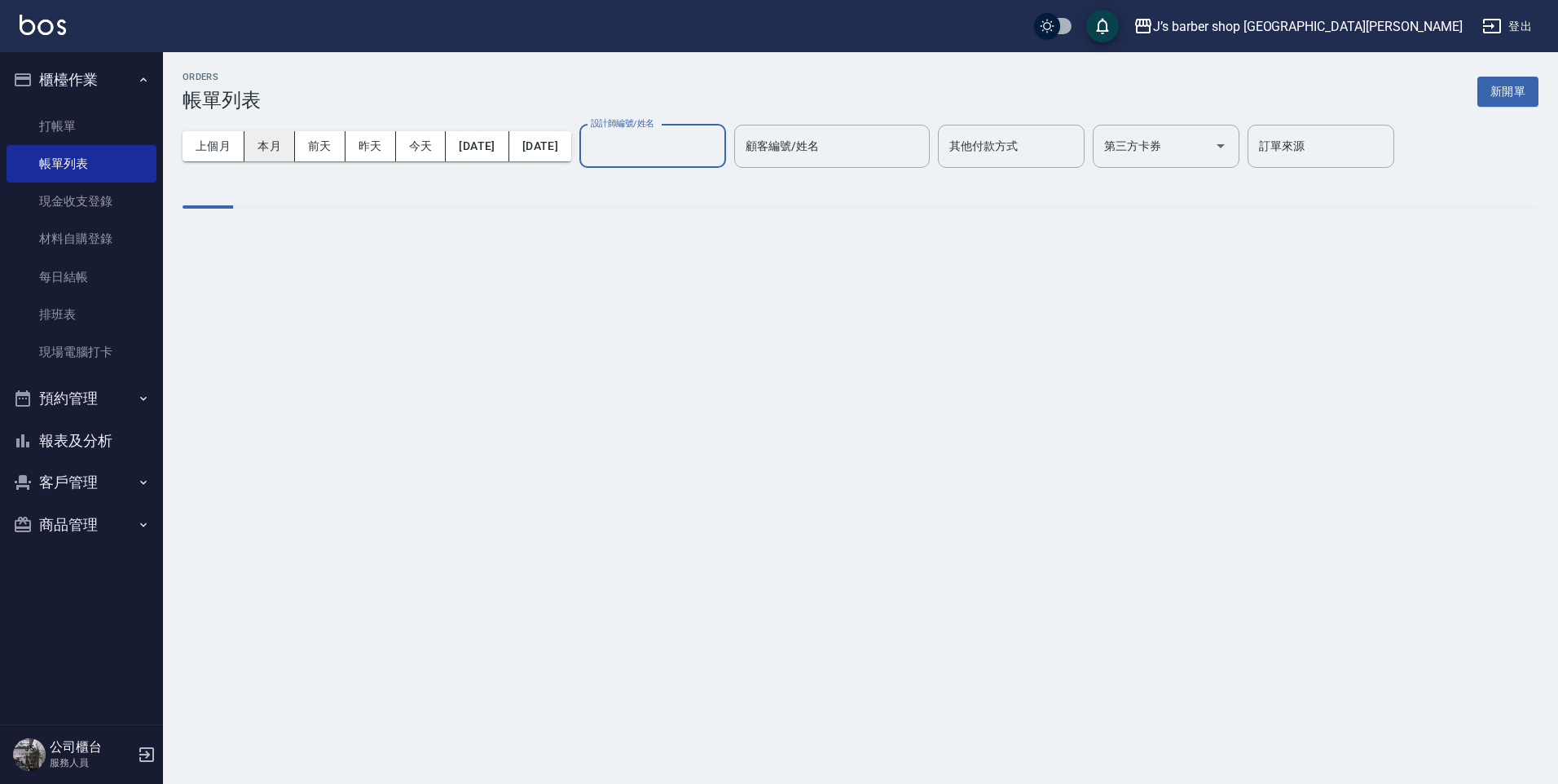
click at [260, 153] on button "本月" at bounding box center [269, 146] width 51 height 31
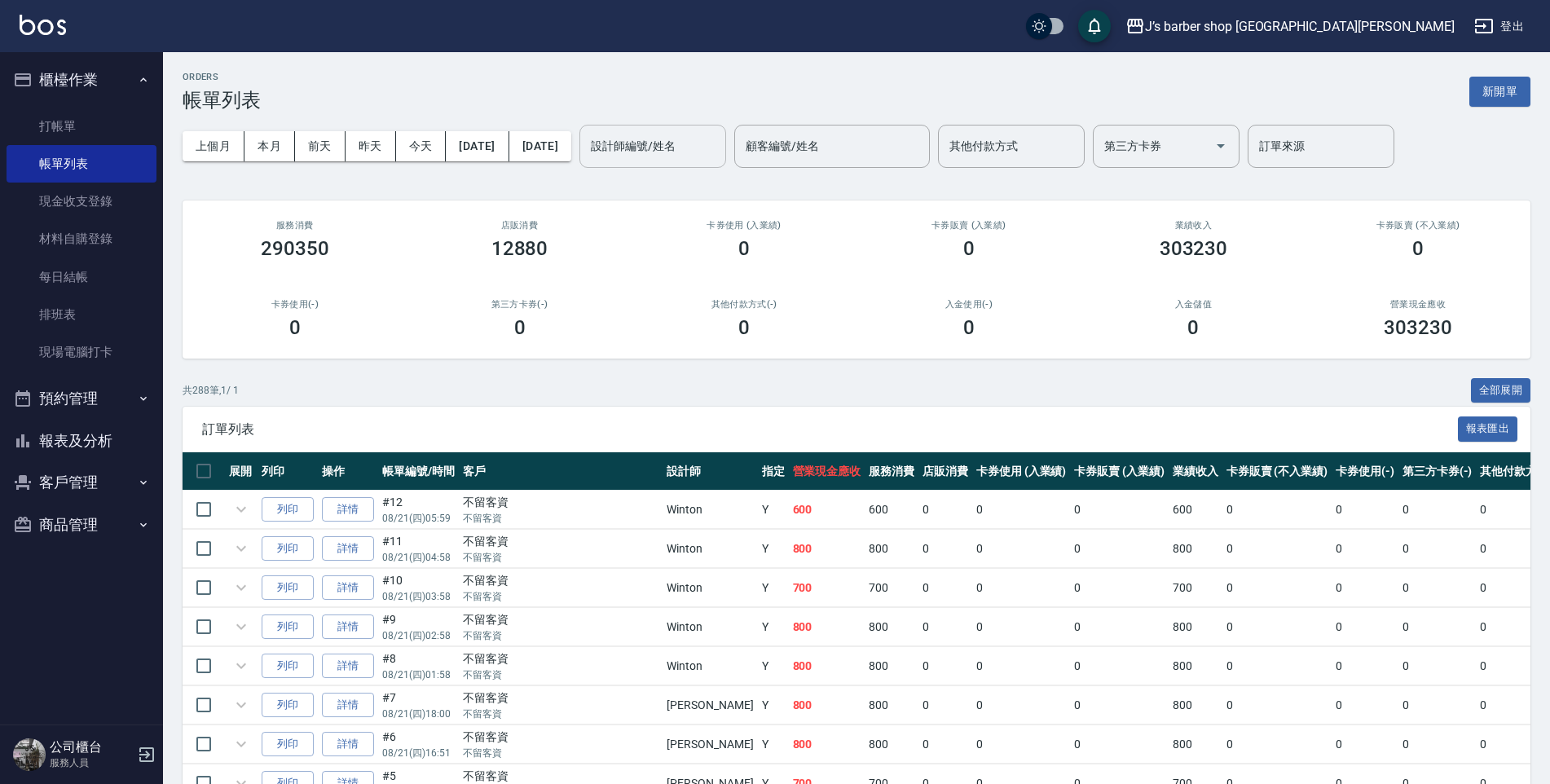
click at [269, 152] on button "本月" at bounding box center [269, 146] width 51 height 31
click at [106, 137] on link "打帳單" at bounding box center [81, 126] width 150 height 38
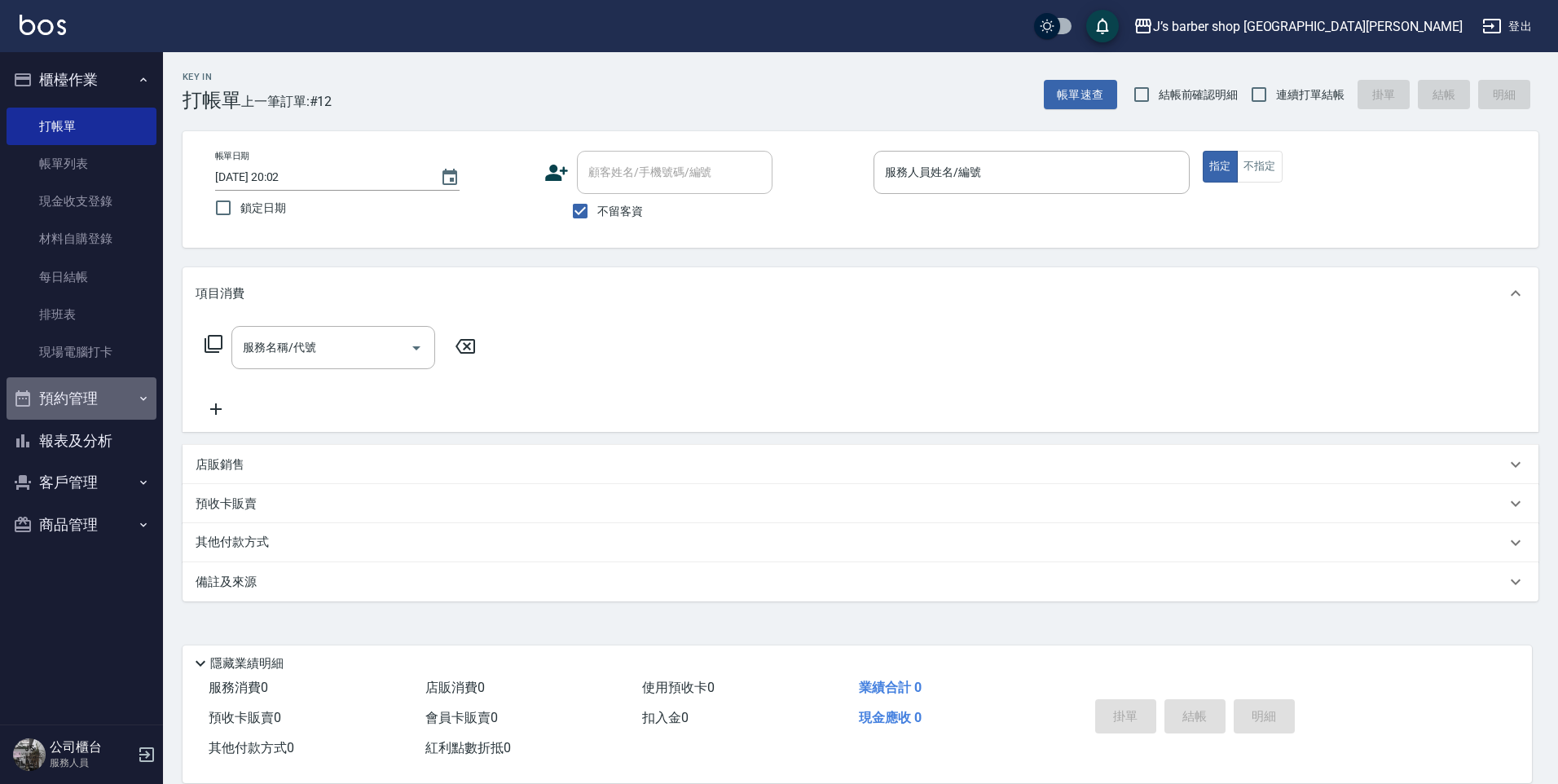
click at [125, 401] on button "預約管理" at bounding box center [81, 398] width 150 height 43
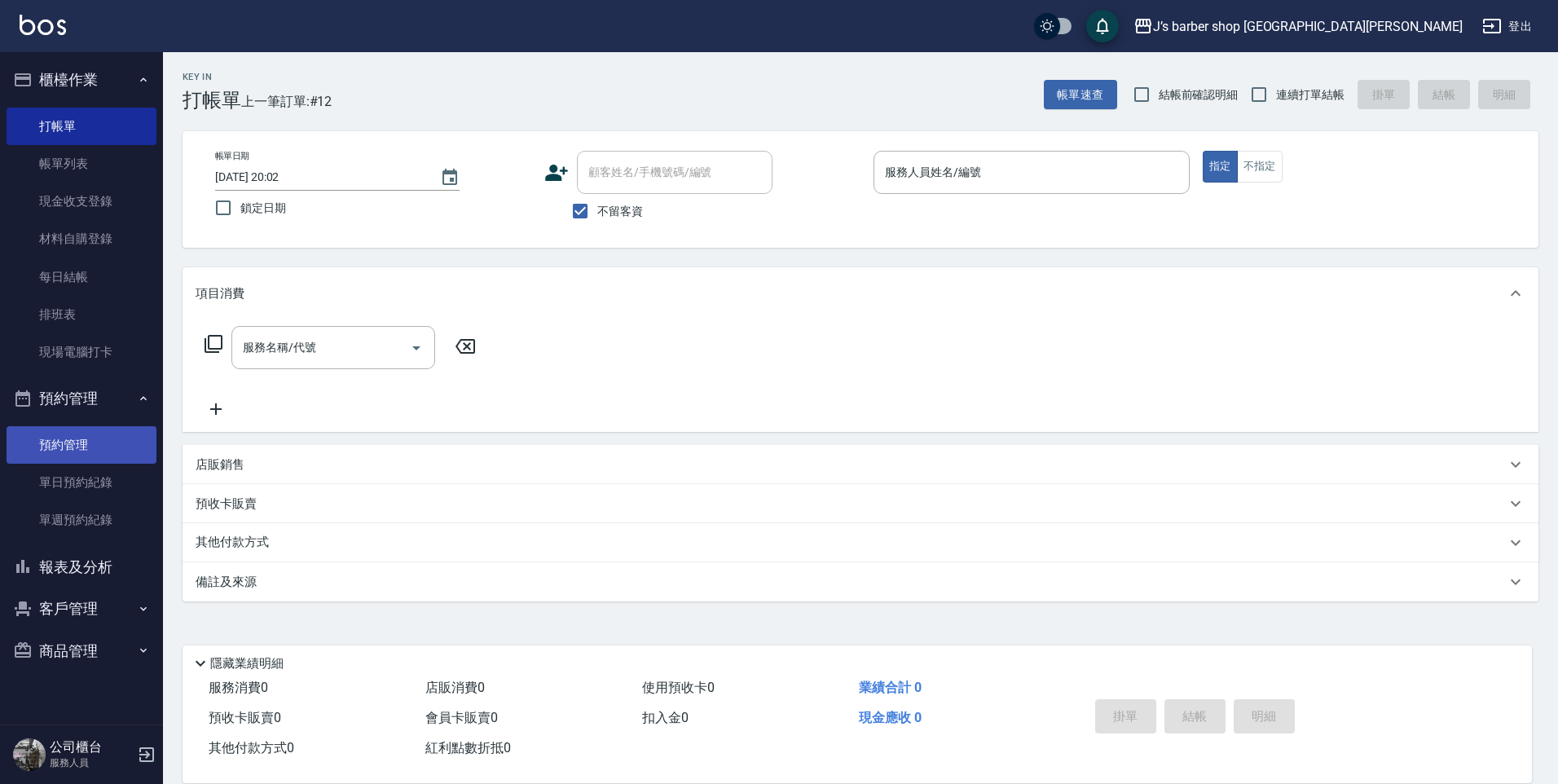
click at [112, 435] on link "預約管理" at bounding box center [81, 445] width 150 height 38
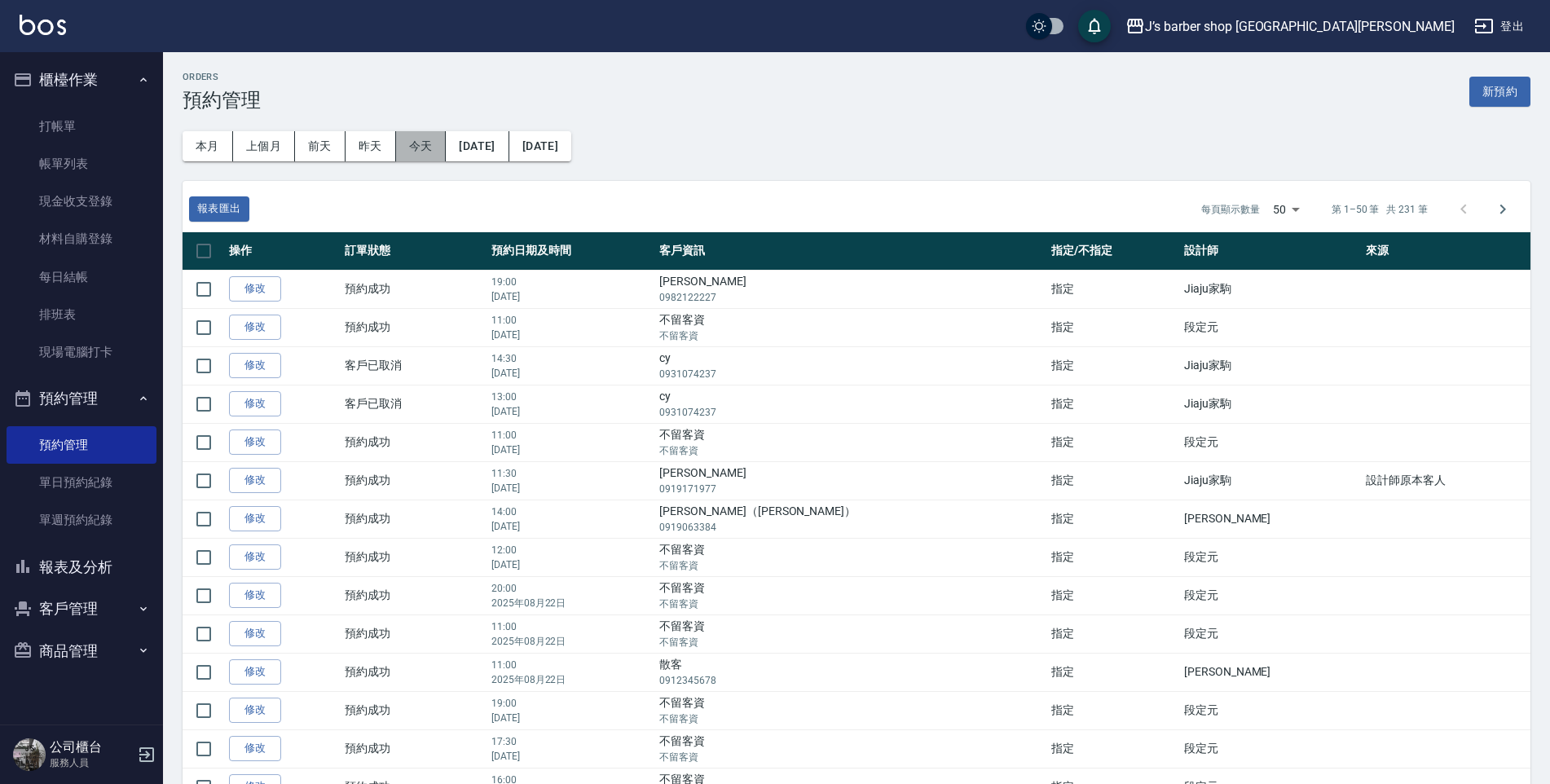
click at [419, 149] on button "今天" at bounding box center [421, 146] width 51 height 31
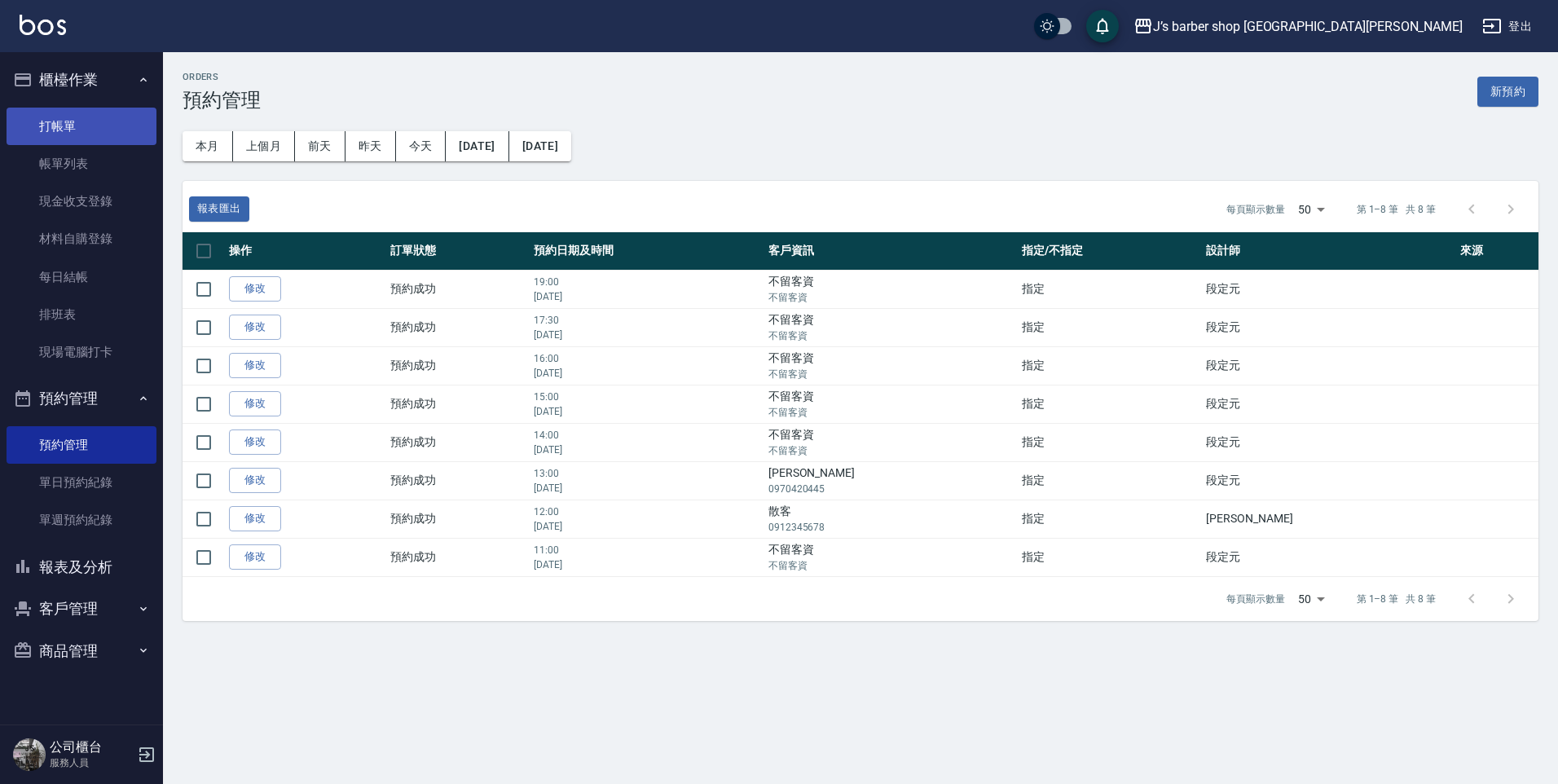
click at [117, 134] on link "打帳單" at bounding box center [81, 126] width 150 height 38
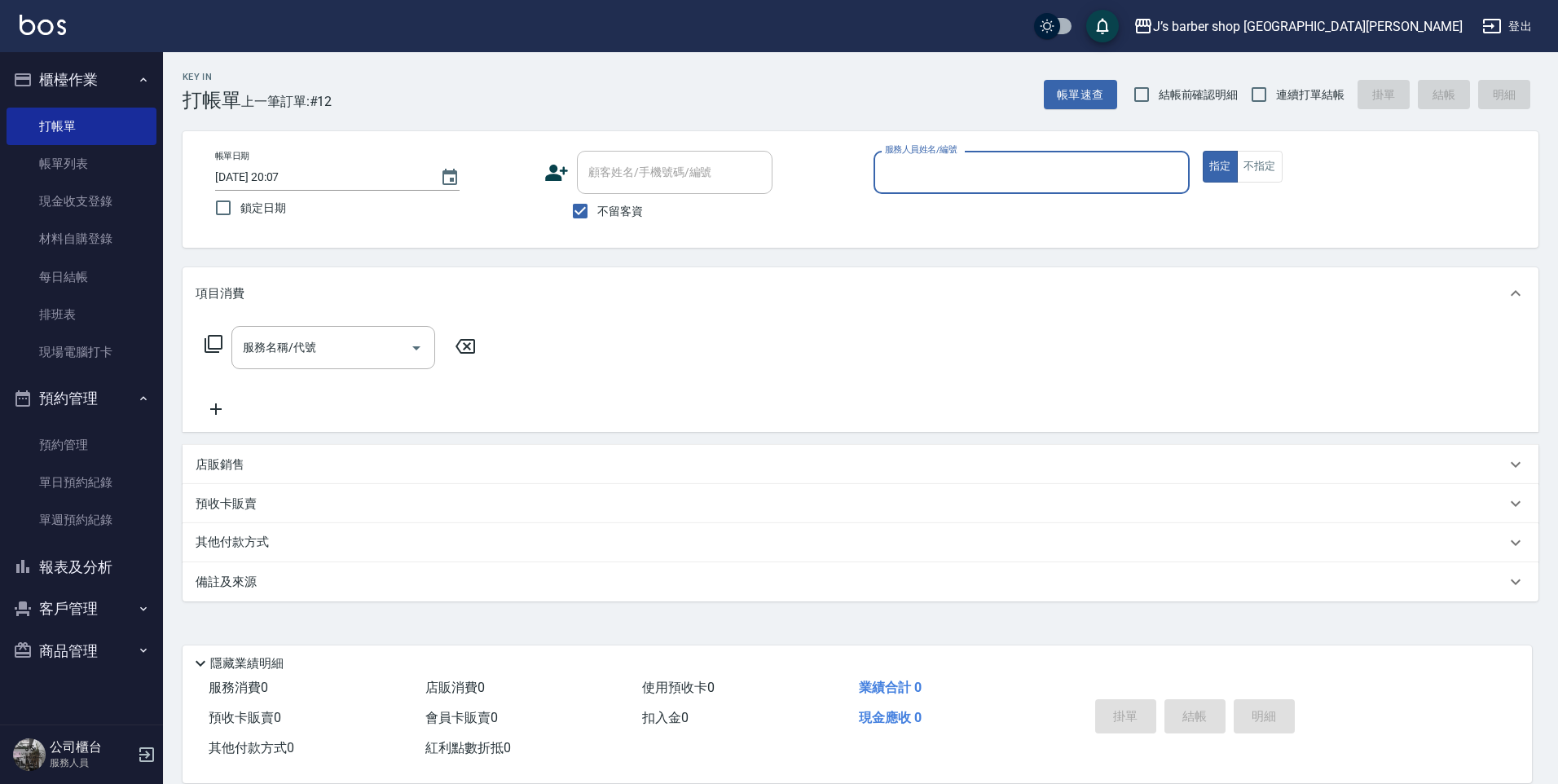
click at [882, 179] on input "服務人員姓名/編號" at bounding box center [1031, 172] width 301 height 29
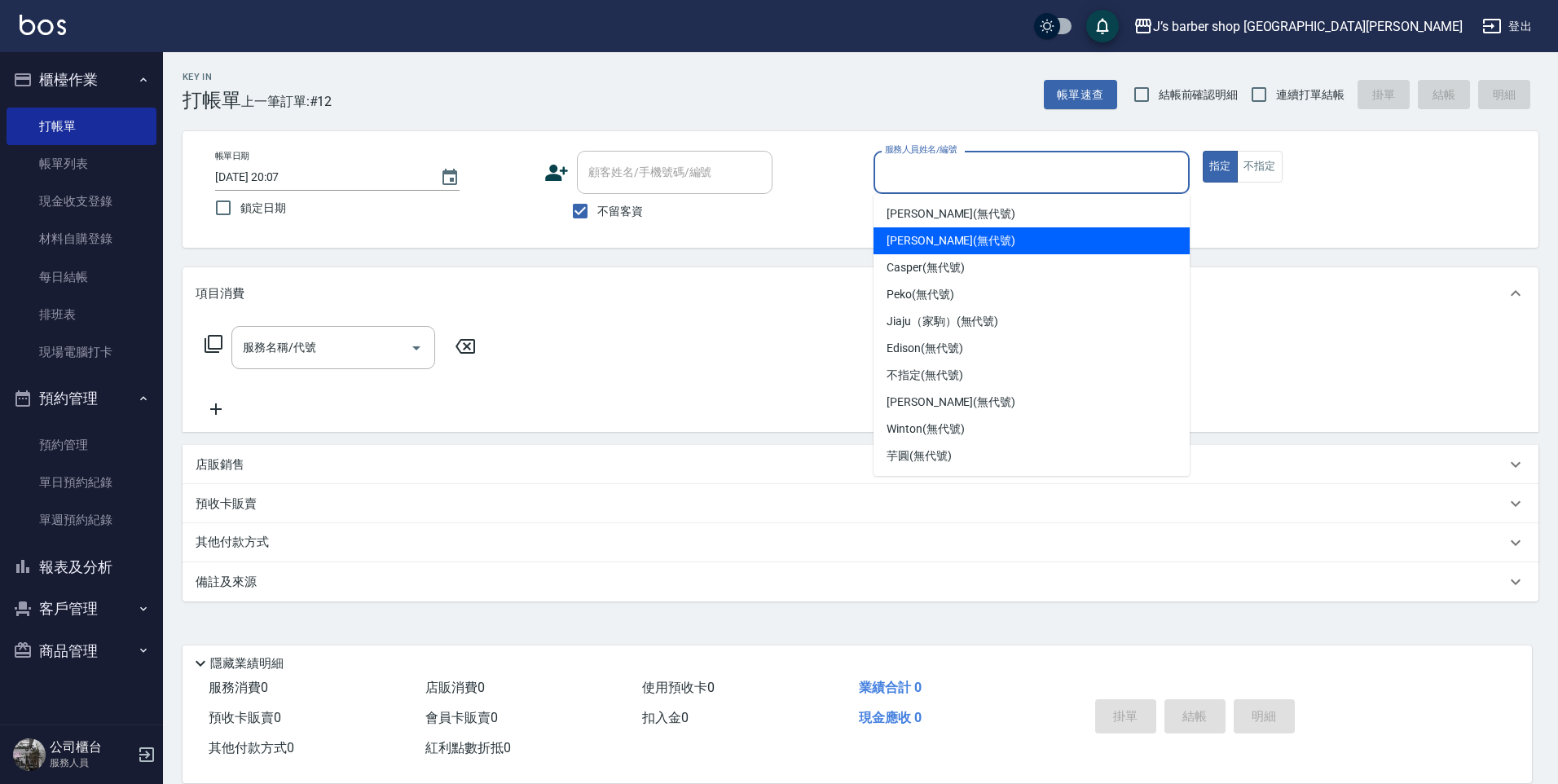
click at [922, 239] on span "[PERSON_NAME] (無代號)" at bounding box center [951, 240] width 129 height 18
type input "[PERSON_NAME](無代號)"
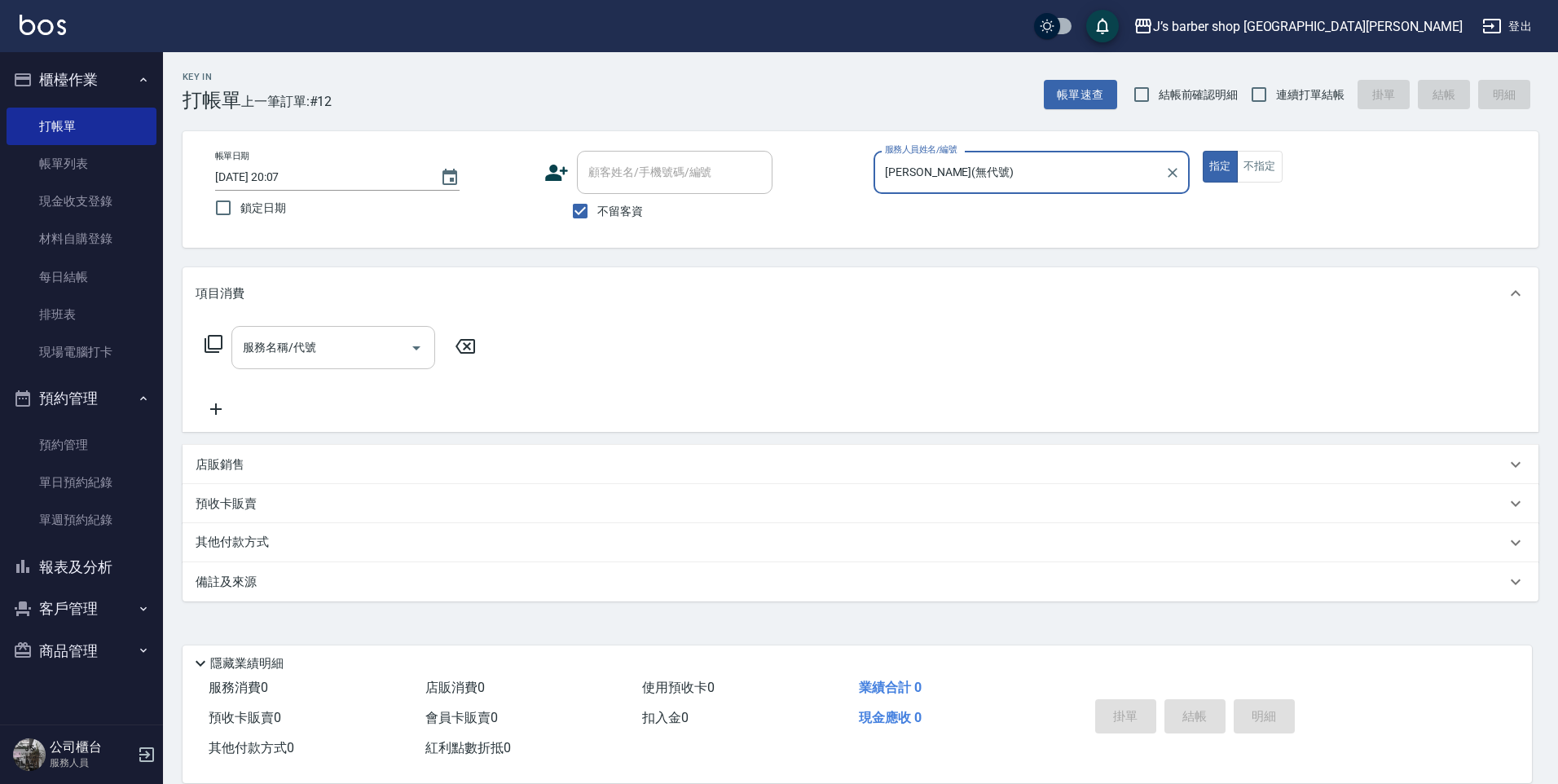
click at [375, 342] on input "服務名稱/代號" at bounding box center [321, 347] width 165 height 29
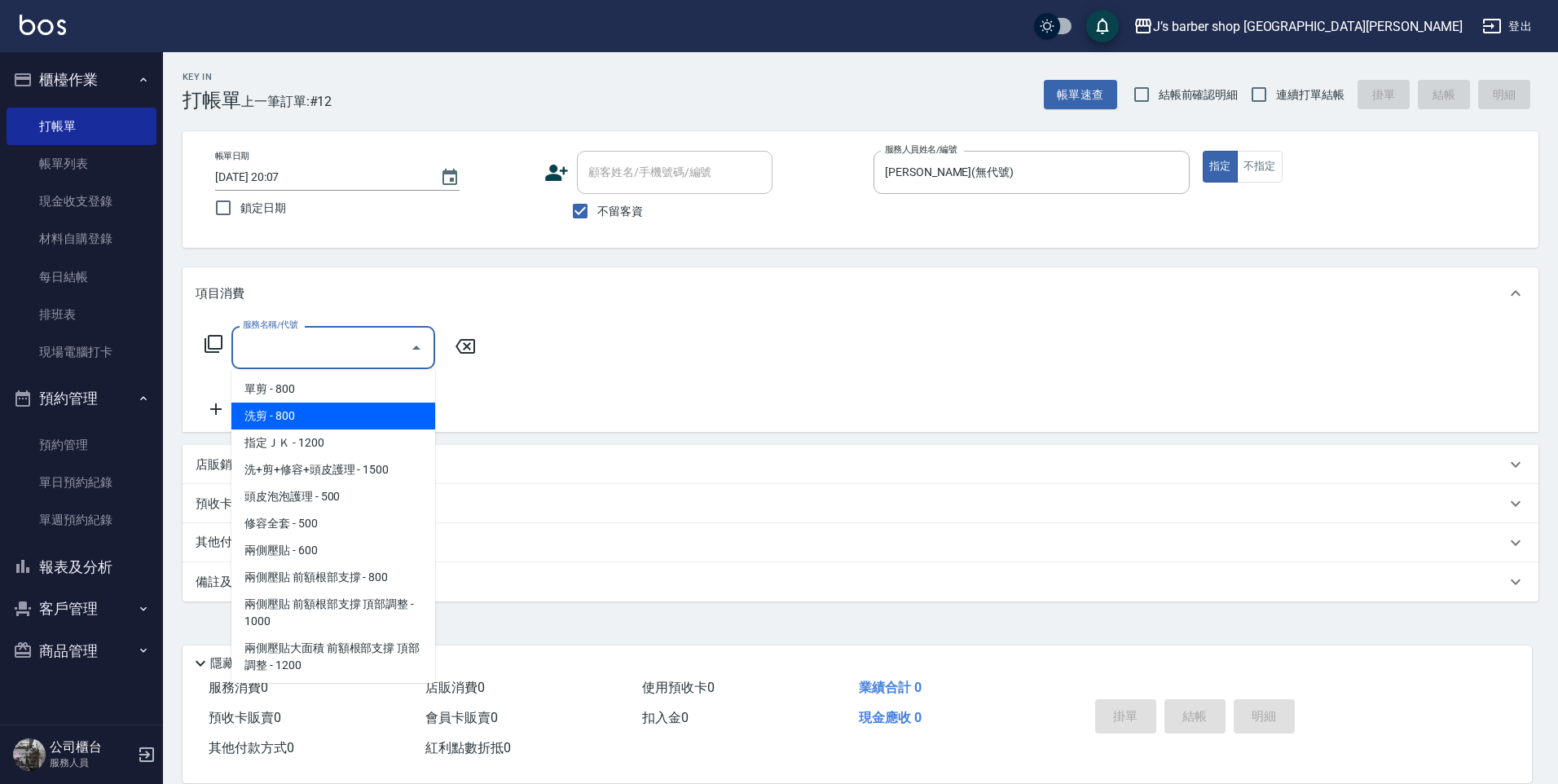
click at [370, 425] on span "洗剪 - 800" at bounding box center [333, 415] width 203 height 27
type input "洗剪(101)"
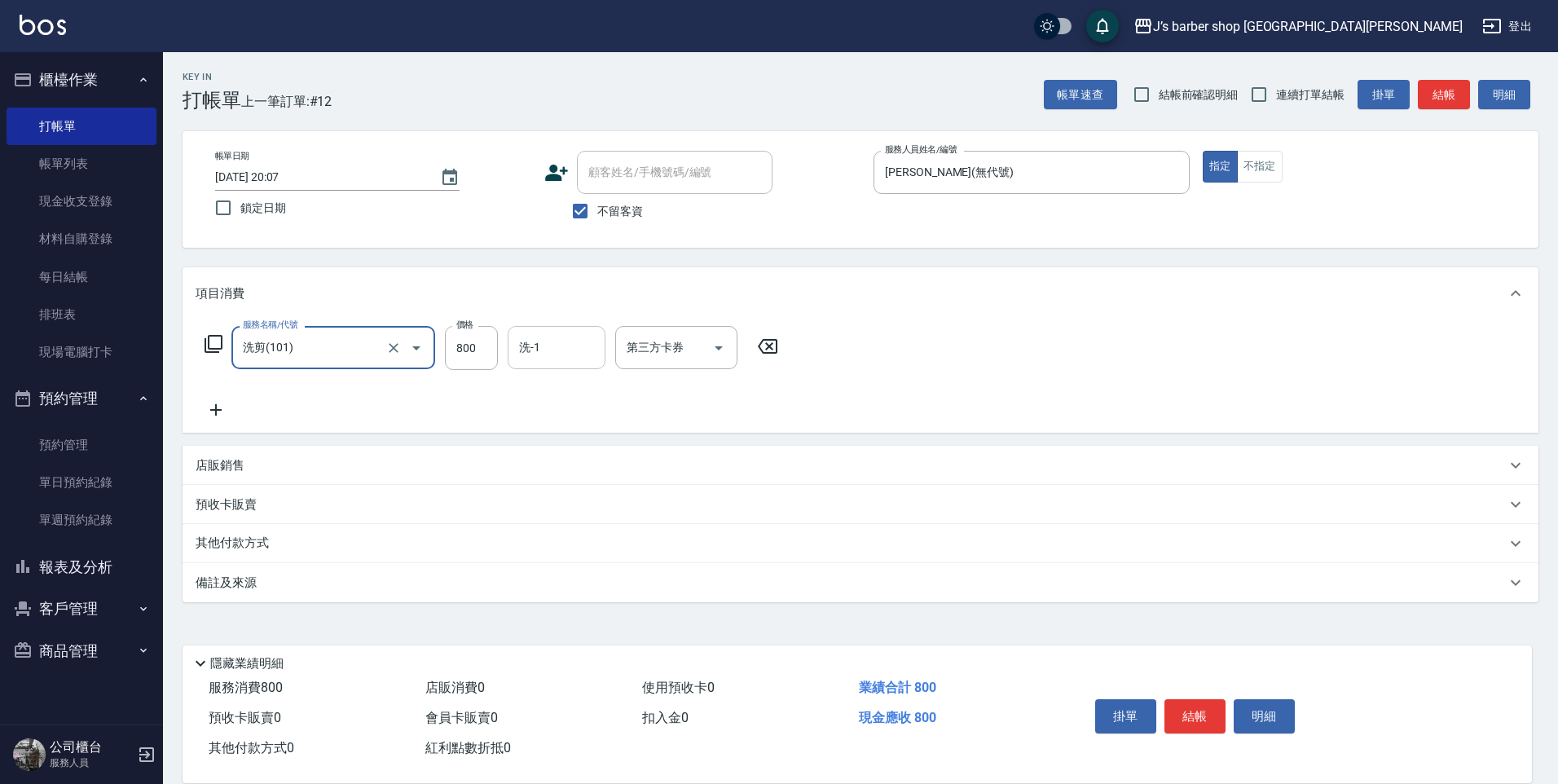
click at [523, 362] on div "洗-1" at bounding box center [557, 347] width 98 height 43
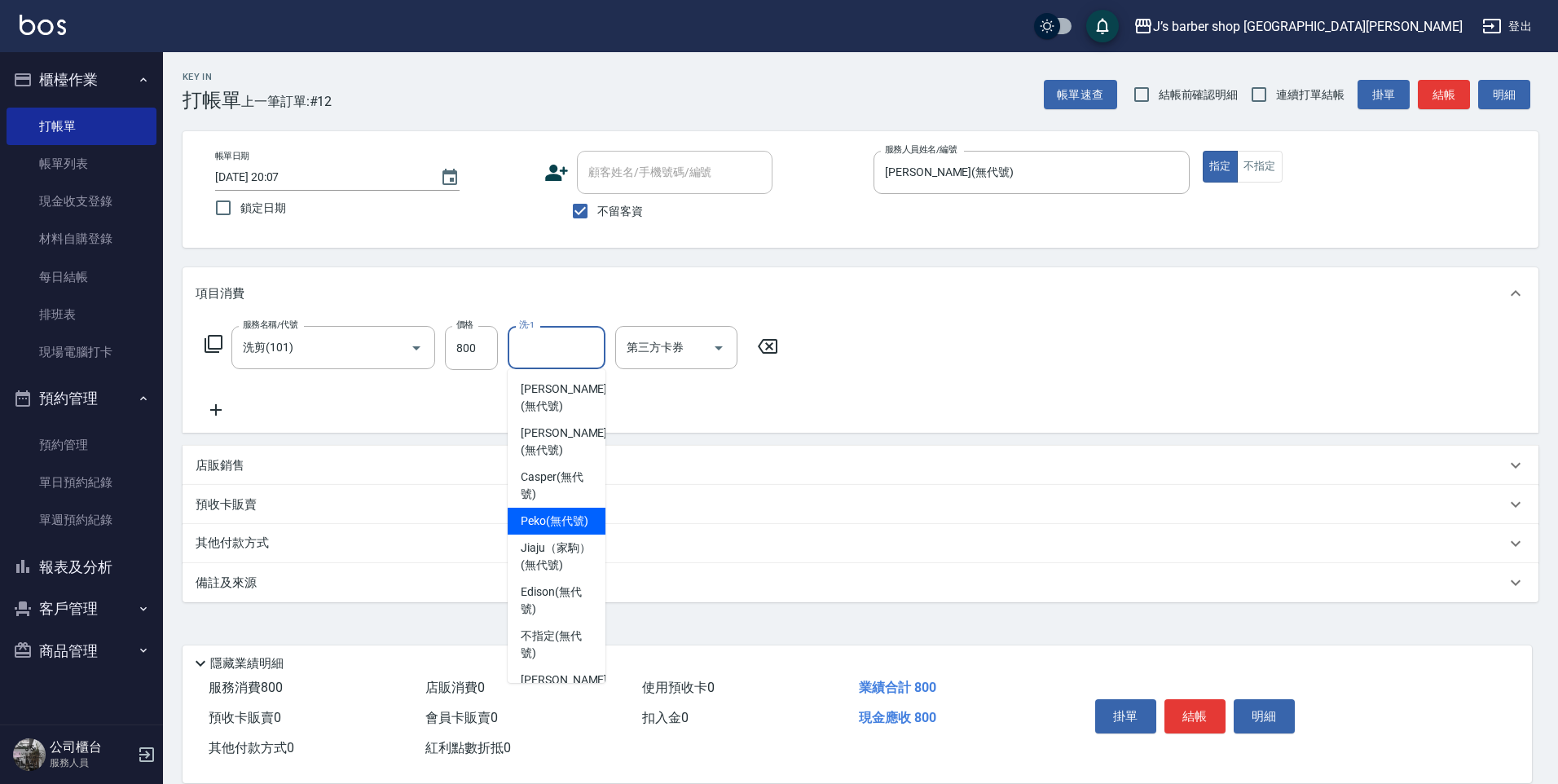
click at [552, 514] on span "Peko (無代號)" at bounding box center [554, 521] width 67 height 18
type input "Peko(無代號)"
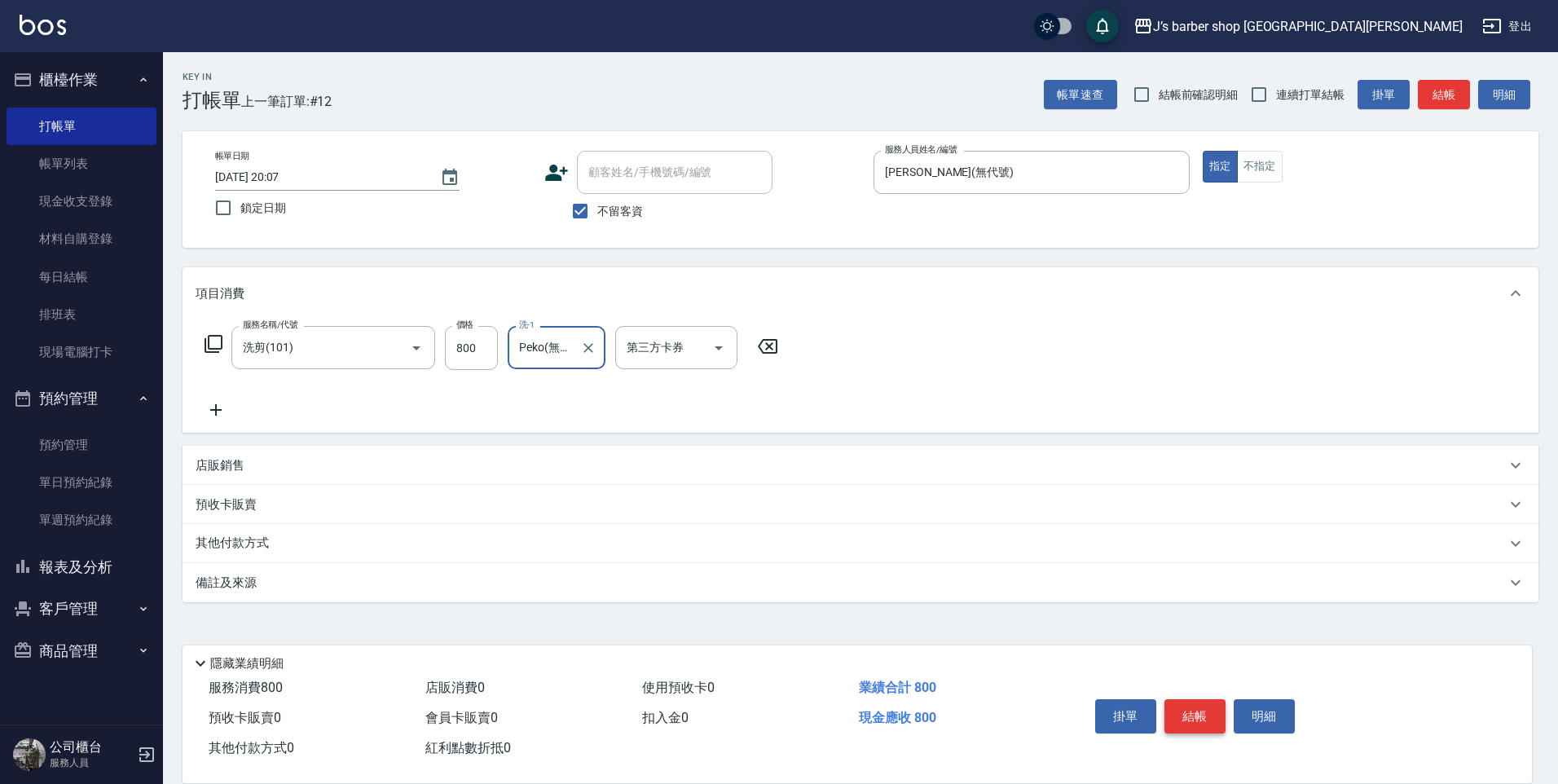
click at [1198, 709] on button "結帳" at bounding box center [1195, 716] width 61 height 34
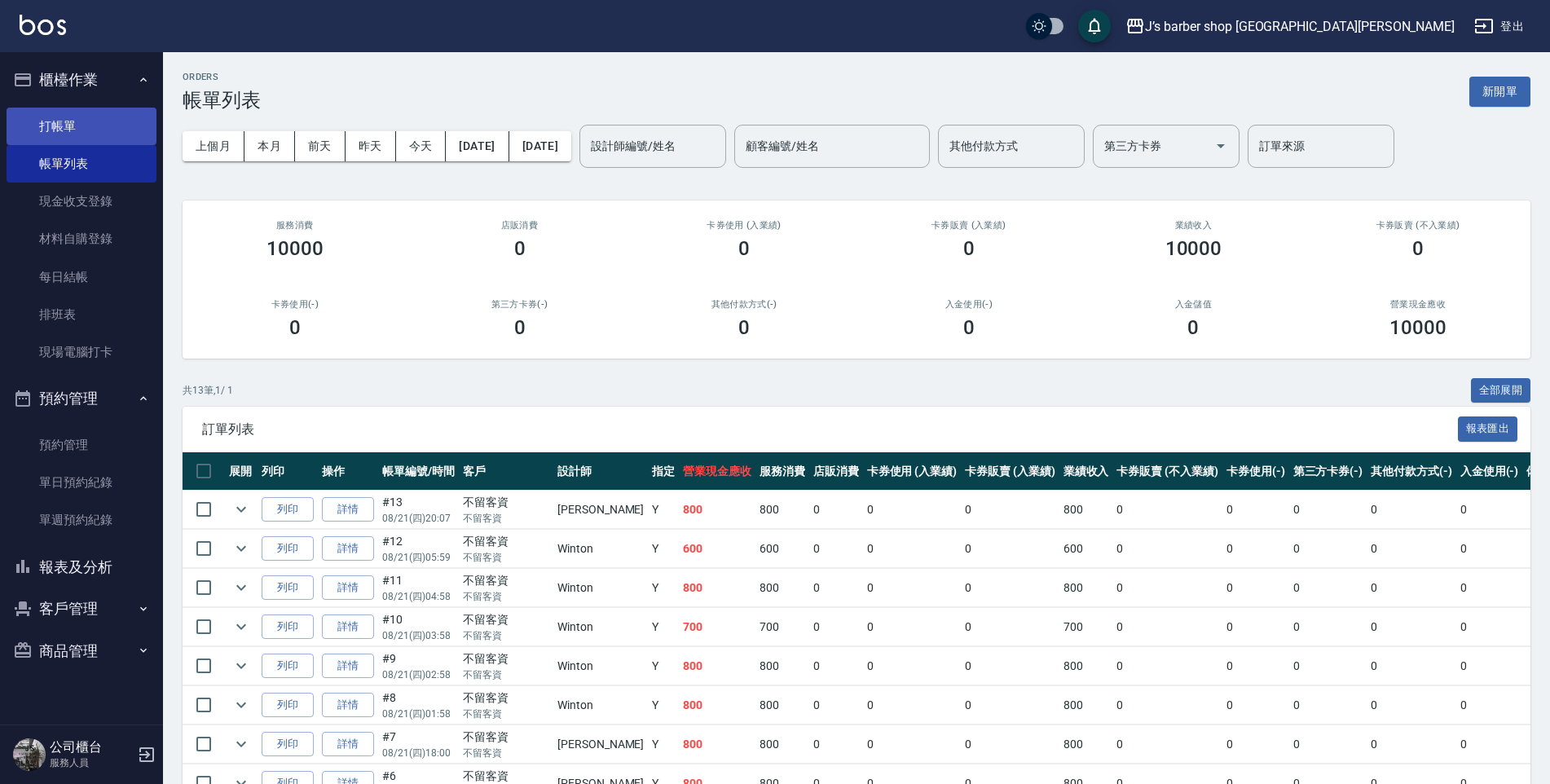
click at [115, 130] on link "打帳單" at bounding box center [81, 126] width 150 height 38
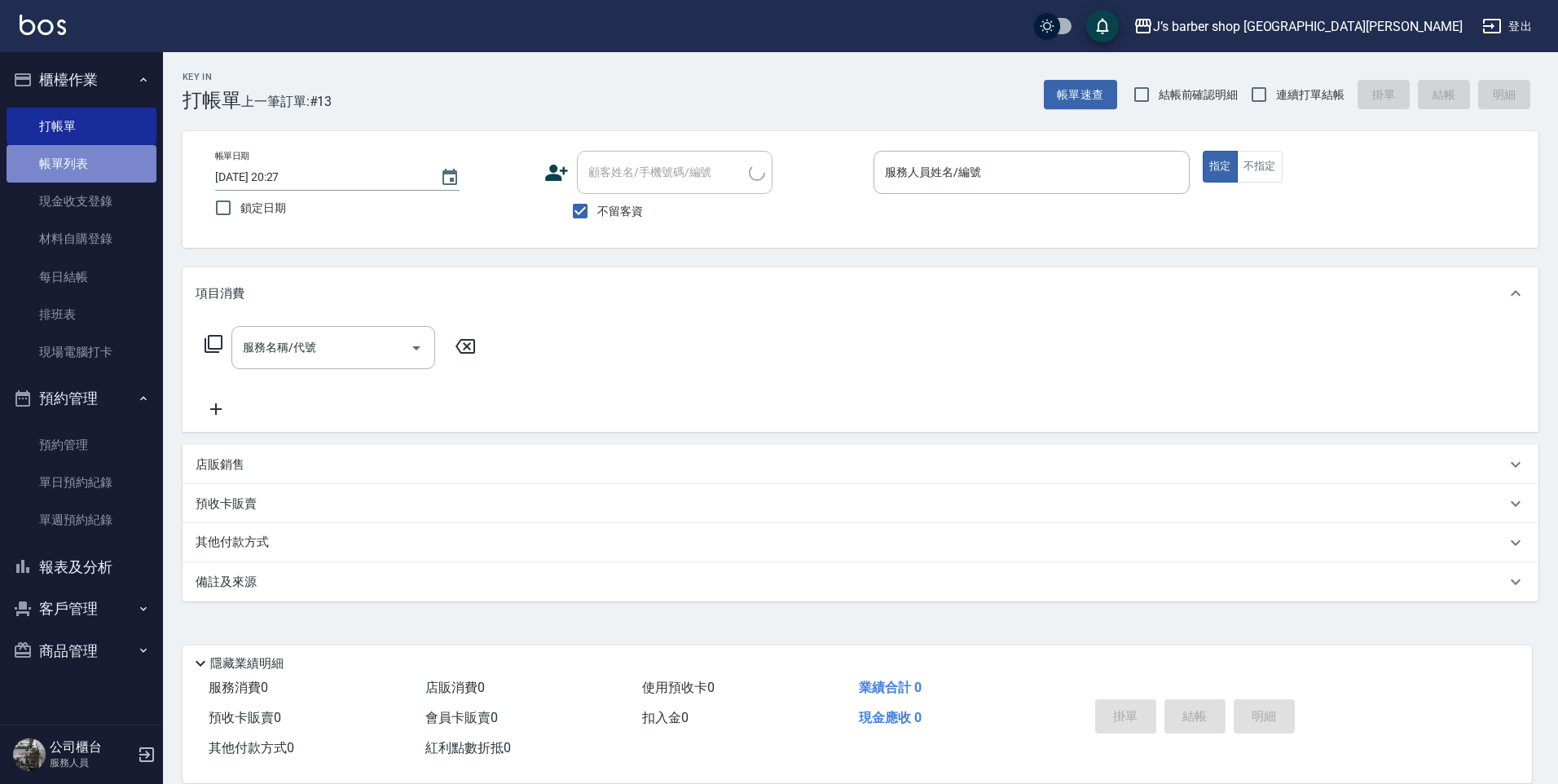
click at [107, 155] on link "帳單列表" at bounding box center [81, 164] width 150 height 38
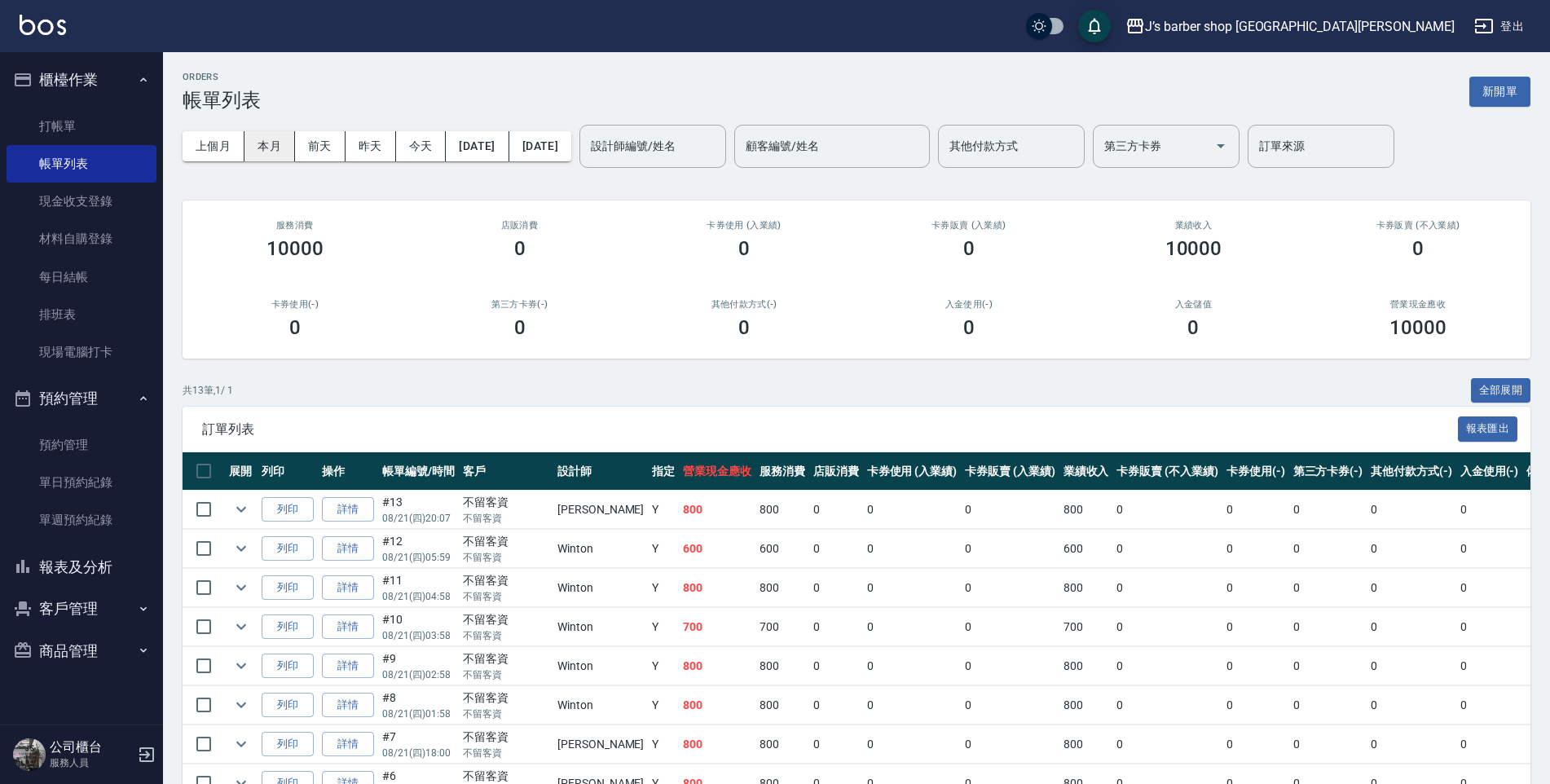
click at [274, 141] on button "本月" at bounding box center [269, 146] width 51 height 31
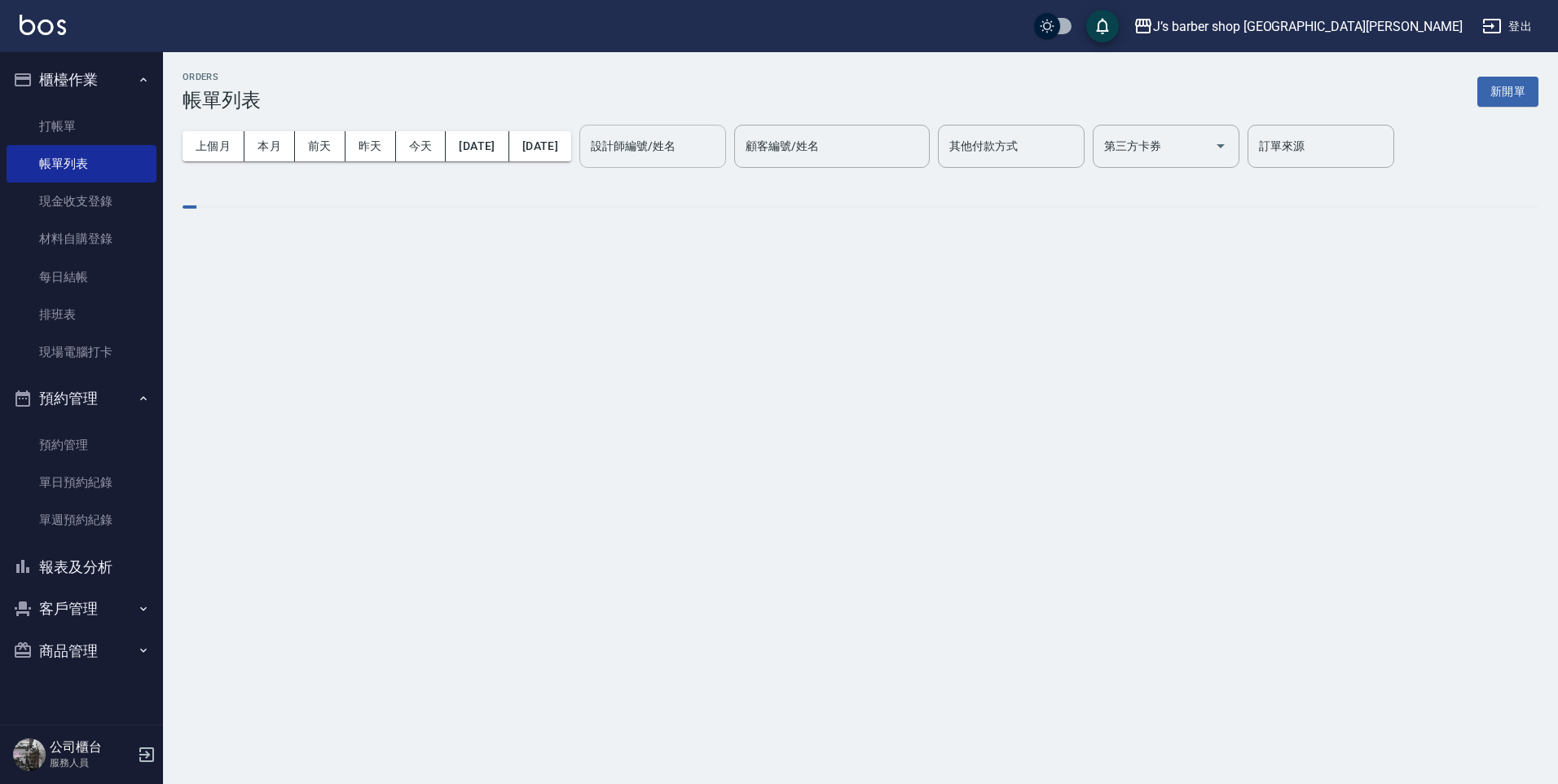
click at [706, 147] on div "設計師編號/姓名 設計師編號/姓名" at bounding box center [652, 146] width 147 height 43
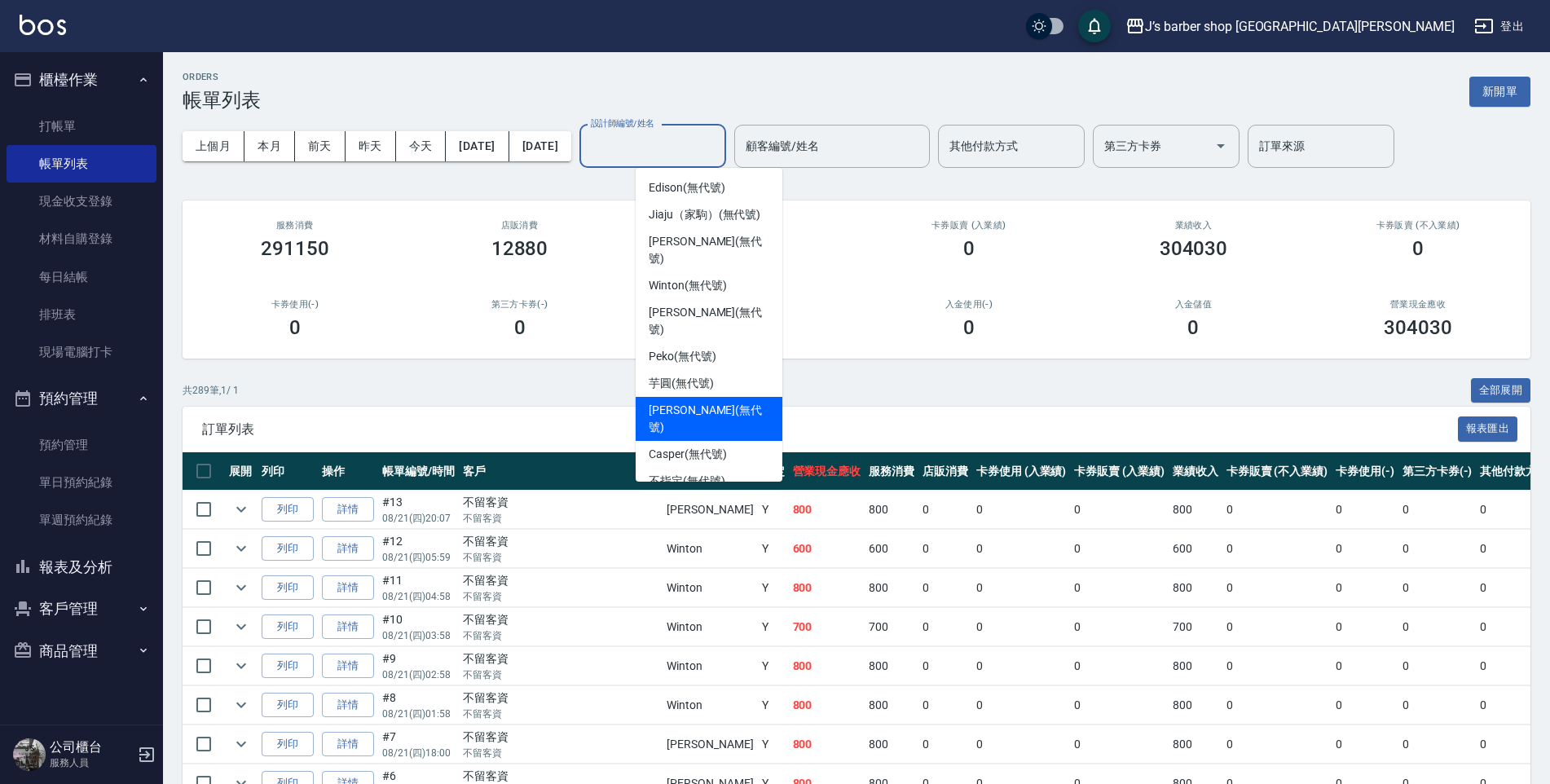
click at [691, 401] on span "[PERSON_NAME] (無代號)" at bounding box center [708, 418] width 120 height 34
type input "[PERSON_NAME](無代號)"
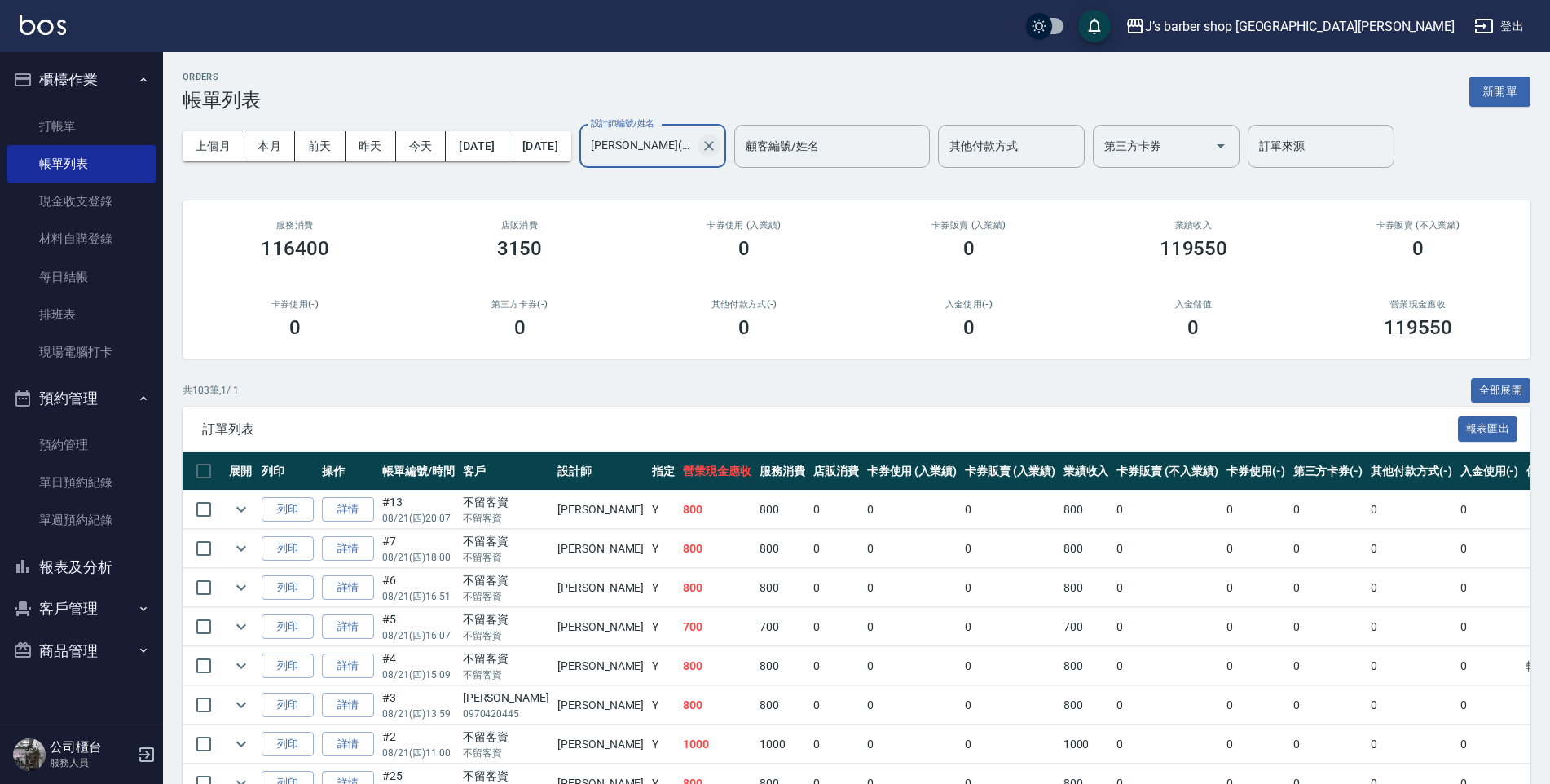
click at [717, 144] on icon "Clear" at bounding box center [709, 146] width 17 height 17
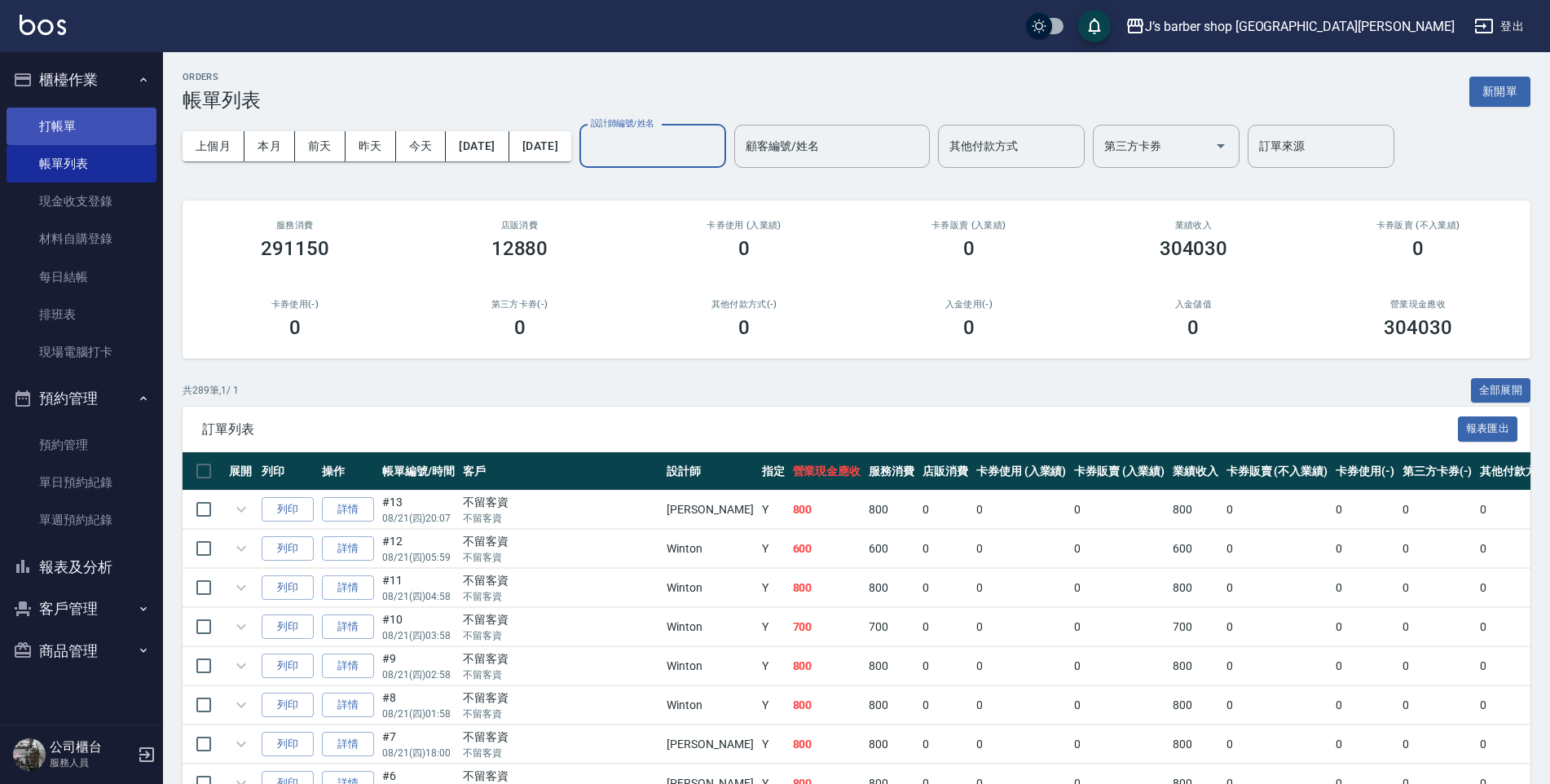
click at [69, 127] on link "打帳單" at bounding box center [81, 126] width 150 height 38
